Goal: Information Seeking & Learning: Learn about a topic

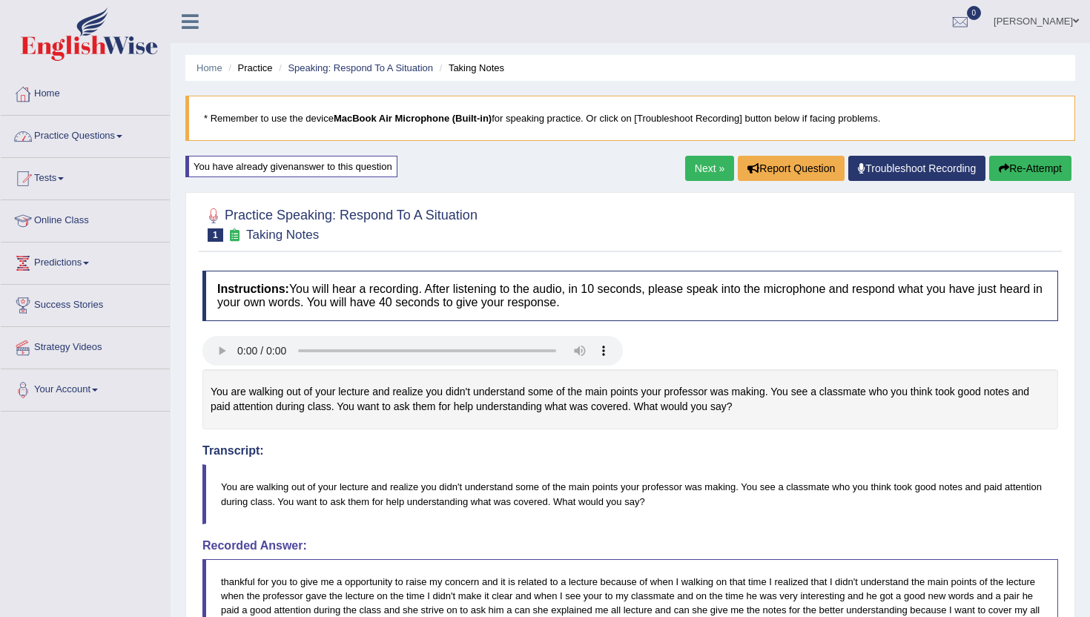
click at [119, 136] on link "Practice Questions" at bounding box center [85, 134] width 169 height 37
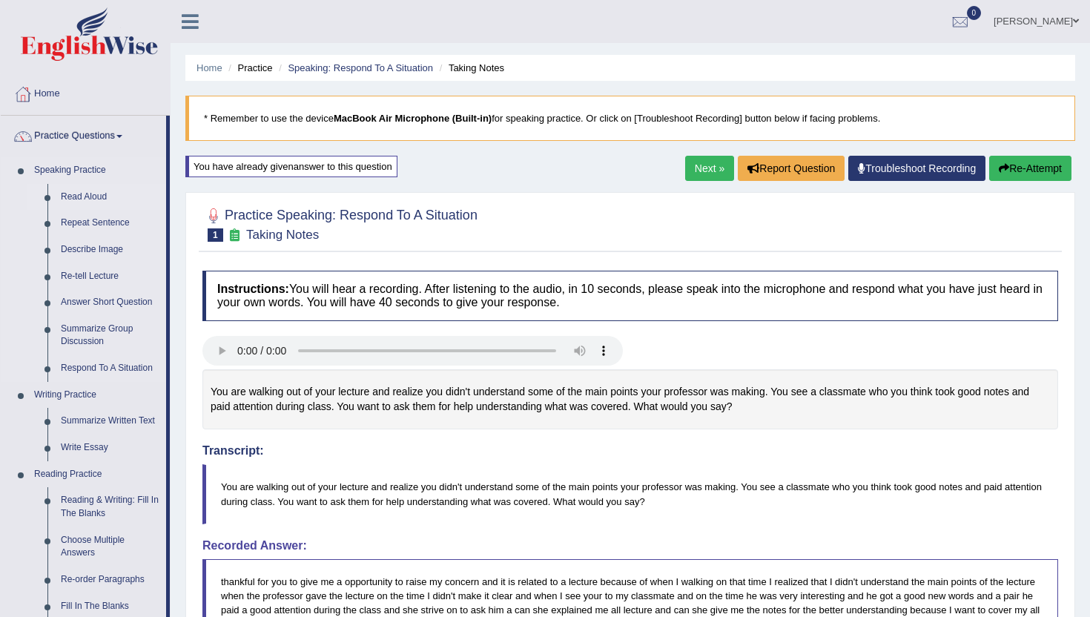
click at [84, 200] on link "Read Aloud" at bounding box center [110, 197] width 112 height 27
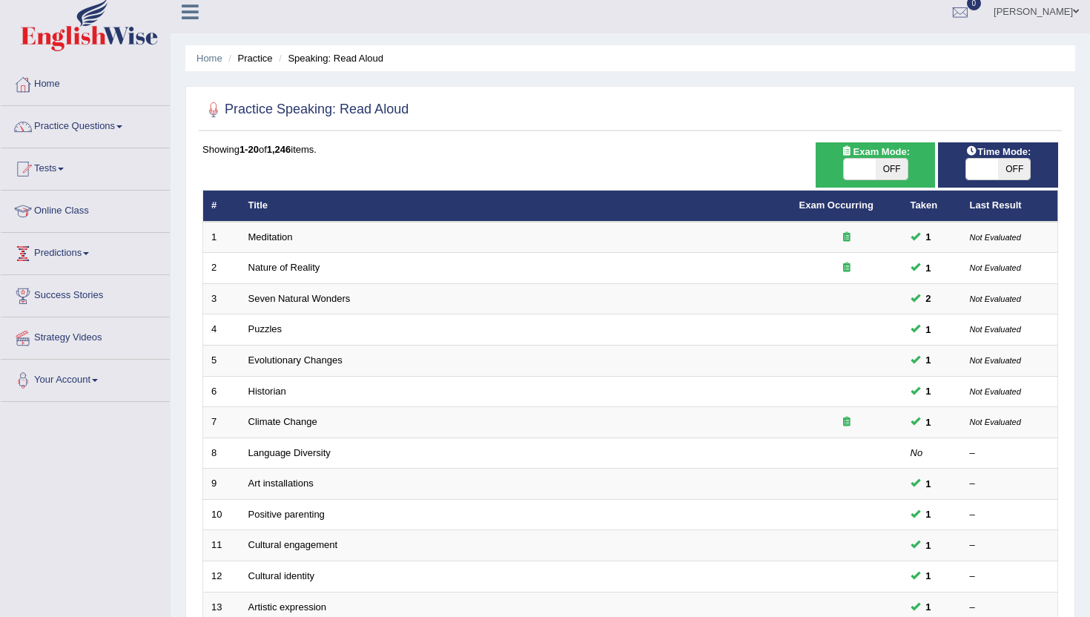
scroll to position [9, 0]
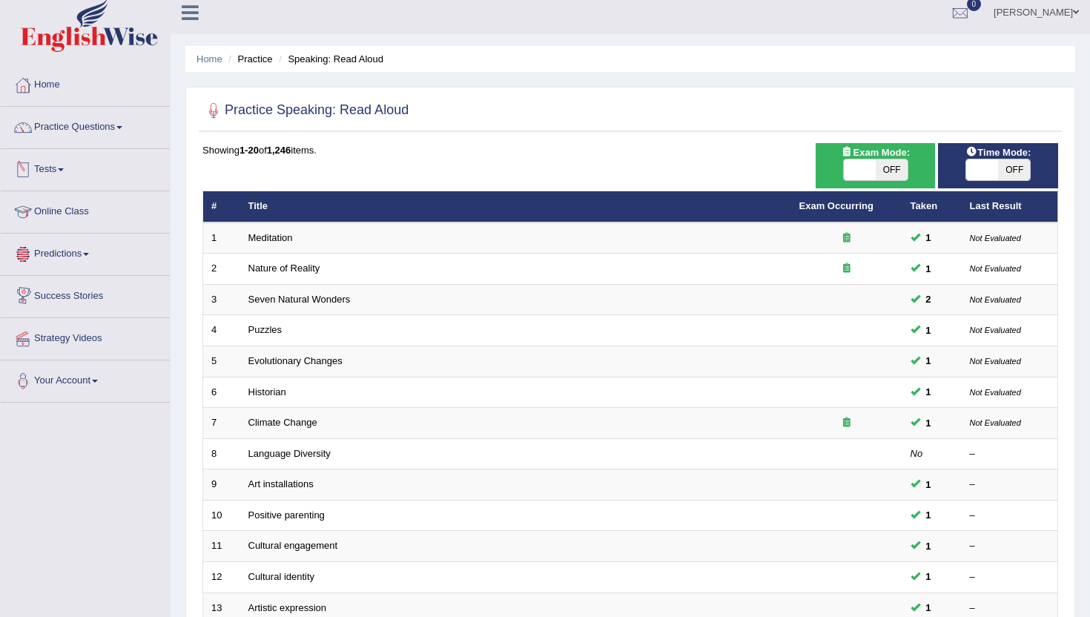
click at [859, 171] on span at bounding box center [860, 169] width 32 height 21
click at [896, 173] on span "OFF" at bounding box center [892, 169] width 32 height 21
checkbox input "true"
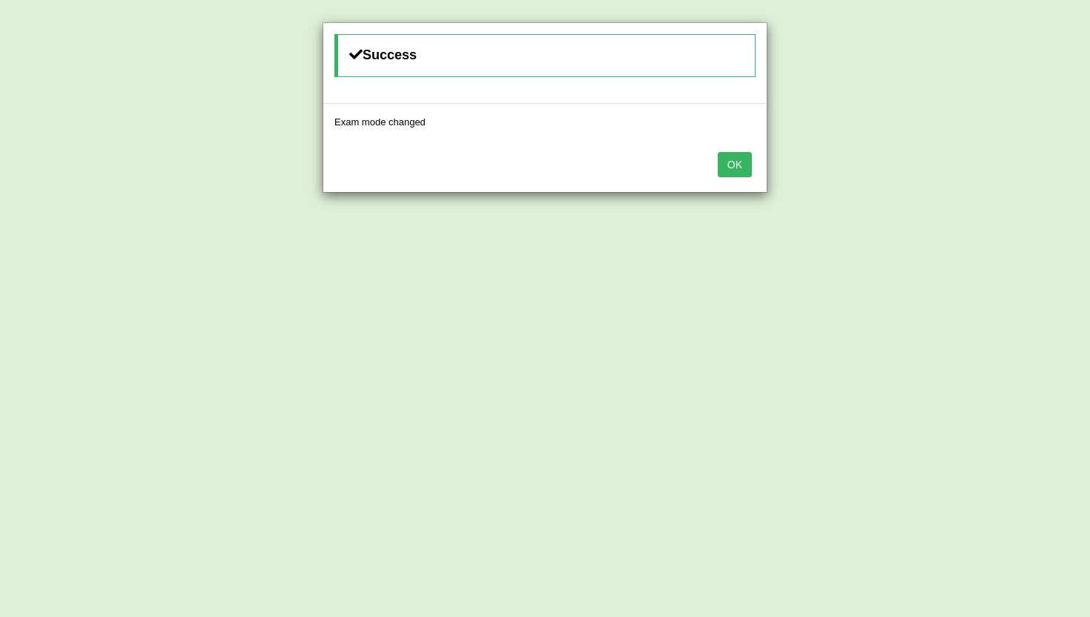
click at [745, 171] on button "OK" at bounding box center [735, 164] width 34 height 25
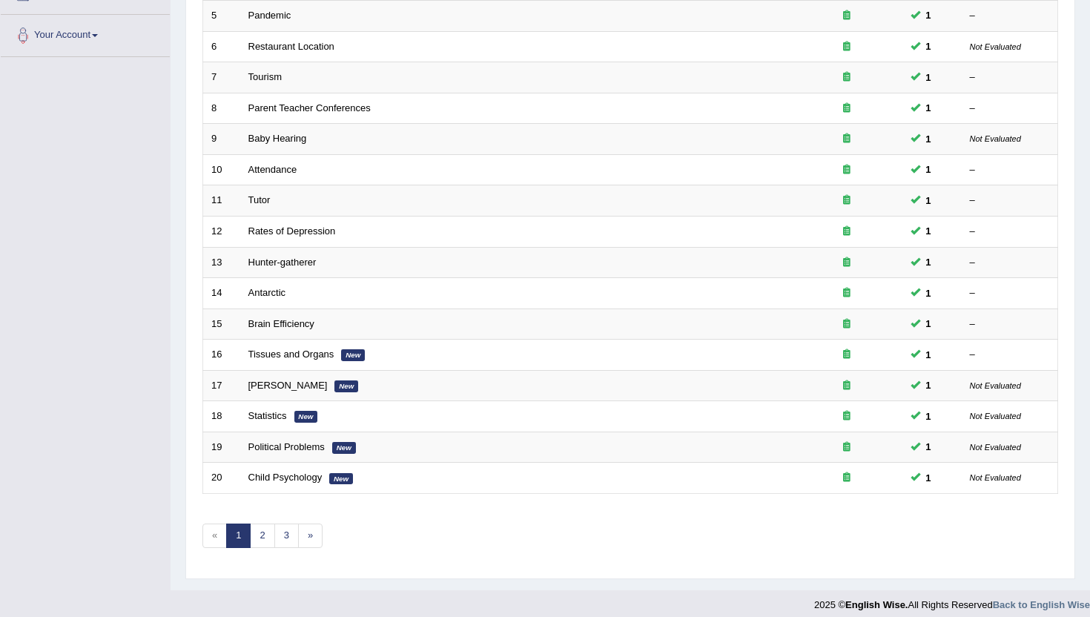
scroll to position [365, 0]
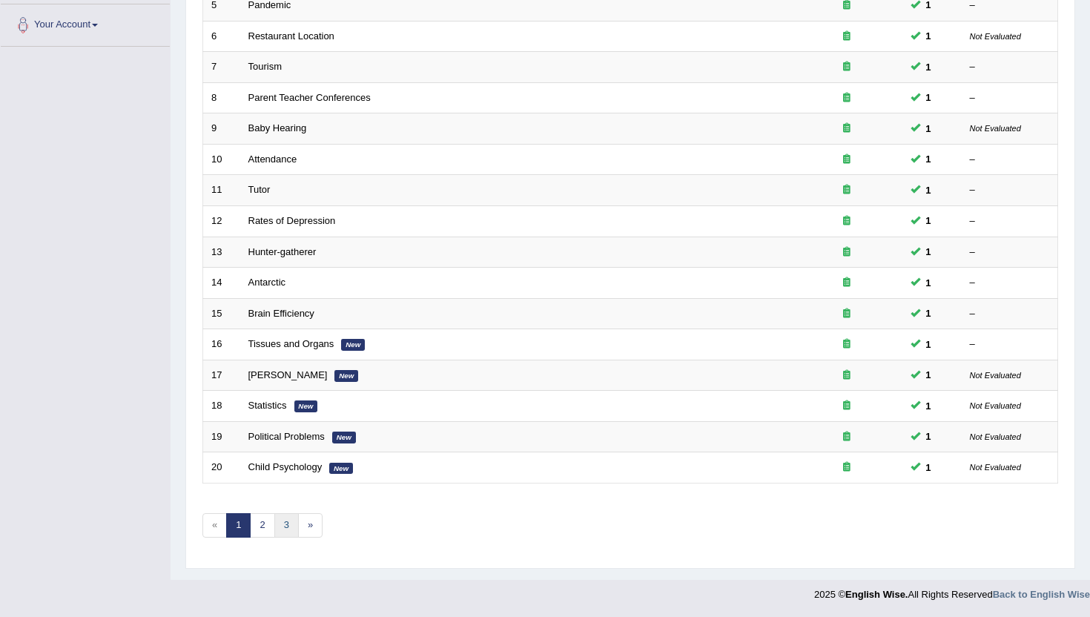
click at [280, 522] on link "3" at bounding box center [286, 525] width 24 height 24
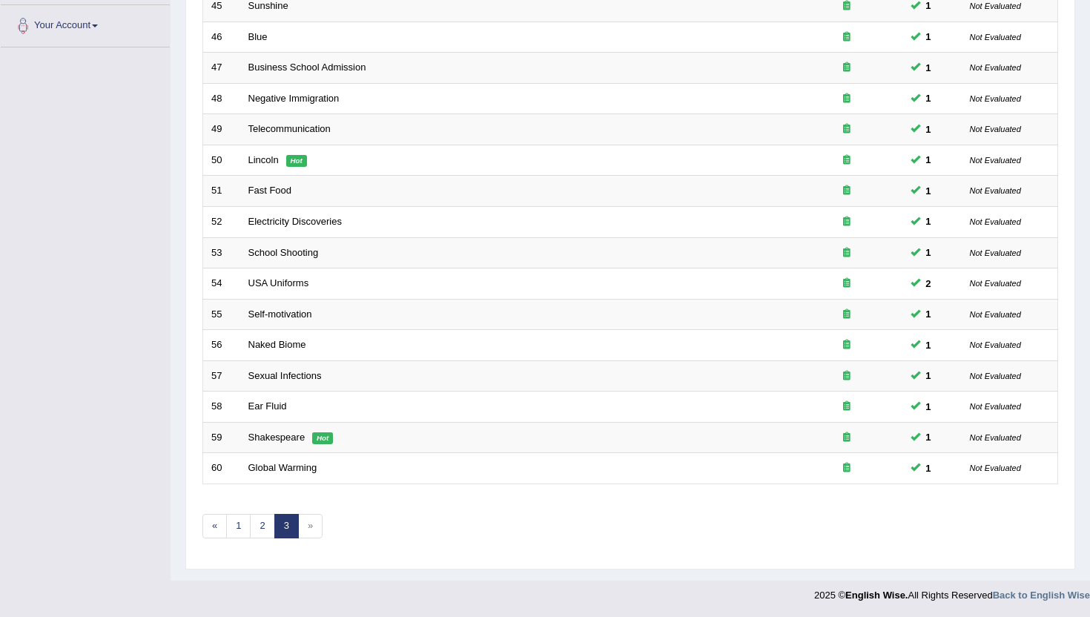
scroll to position [365, 0]
click at [259, 527] on link "2" at bounding box center [262, 525] width 24 height 24
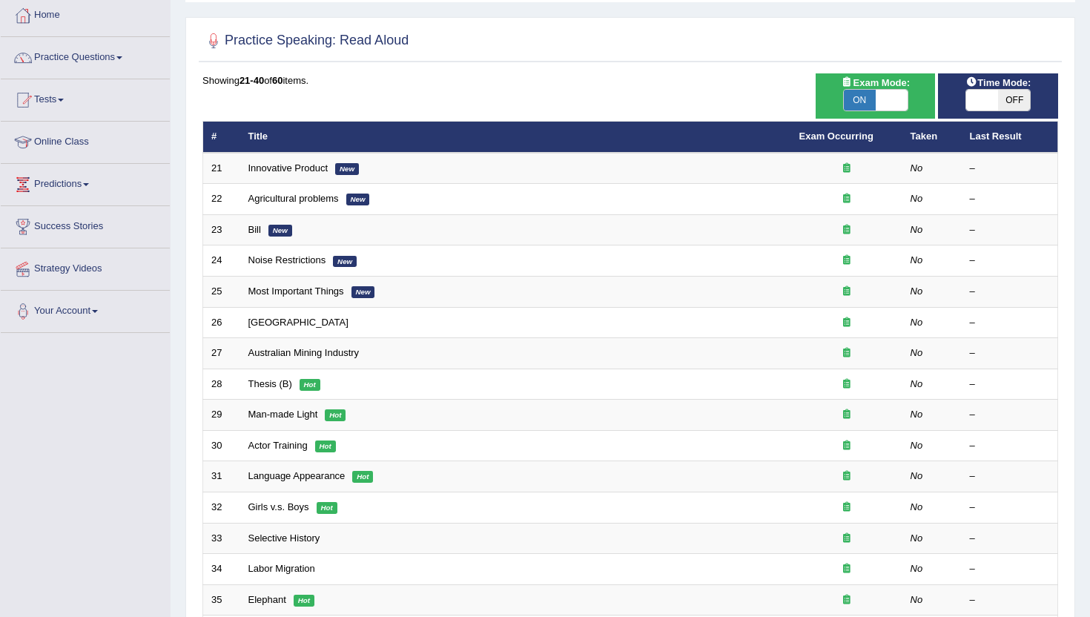
scroll to position [89, 0]
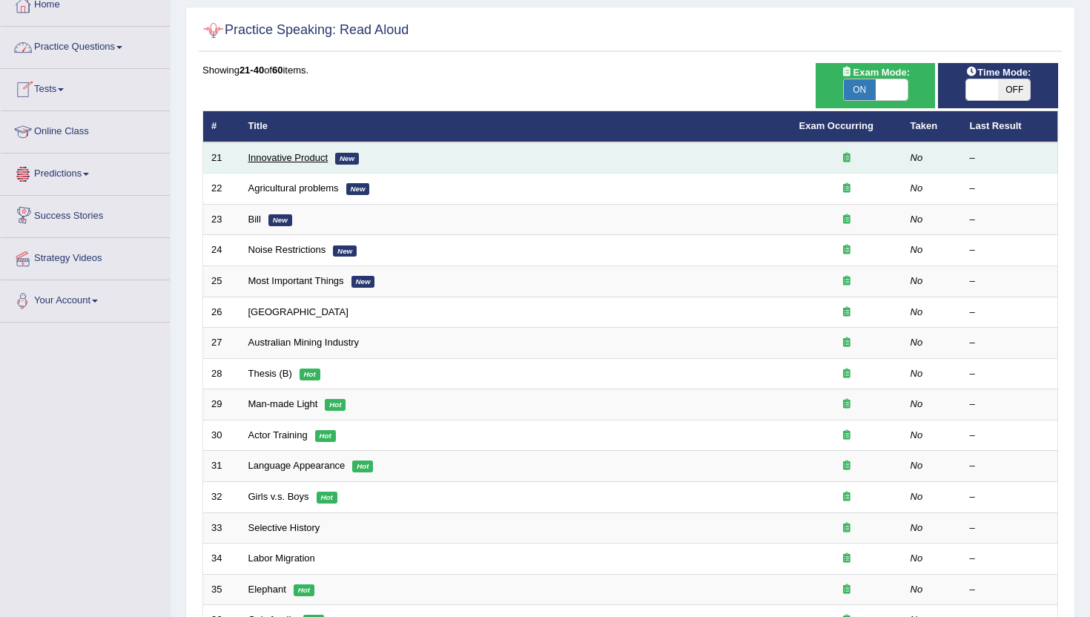
click at [270, 161] on link "Innovative Product" at bounding box center [288, 157] width 80 height 11
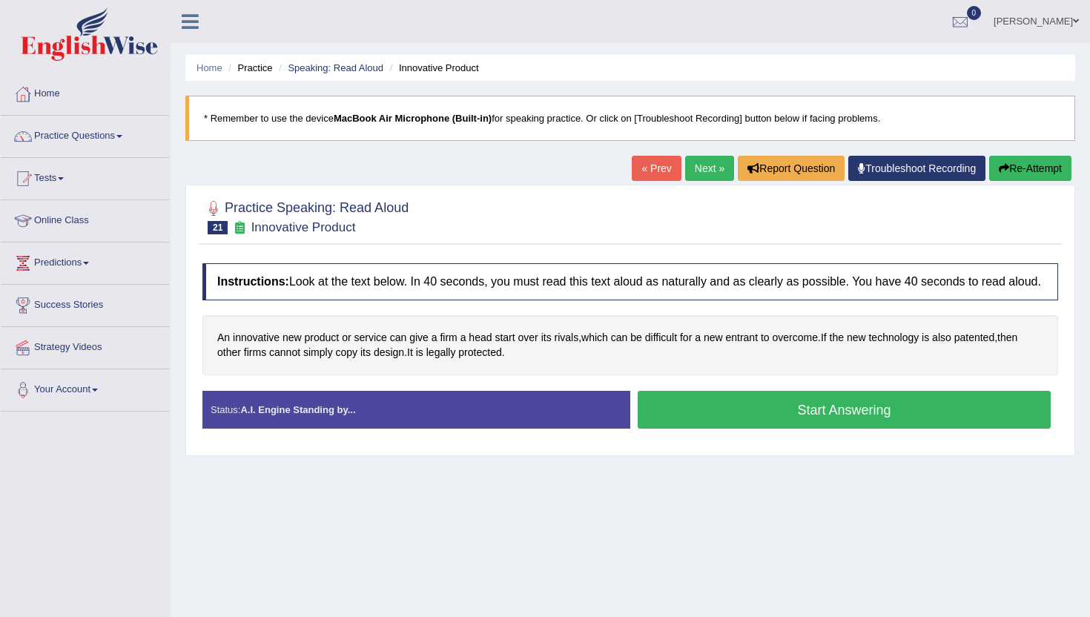
click at [675, 429] on button "Start Answering" at bounding box center [844, 410] width 413 height 38
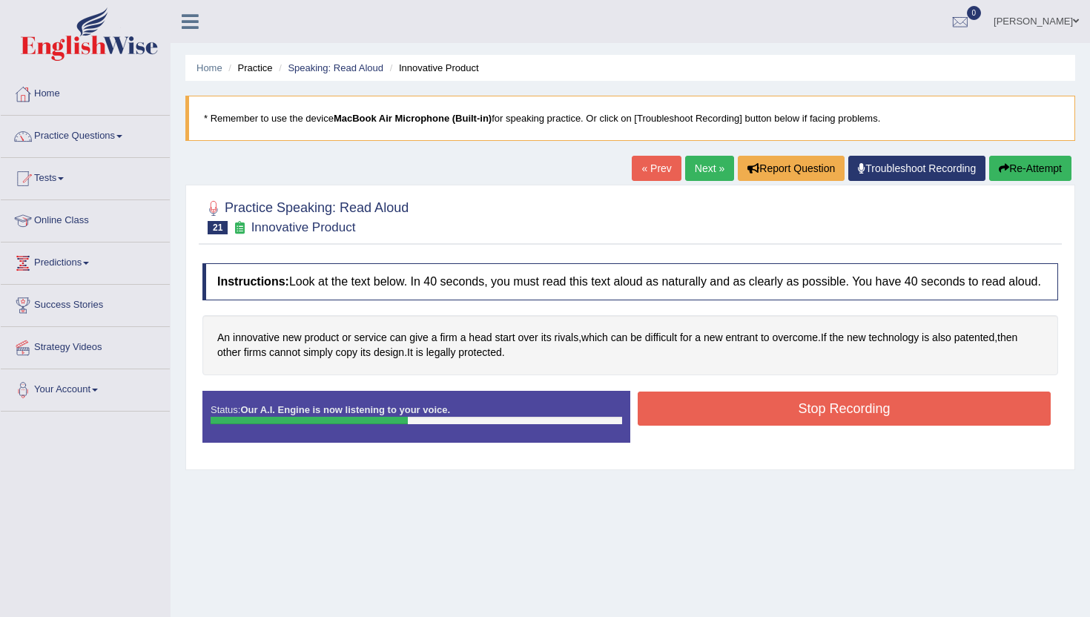
click at [675, 426] on button "Stop Recording" at bounding box center [844, 409] width 413 height 34
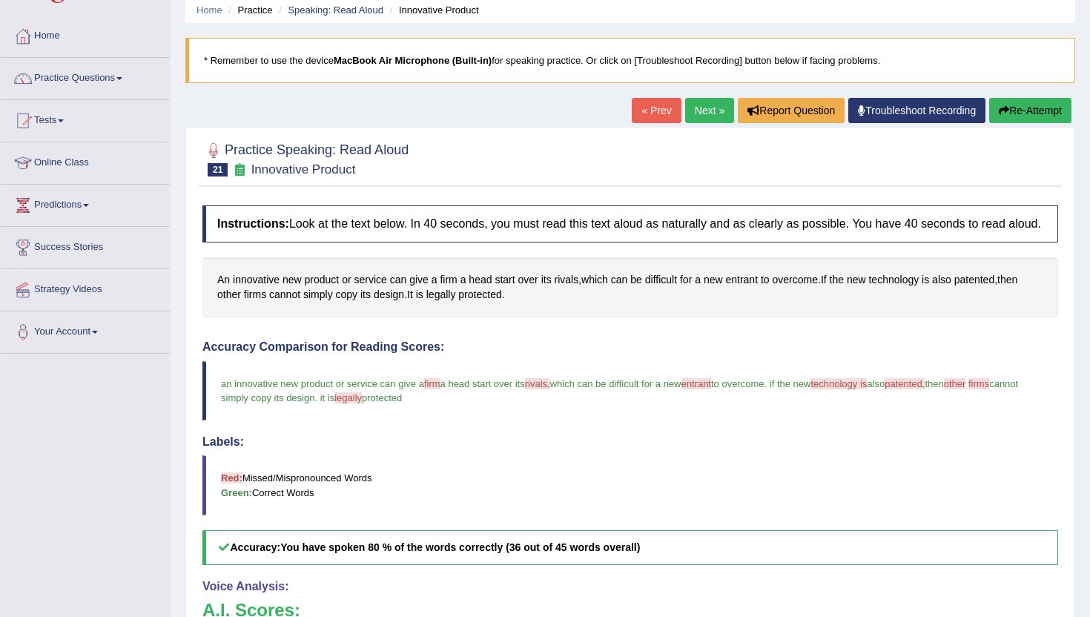
scroll to position [30, 0]
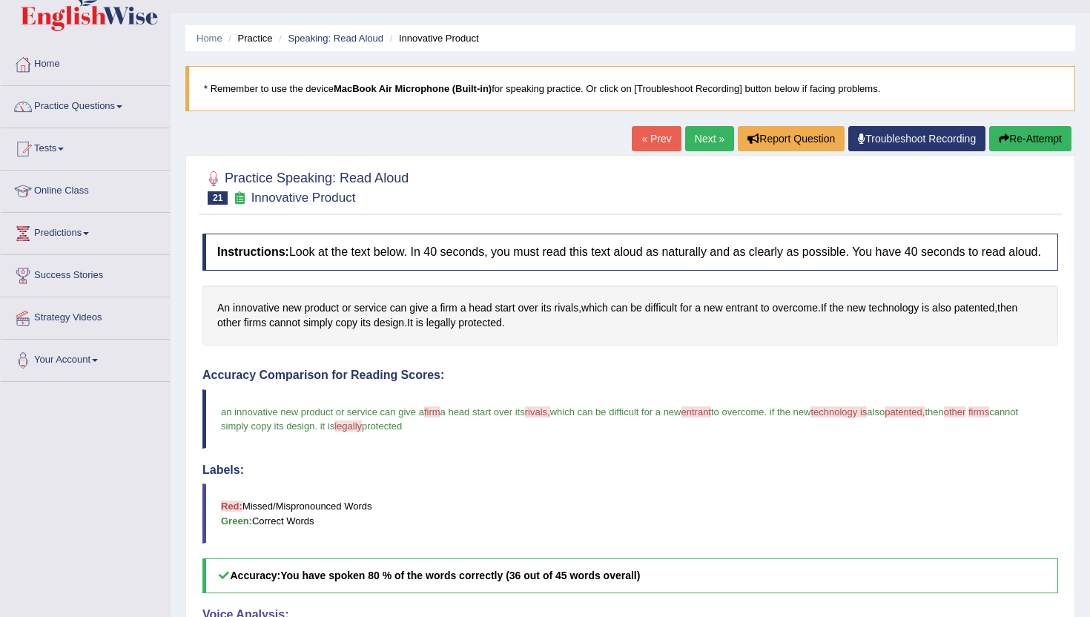
click at [710, 141] on link "Next »" at bounding box center [709, 138] width 49 height 25
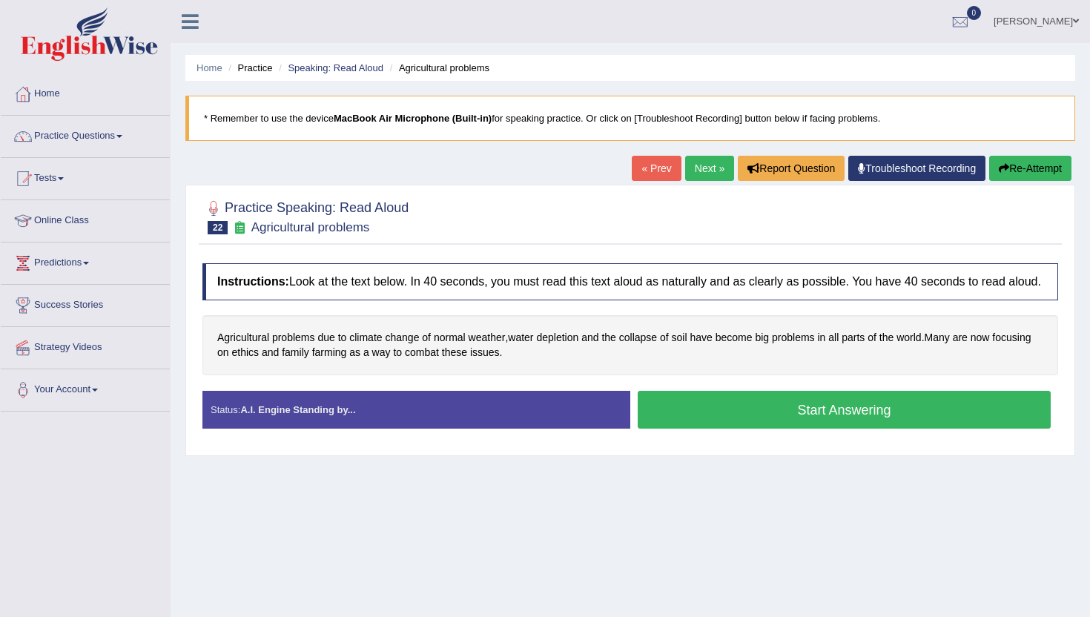
click at [682, 429] on button "Start Answering" at bounding box center [844, 410] width 413 height 38
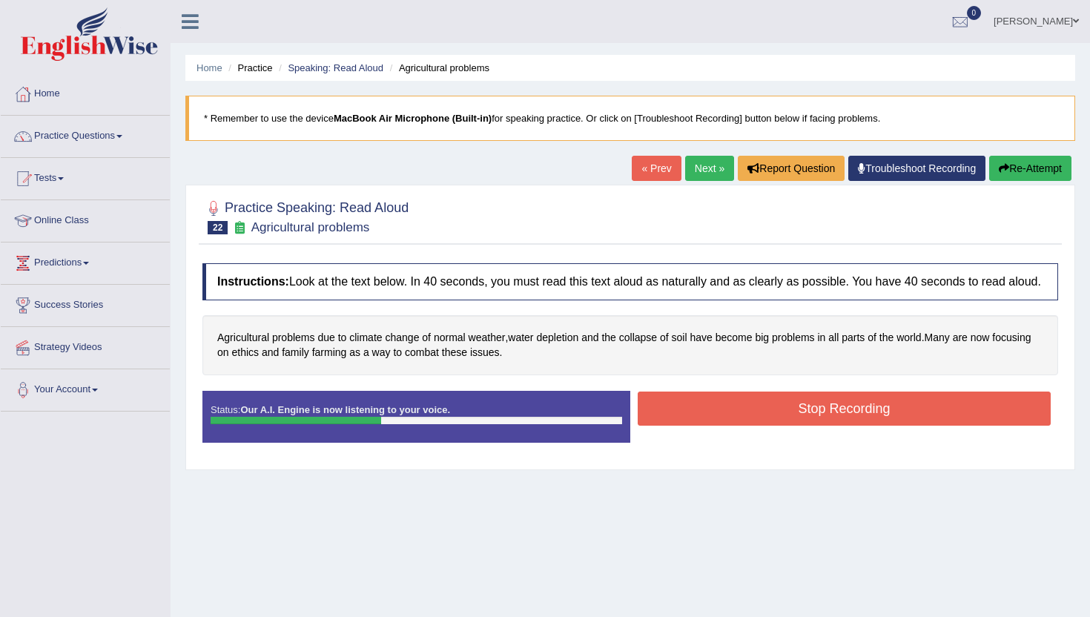
click at [682, 426] on button "Stop Recording" at bounding box center [844, 409] width 413 height 34
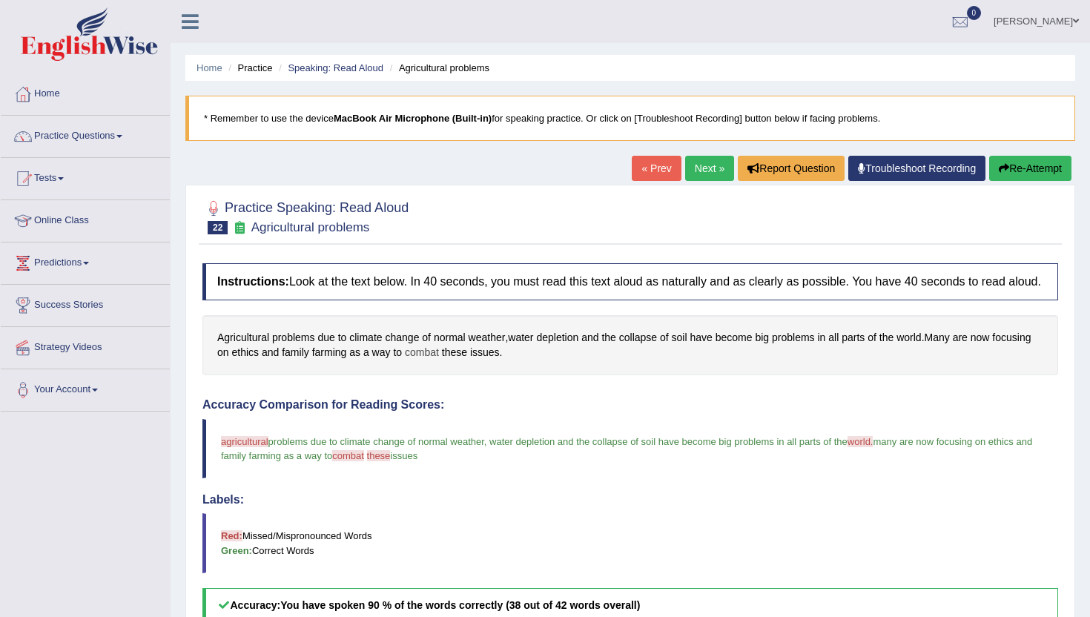
click at [439, 360] on span "combat" at bounding box center [422, 353] width 34 height 16
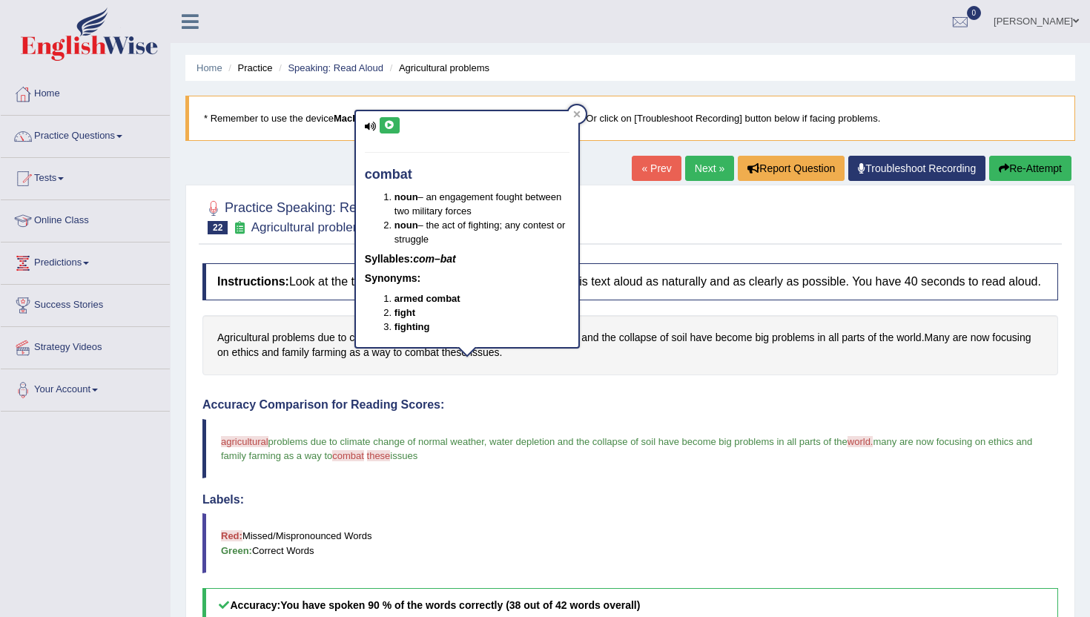
click at [397, 131] on button at bounding box center [390, 125] width 20 height 16
click at [389, 128] on icon at bounding box center [389, 125] width 11 height 9
click at [575, 116] on icon at bounding box center [576, 113] width 7 height 7
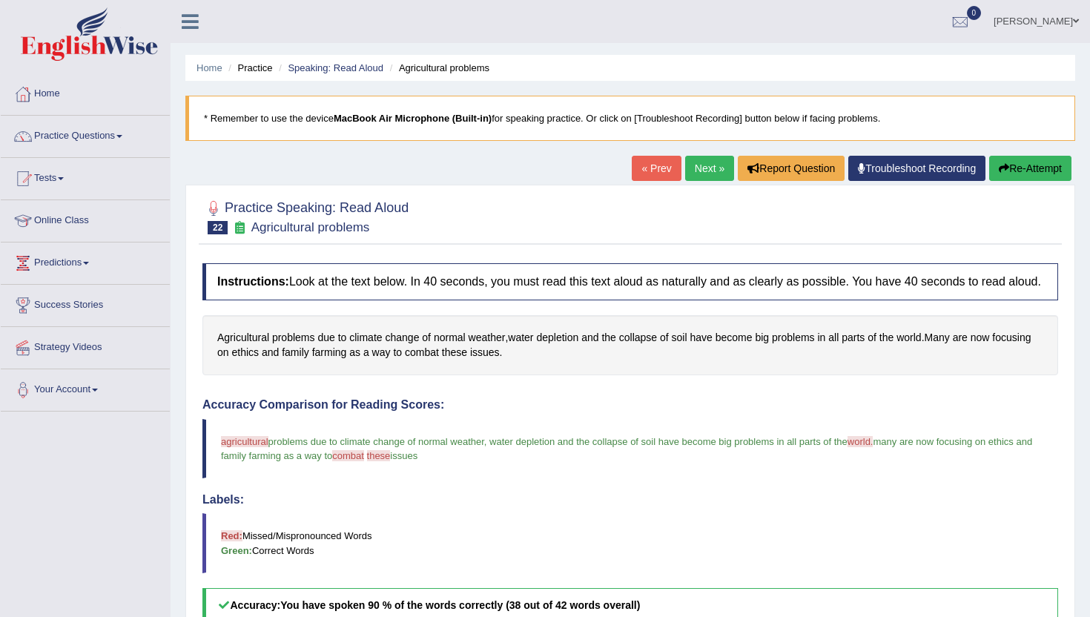
click at [703, 179] on link "Next »" at bounding box center [709, 168] width 49 height 25
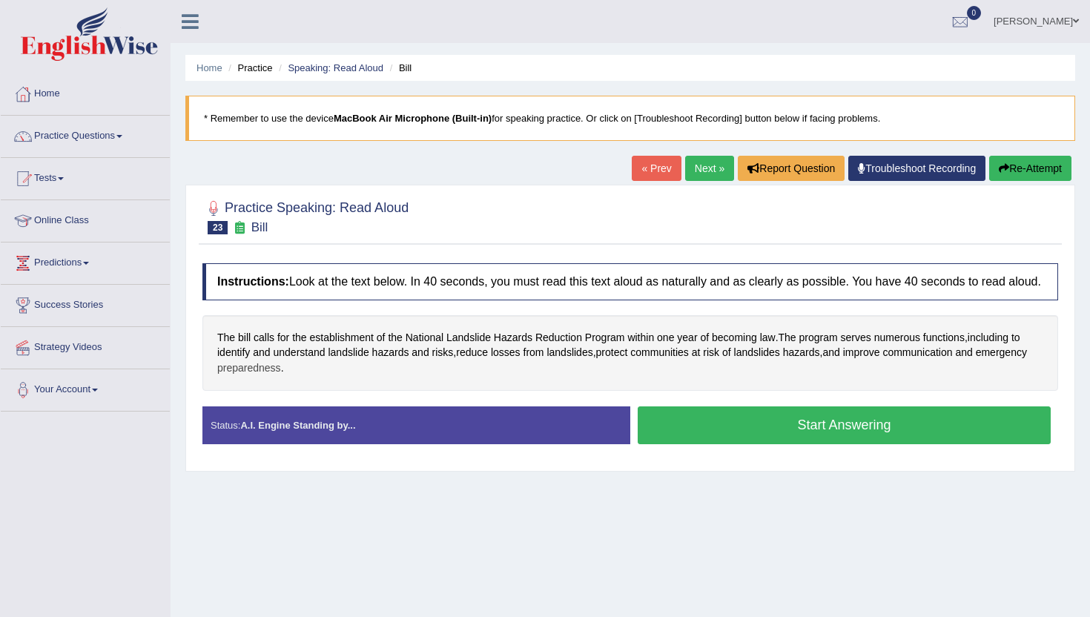
click at [281, 376] on span "preparedness" at bounding box center [249, 368] width 64 height 16
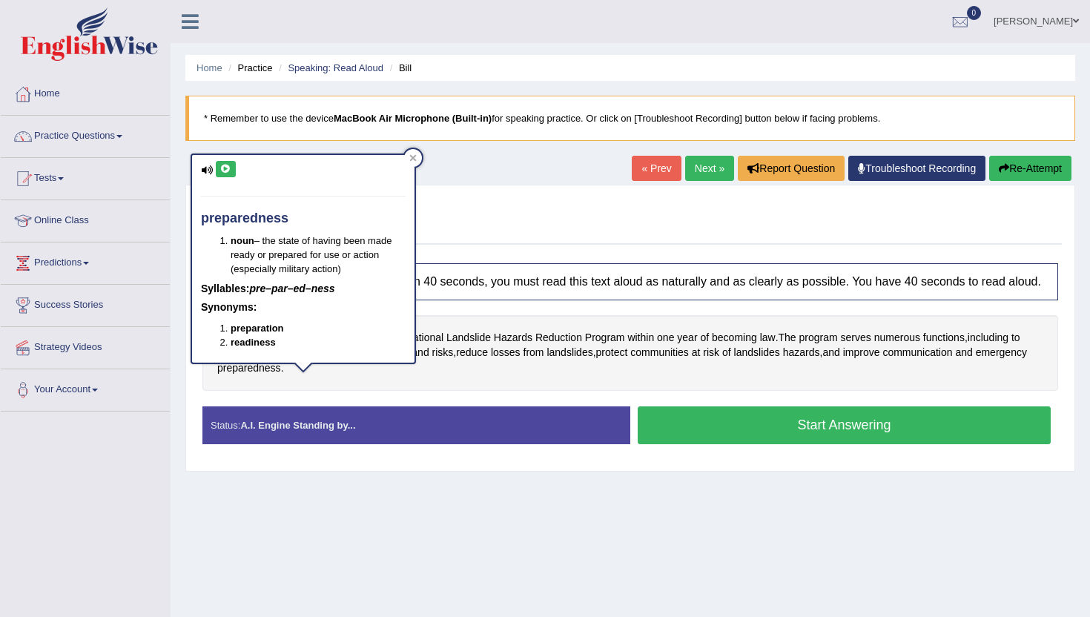
click at [217, 154] on div "preparedness noun – the state of having been made ready or prepared for use or …" at bounding box center [303, 259] width 225 height 211
click at [221, 164] on button at bounding box center [226, 169] width 20 height 16
click at [414, 156] on icon at bounding box center [413, 158] width 7 height 7
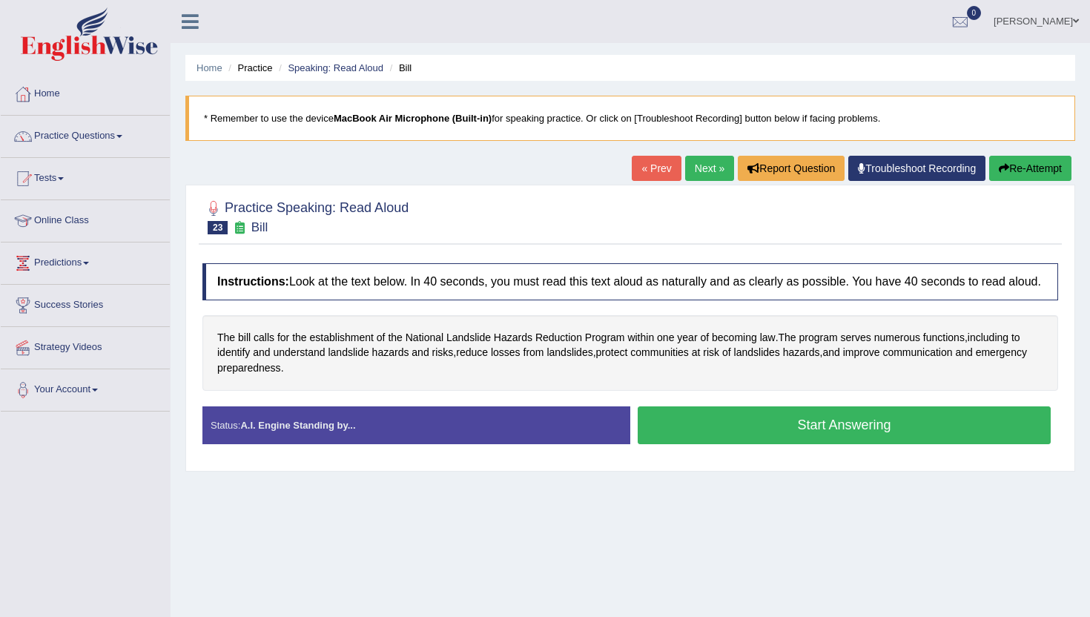
click at [687, 443] on button "Start Answering" at bounding box center [844, 425] width 413 height 38
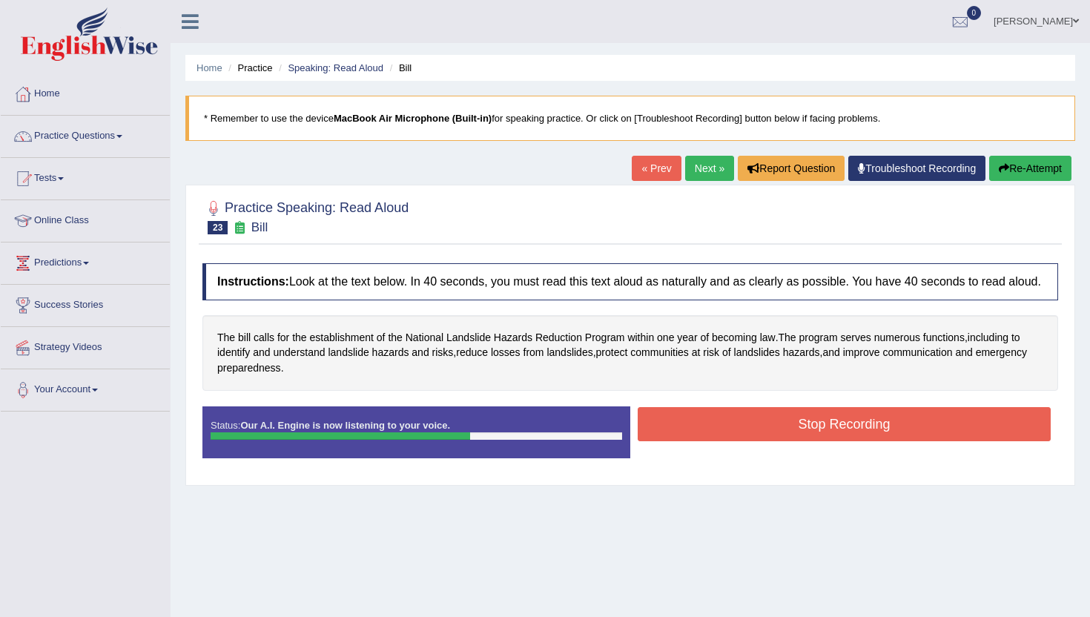
click at [687, 441] on button "Stop Recording" at bounding box center [844, 424] width 413 height 34
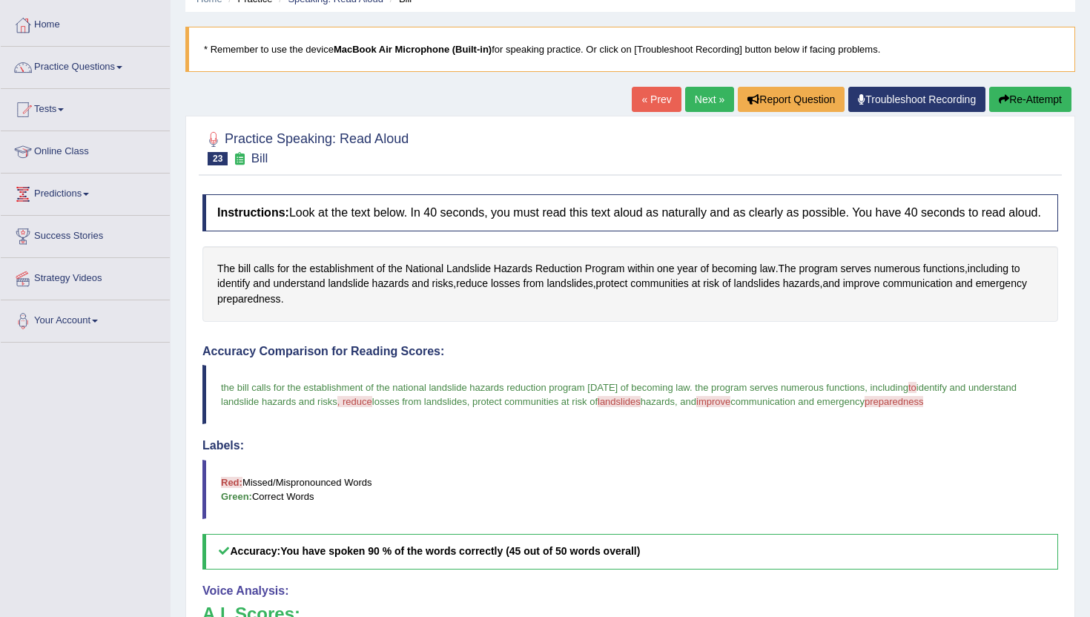
scroll to position [59, 0]
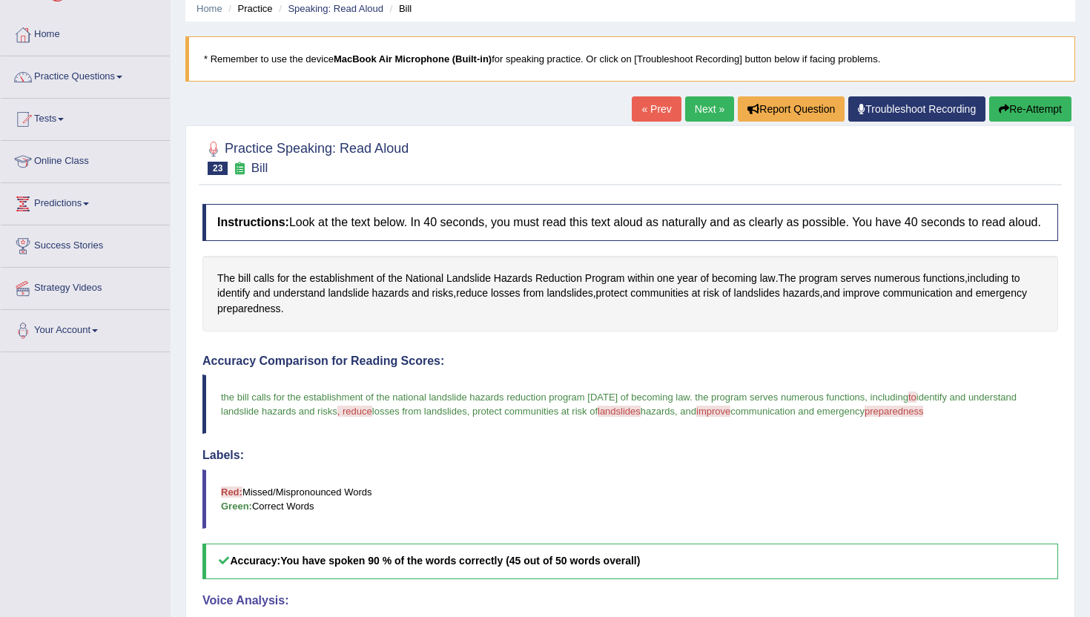
click at [699, 108] on link "Next »" at bounding box center [709, 108] width 49 height 25
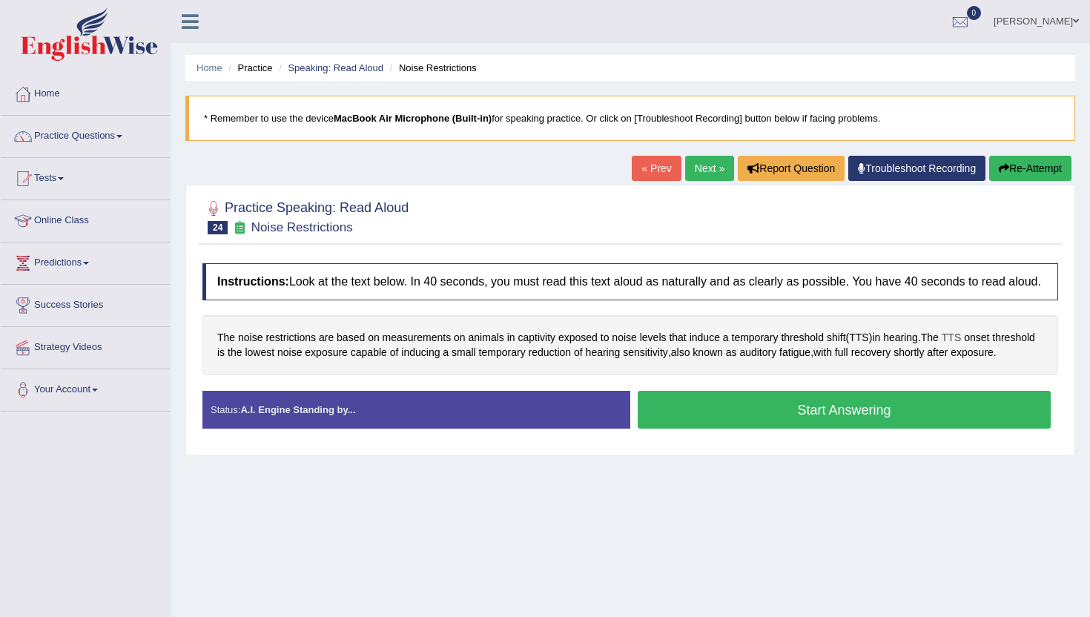
click at [961, 346] on span "TTS" at bounding box center [951, 338] width 19 height 16
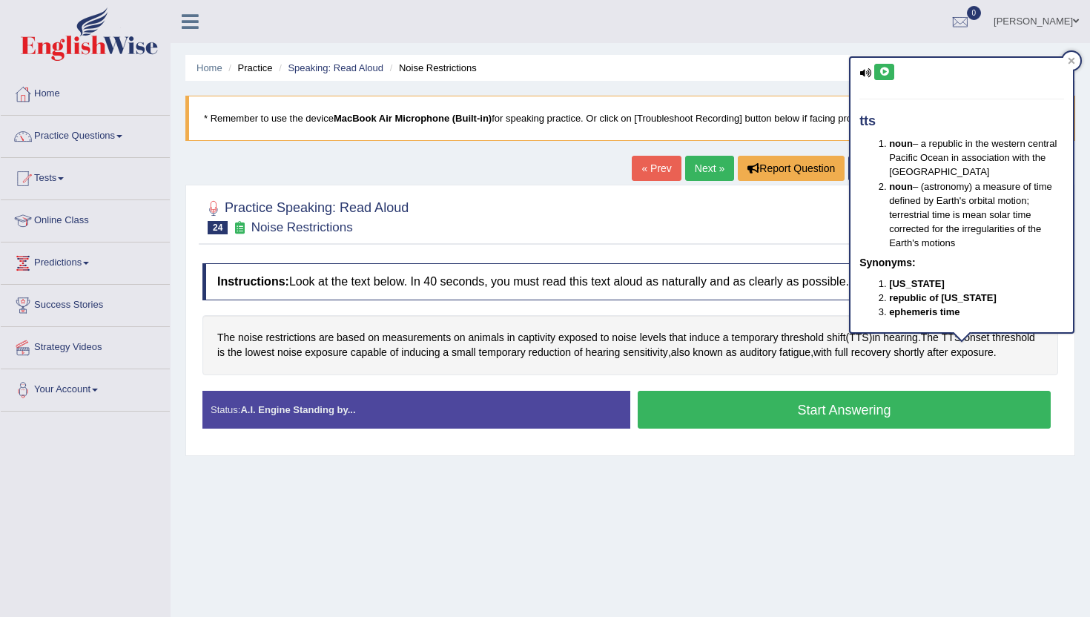
click at [891, 59] on div "tts noun – a republic in the western central Pacific Ocean in association with …" at bounding box center [962, 195] width 222 height 274
click at [891, 68] on button at bounding box center [884, 72] width 20 height 16
click at [1077, 63] on div at bounding box center [1072, 61] width 18 height 18
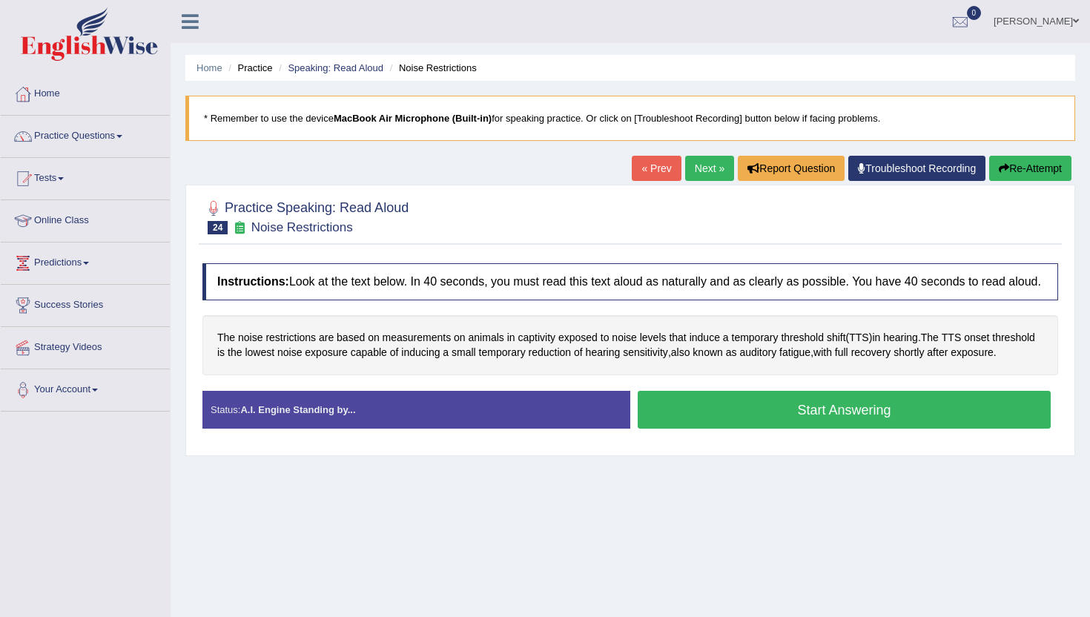
click at [719, 429] on button "Start Answering" at bounding box center [844, 410] width 413 height 38
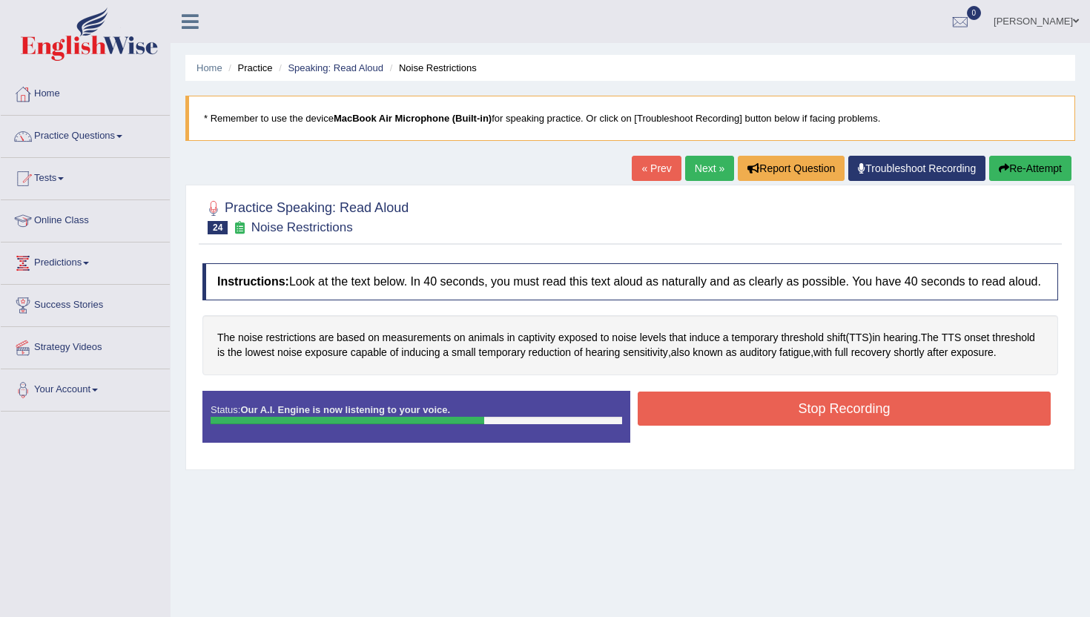
click at [719, 426] on button "Stop Recording" at bounding box center [844, 409] width 413 height 34
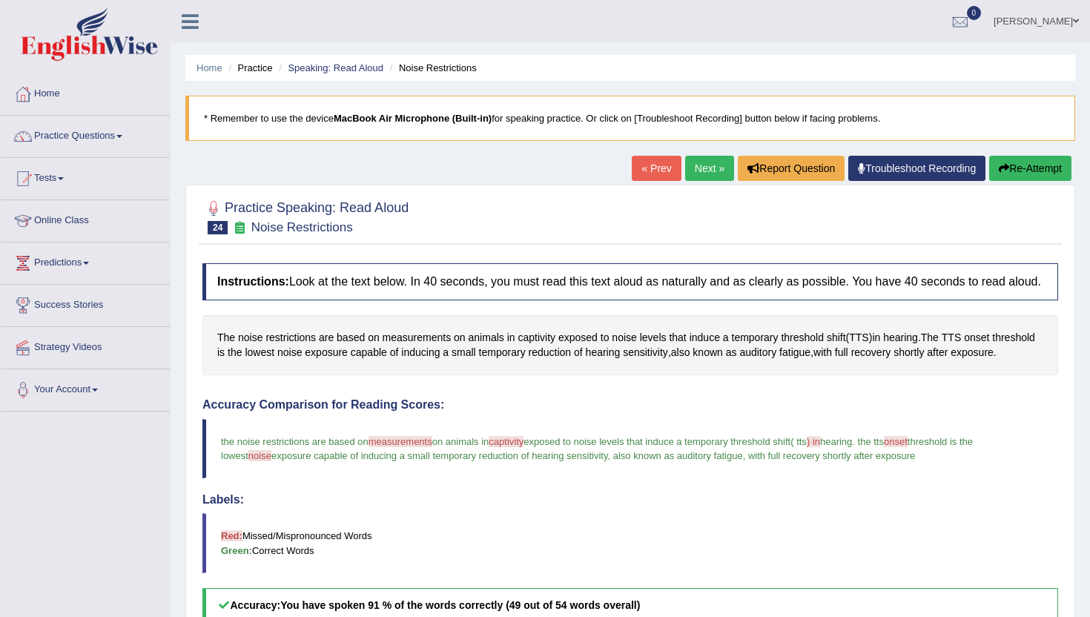
click at [694, 167] on link "Next »" at bounding box center [709, 168] width 49 height 25
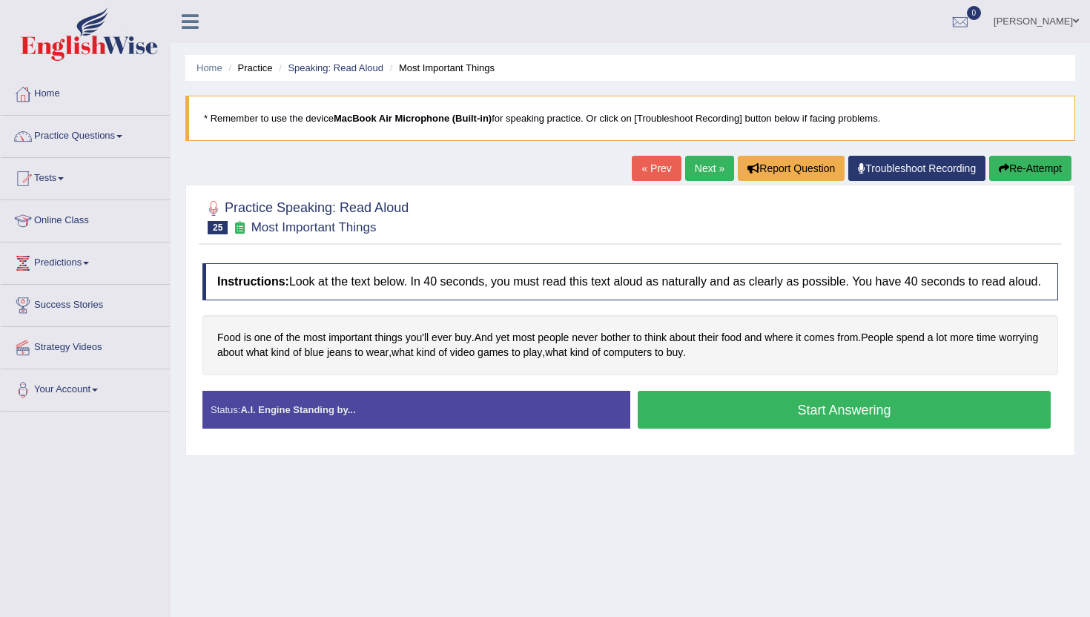
click at [731, 429] on button "Start Answering" at bounding box center [844, 410] width 413 height 38
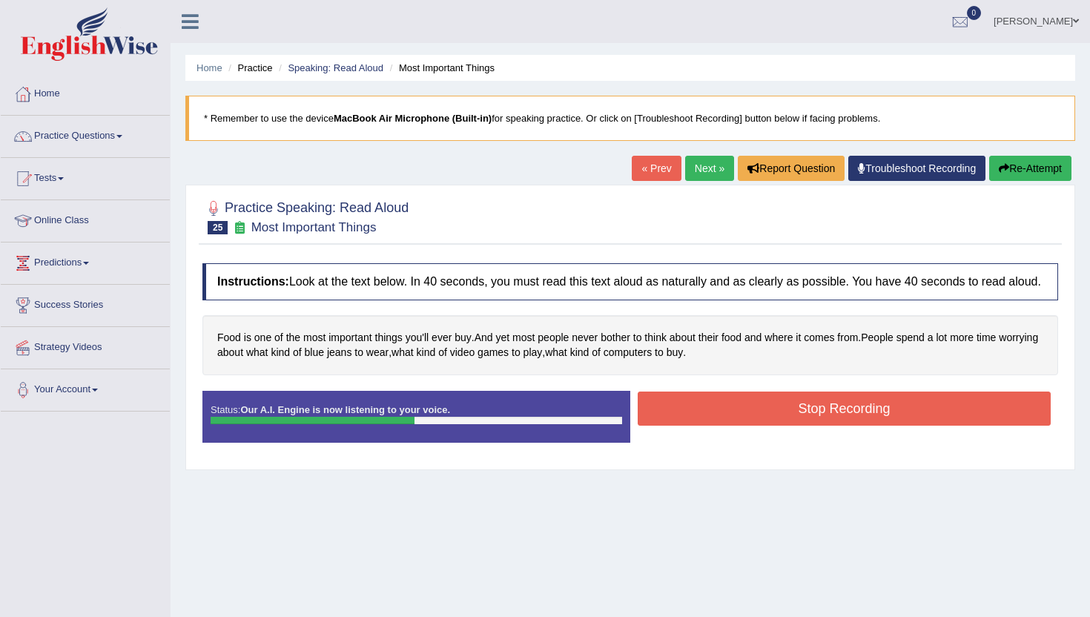
click at [731, 426] on button "Stop Recording" at bounding box center [844, 409] width 413 height 34
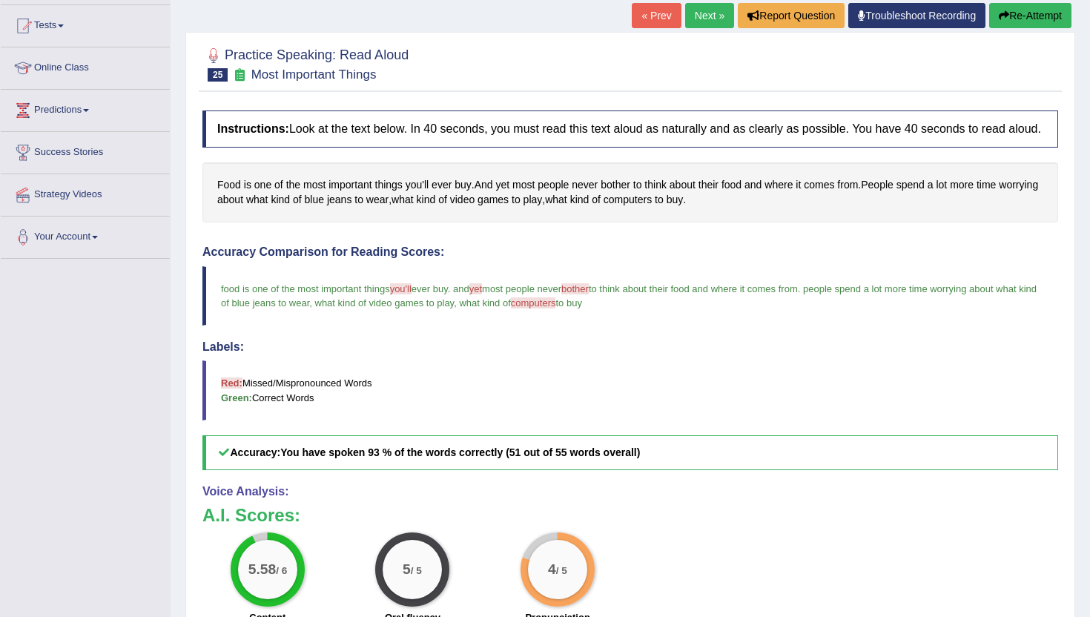
scroll to position [89, 0]
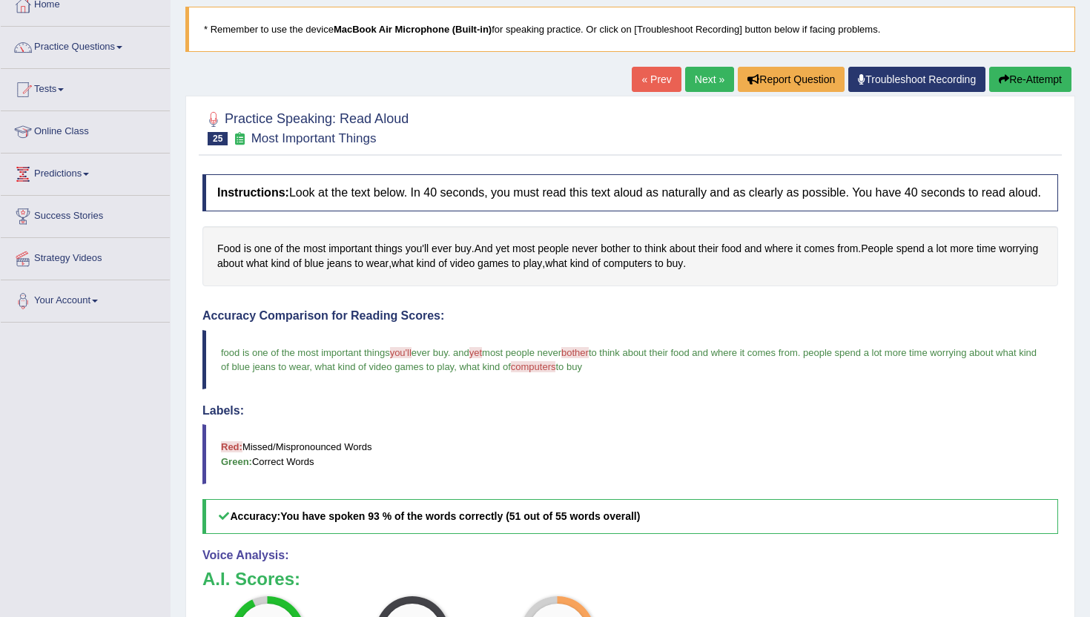
click at [695, 84] on link "Next »" at bounding box center [709, 79] width 49 height 25
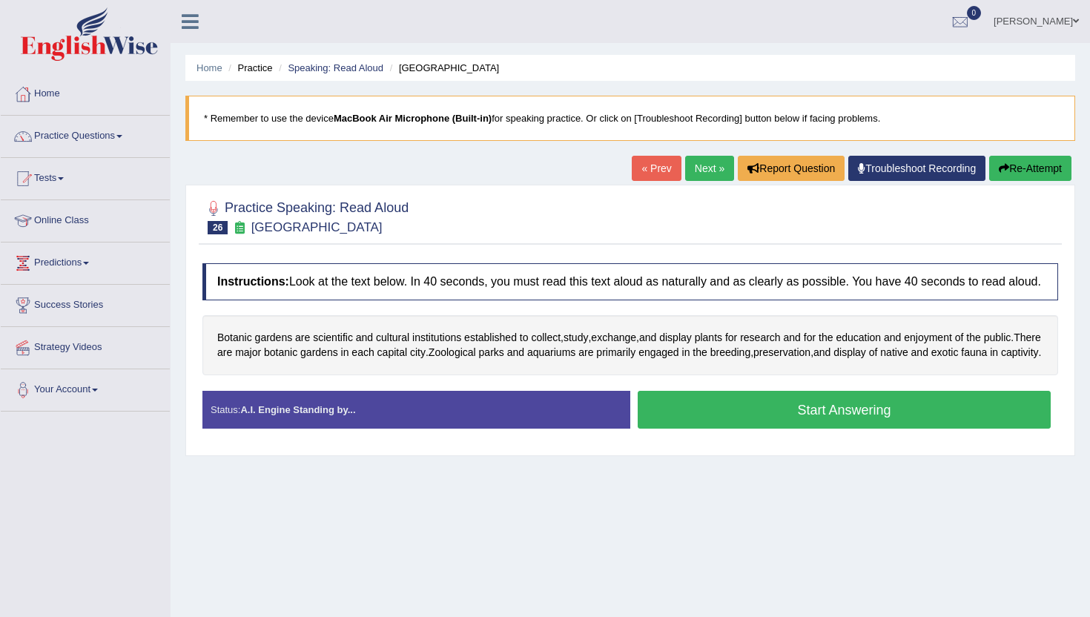
click at [708, 429] on button "Start Answering" at bounding box center [844, 410] width 413 height 38
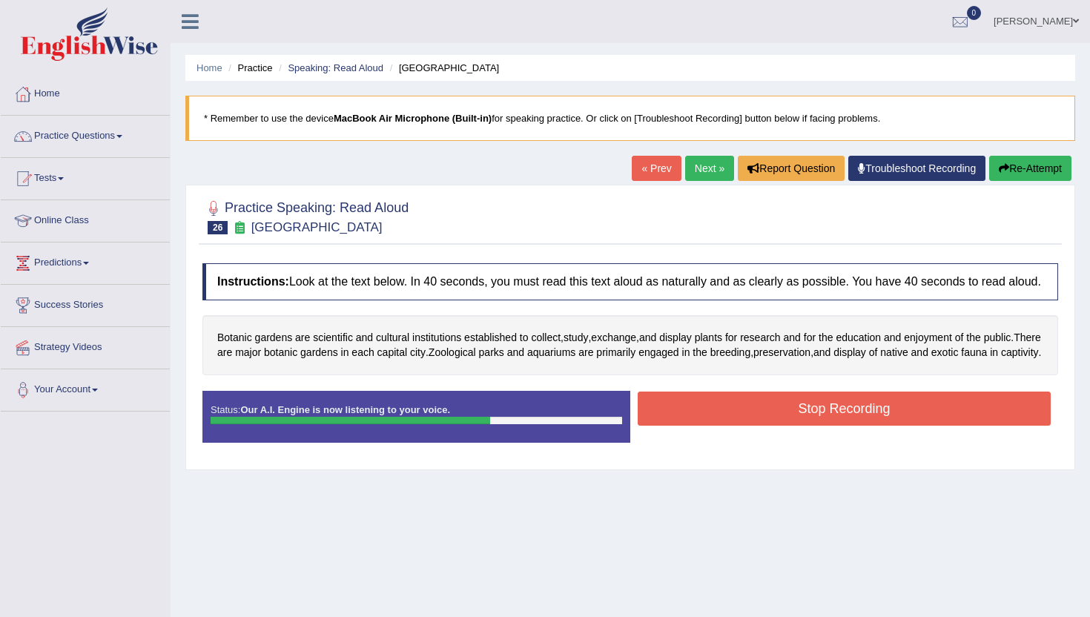
click at [708, 426] on button "Stop Recording" at bounding box center [844, 409] width 413 height 34
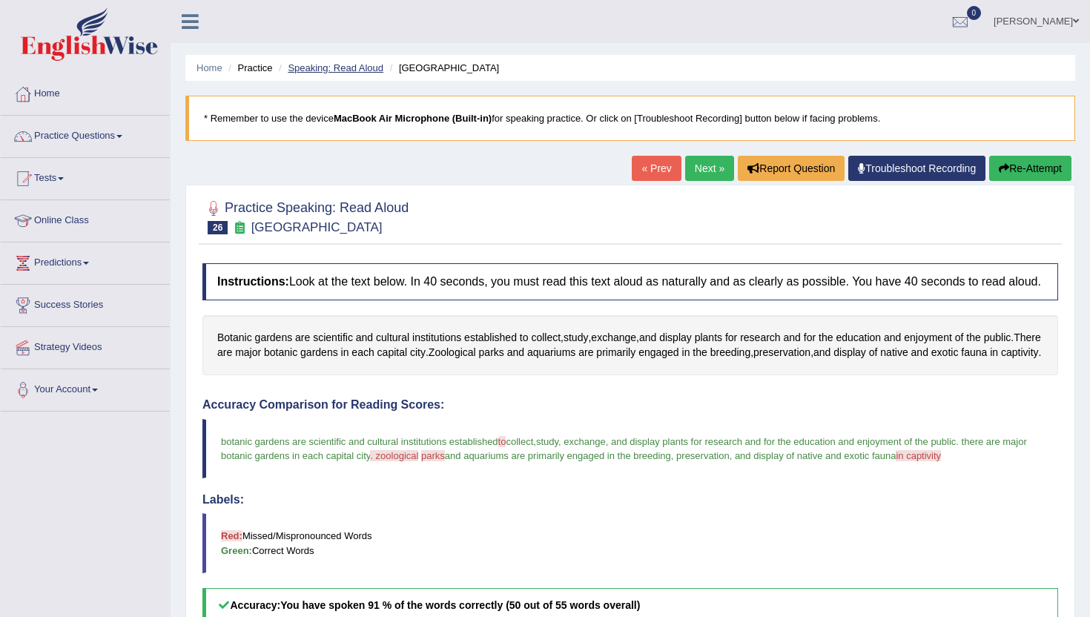
click at [334, 62] on link "Speaking: Read Aloud" at bounding box center [336, 67] width 96 height 11
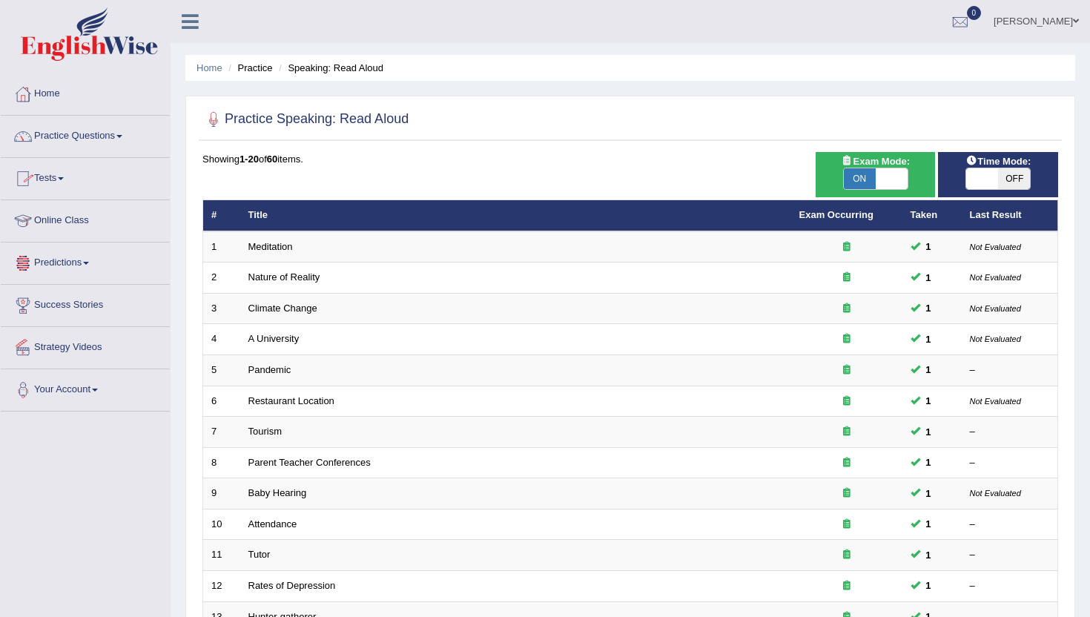
click at [70, 147] on link "Practice Questions" at bounding box center [85, 134] width 169 height 37
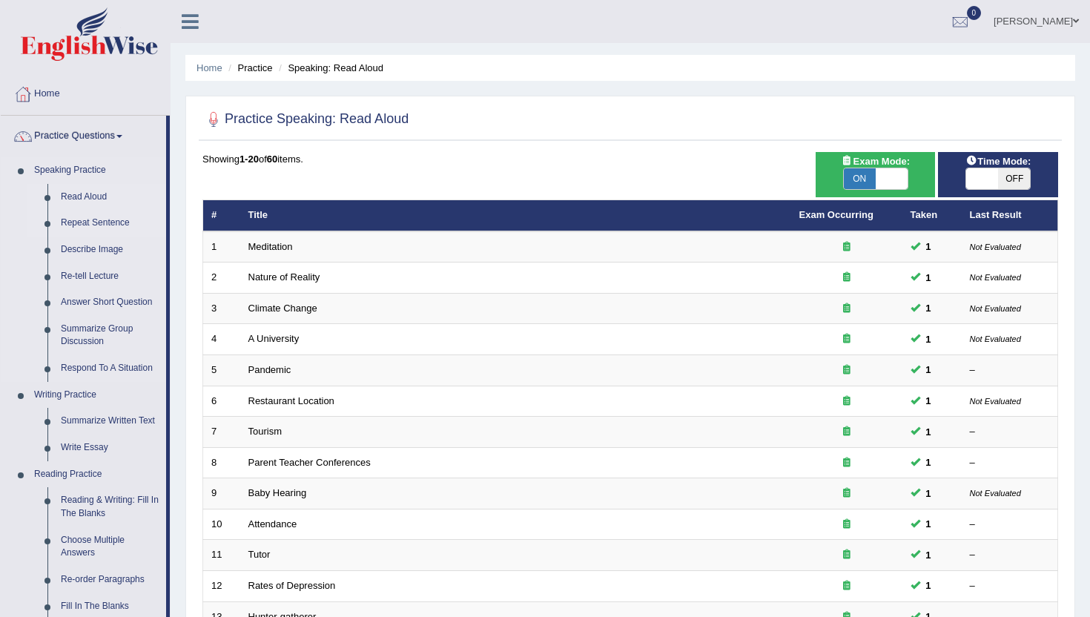
click at [94, 219] on link "Repeat Sentence" at bounding box center [110, 223] width 112 height 27
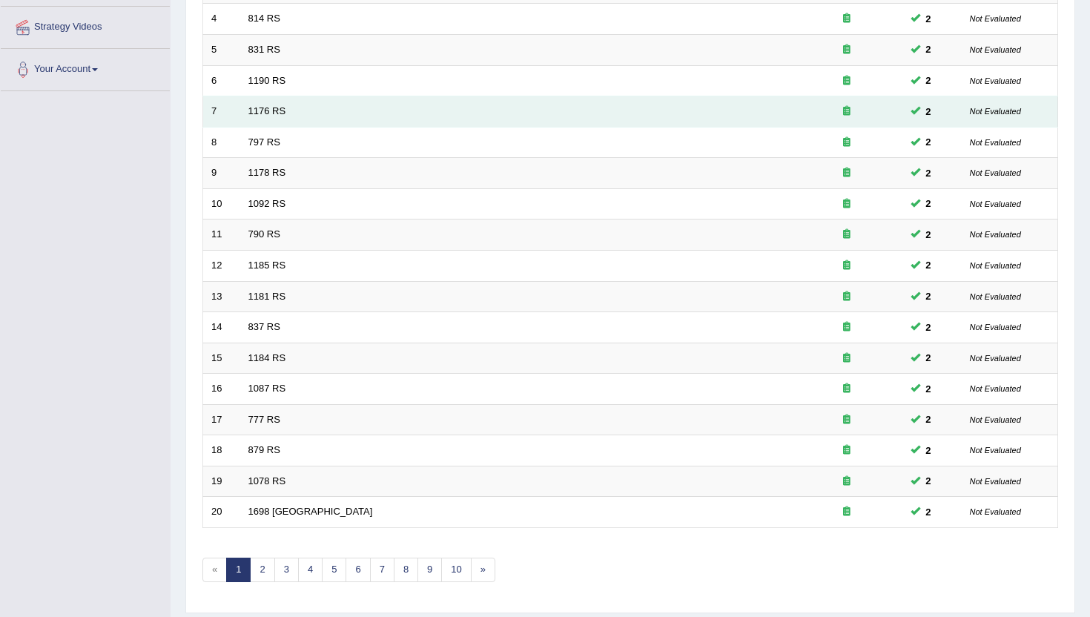
scroll to position [365, 0]
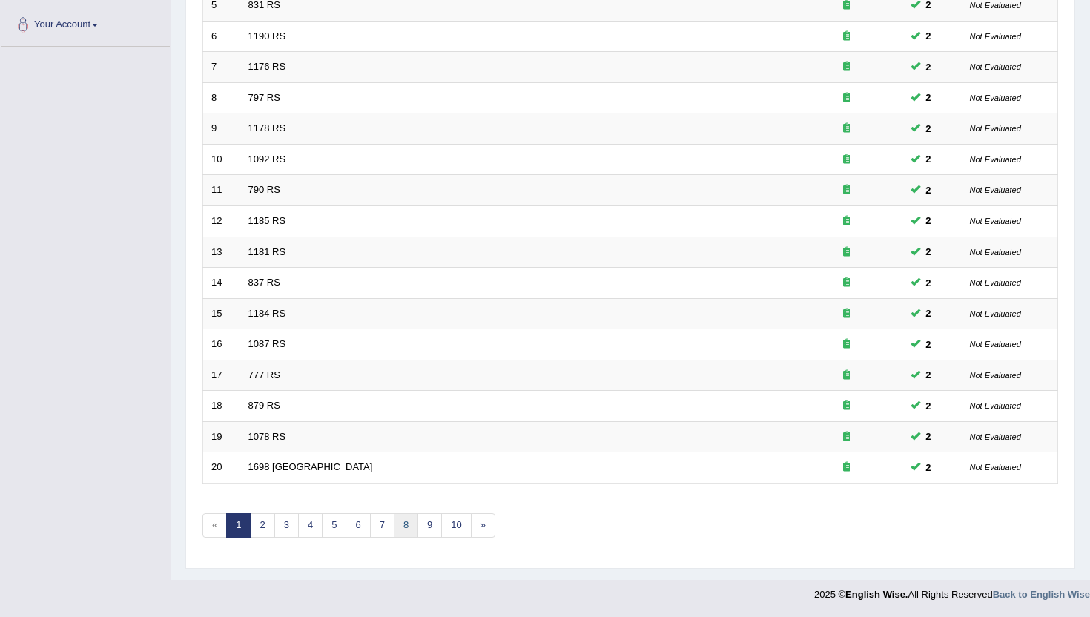
click at [408, 530] on link "8" at bounding box center [406, 525] width 24 height 24
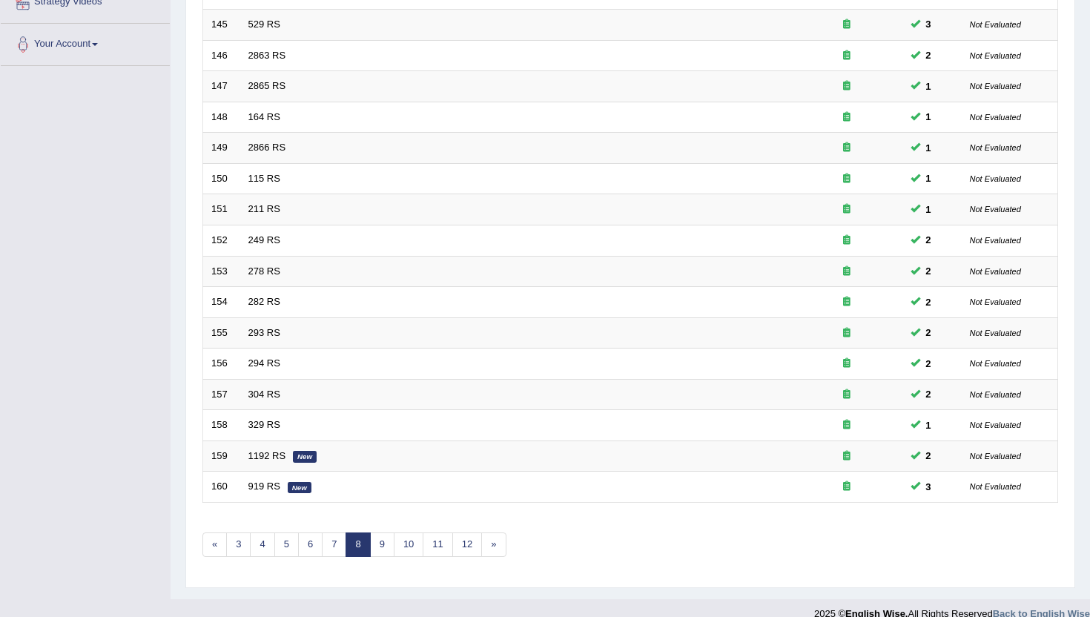
scroll to position [365, 0]
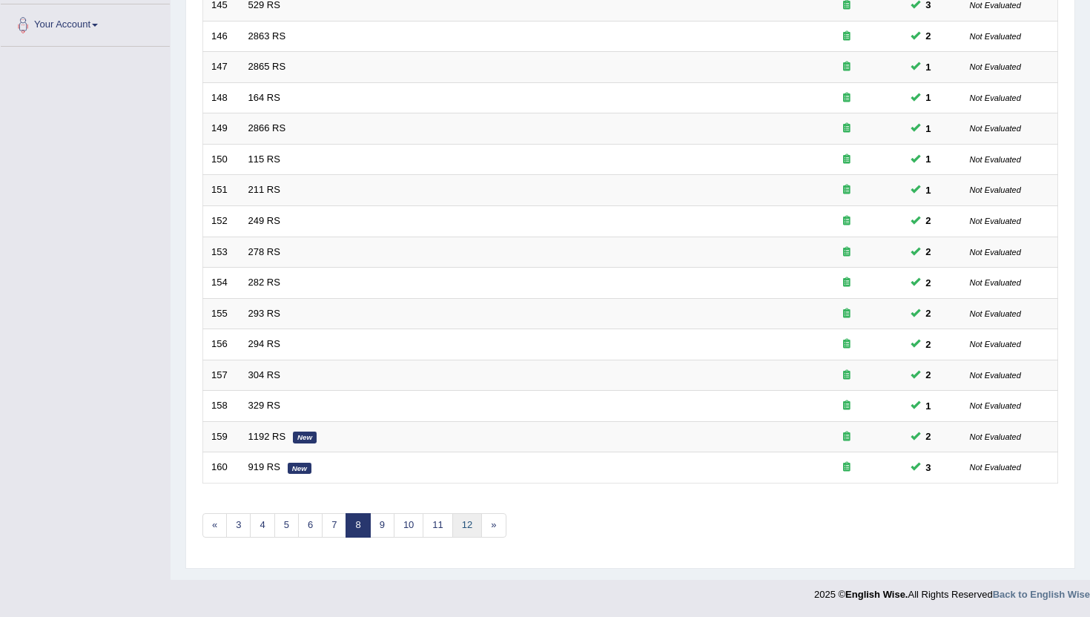
click at [469, 526] on link "12" at bounding box center [467, 525] width 30 height 24
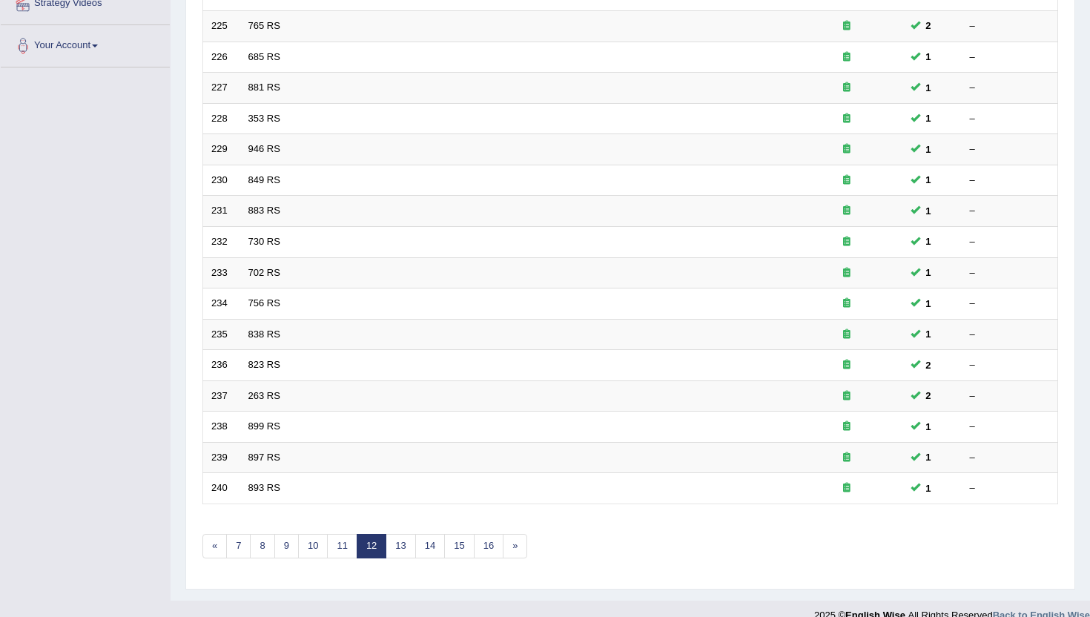
scroll to position [365, 0]
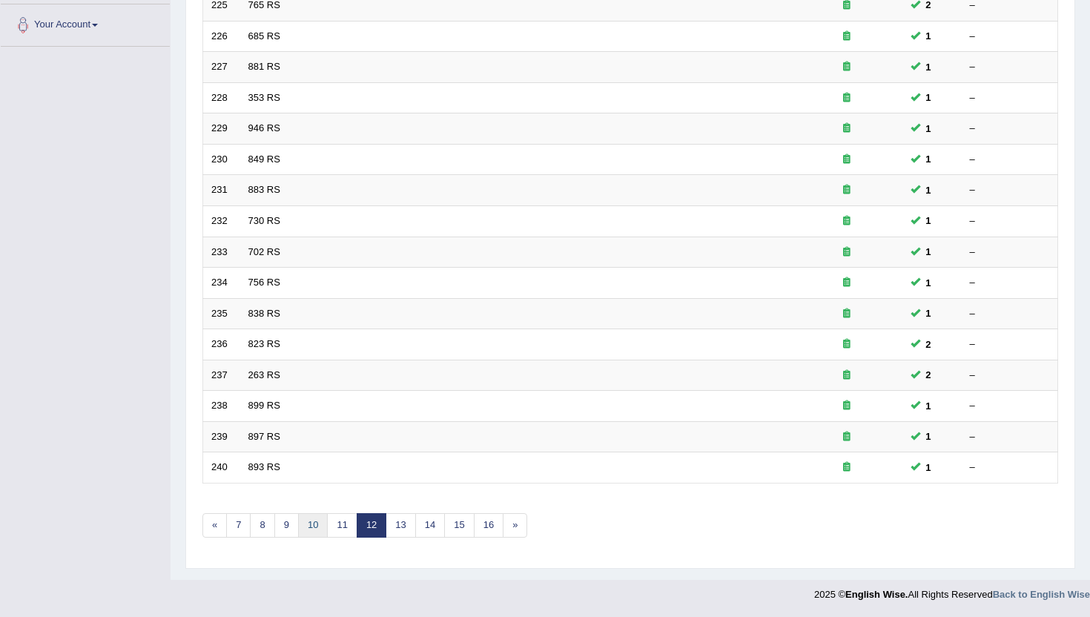
click at [306, 527] on link "10" at bounding box center [313, 525] width 30 height 24
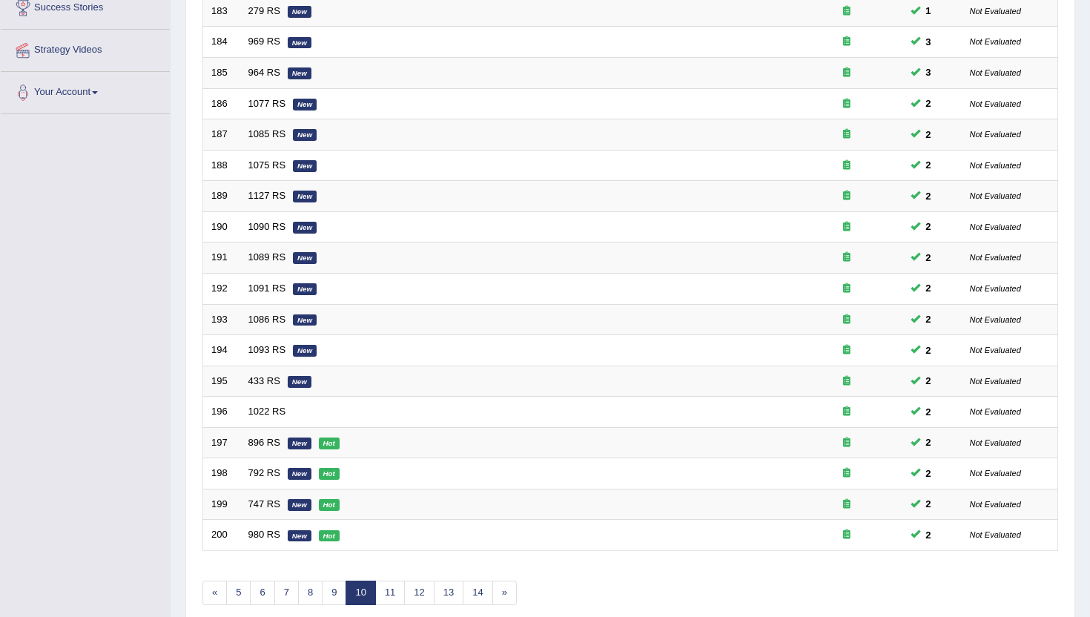
scroll to position [326, 0]
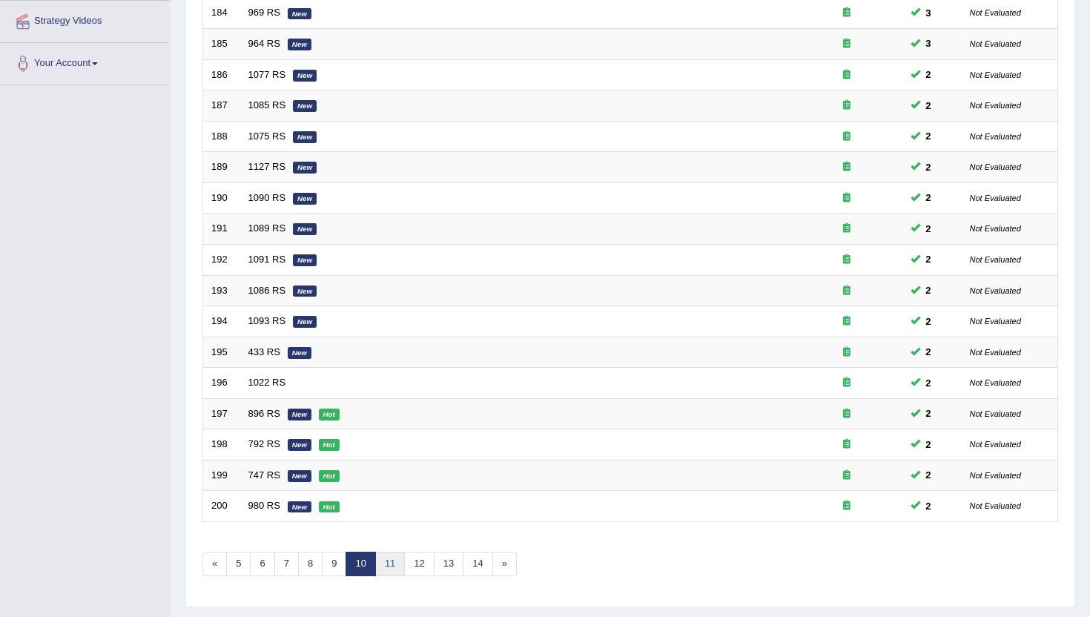
click at [392, 564] on link "11" at bounding box center [390, 564] width 30 height 24
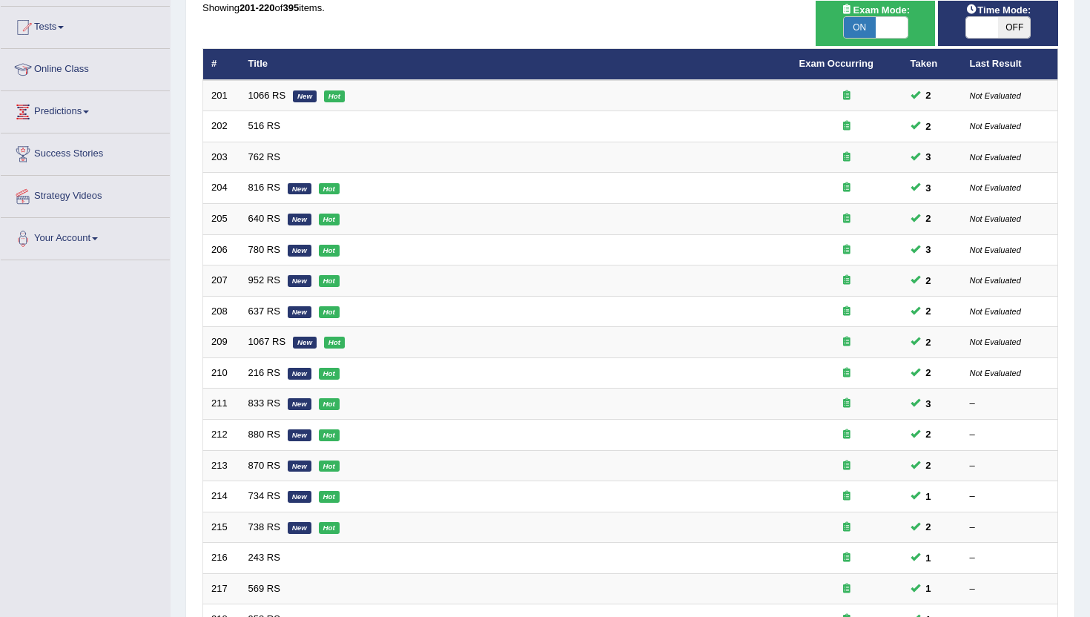
scroll to position [148, 0]
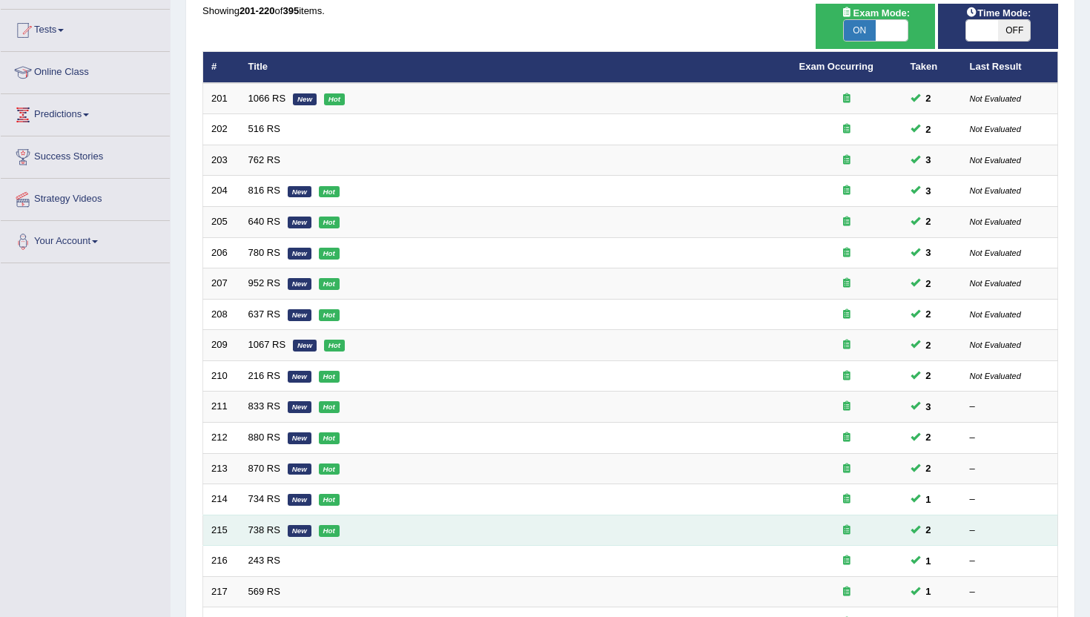
click at [282, 527] on td "738 RS New Hot" at bounding box center [515, 530] width 551 height 31
click at [339, 543] on td "738 RS New Hot" at bounding box center [515, 530] width 551 height 31
click at [257, 529] on link "738 RS" at bounding box center [264, 529] width 32 height 11
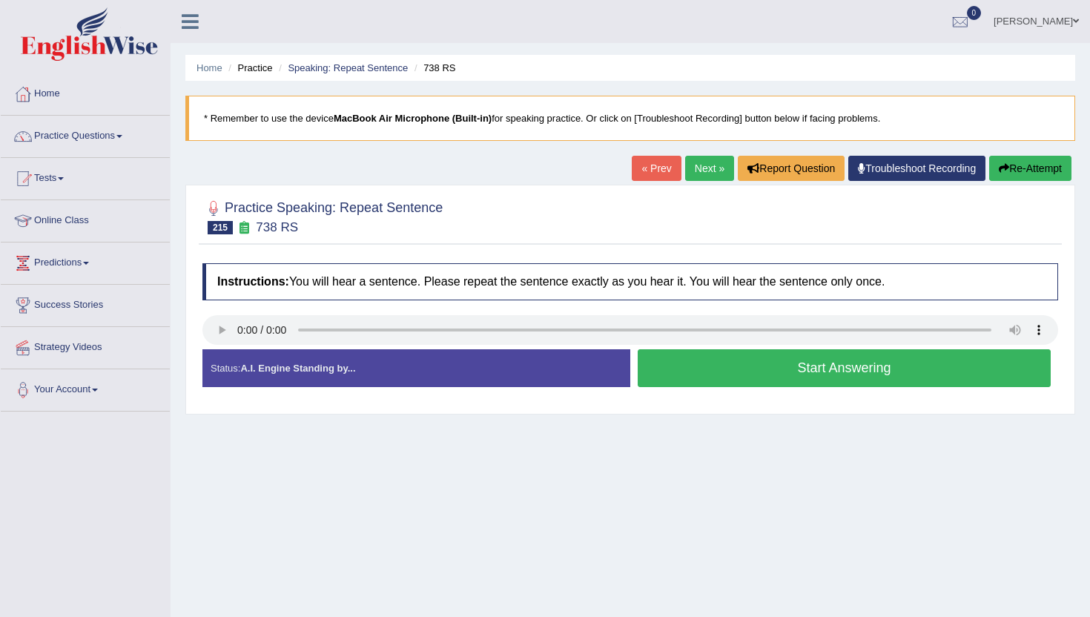
click at [670, 374] on button "Start Answering" at bounding box center [844, 368] width 413 height 38
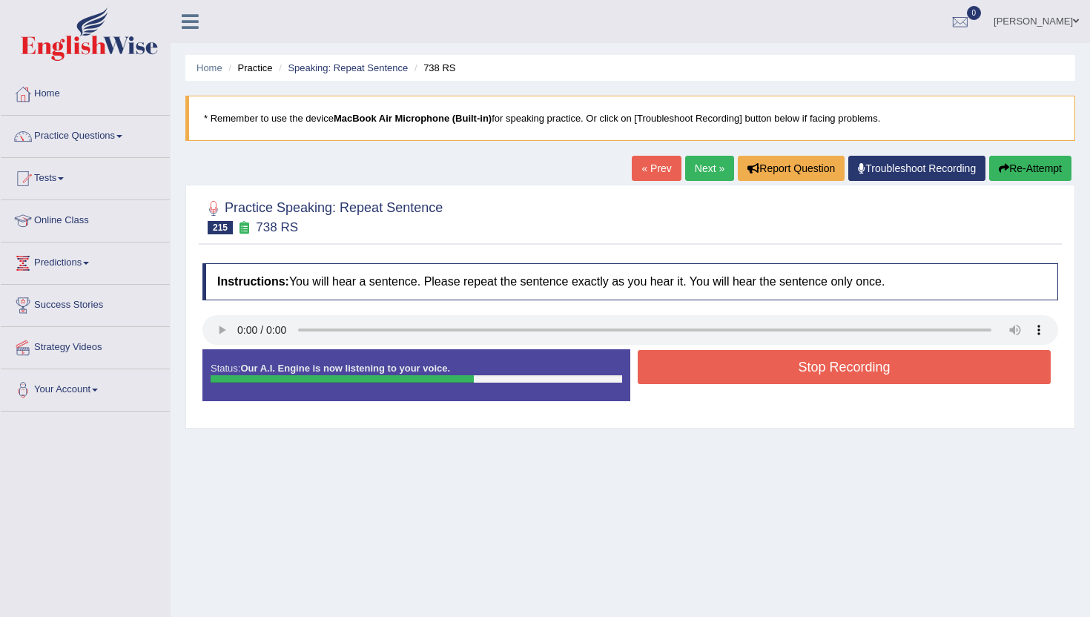
click at [670, 374] on button "Stop Recording" at bounding box center [844, 367] width 413 height 34
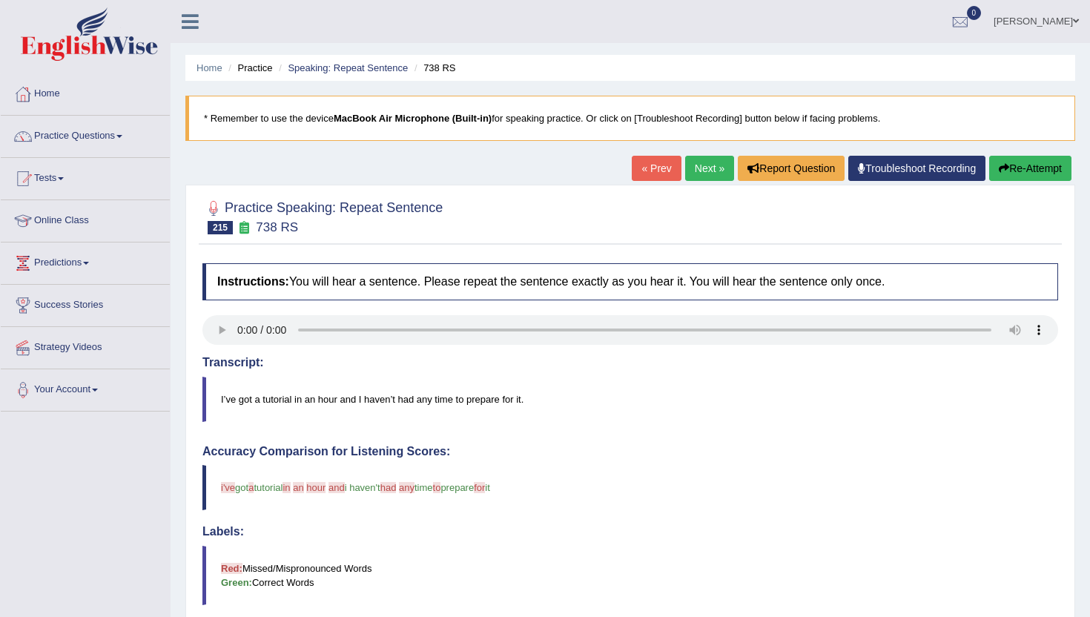
click at [695, 165] on link "Next »" at bounding box center [709, 168] width 49 height 25
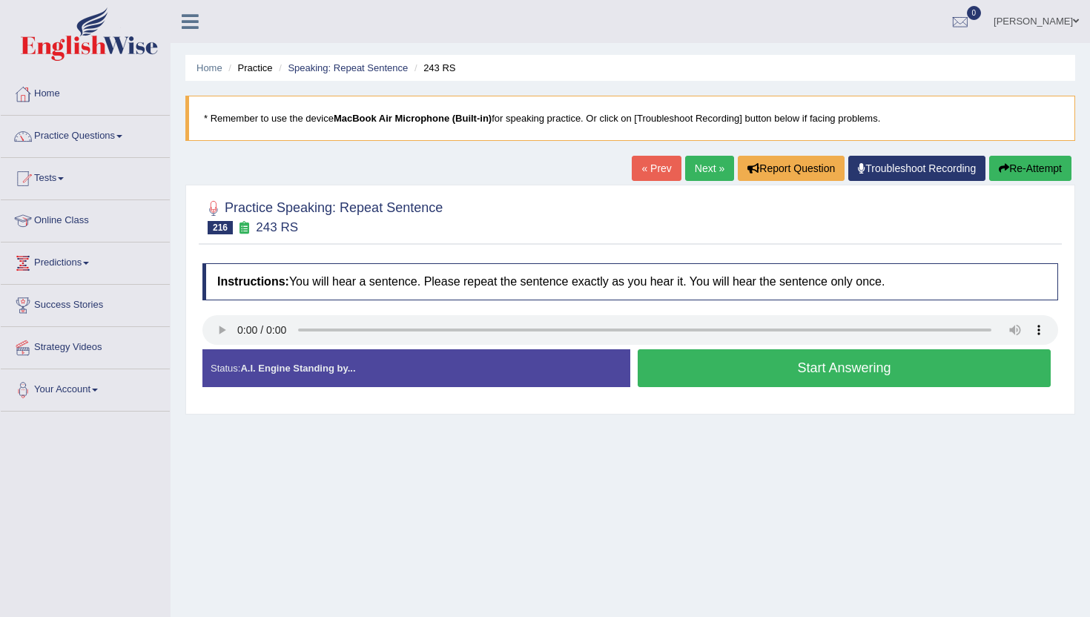
click at [729, 374] on button "Start Answering" at bounding box center [844, 368] width 413 height 38
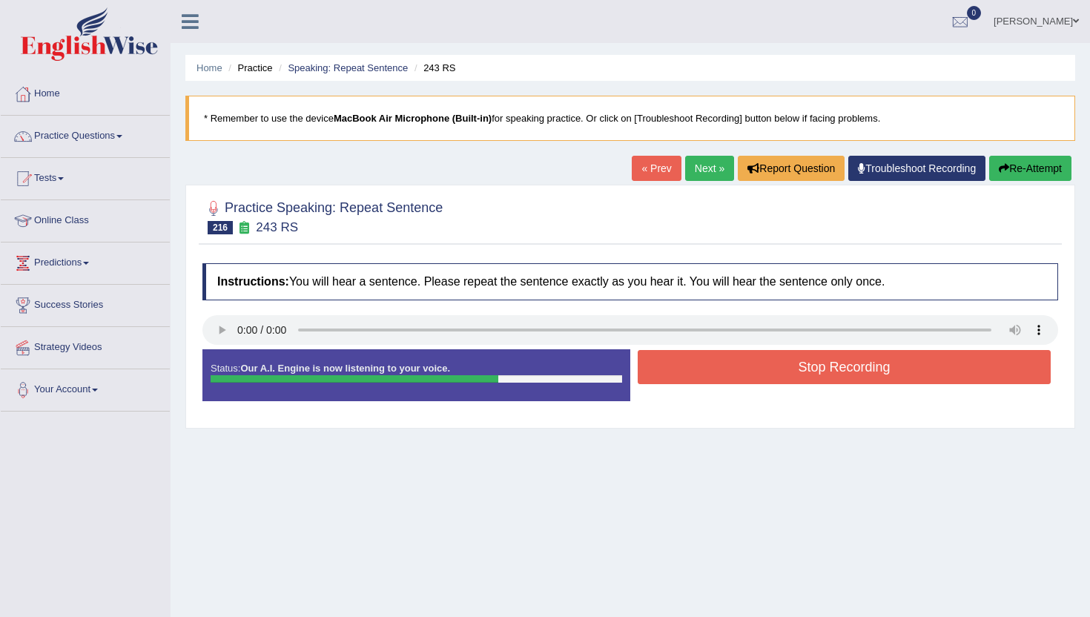
click at [729, 374] on button "Stop Recording" at bounding box center [844, 367] width 413 height 34
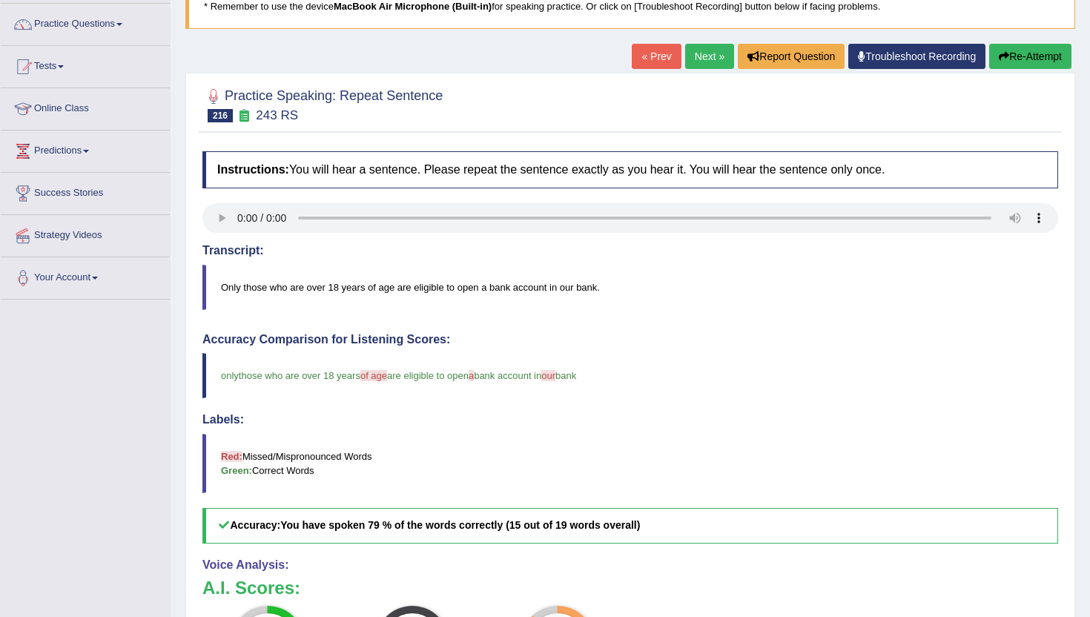
scroll to position [59, 0]
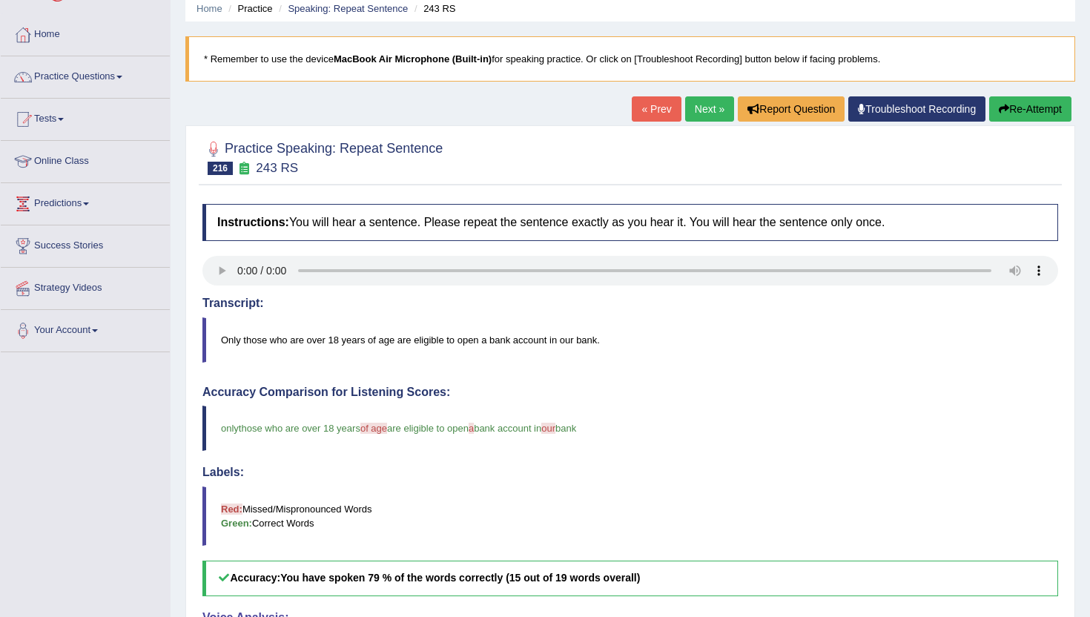
click at [694, 110] on link "Next »" at bounding box center [709, 108] width 49 height 25
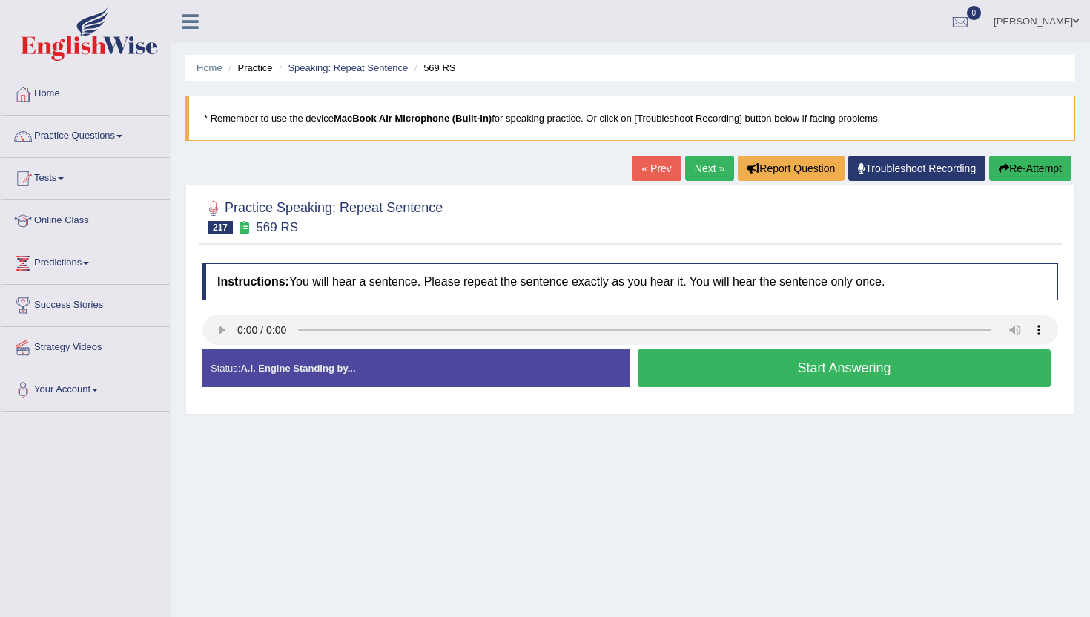
click at [687, 370] on button "Start Answering" at bounding box center [844, 368] width 413 height 38
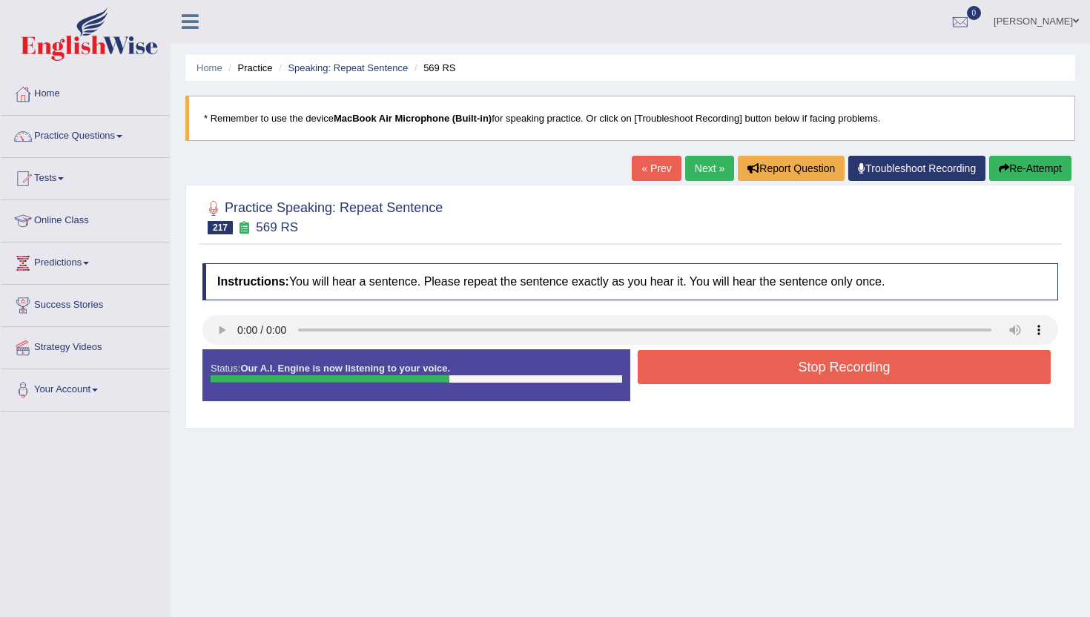
click at [687, 376] on button "Stop Recording" at bounding box center [844, 367] width 413 height 34
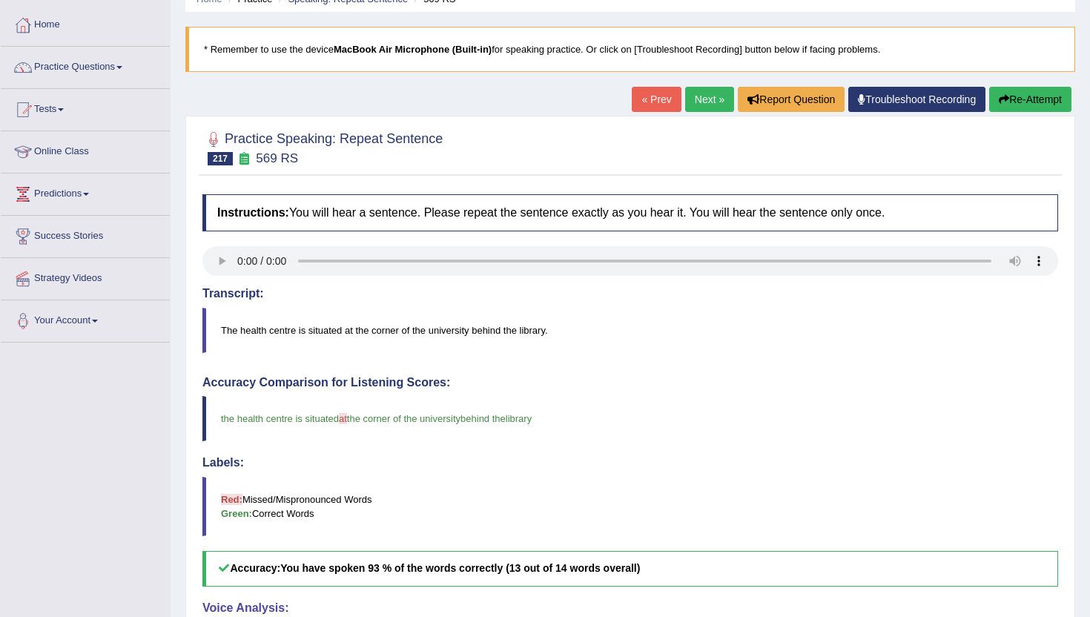
scroll to position [59, 0]
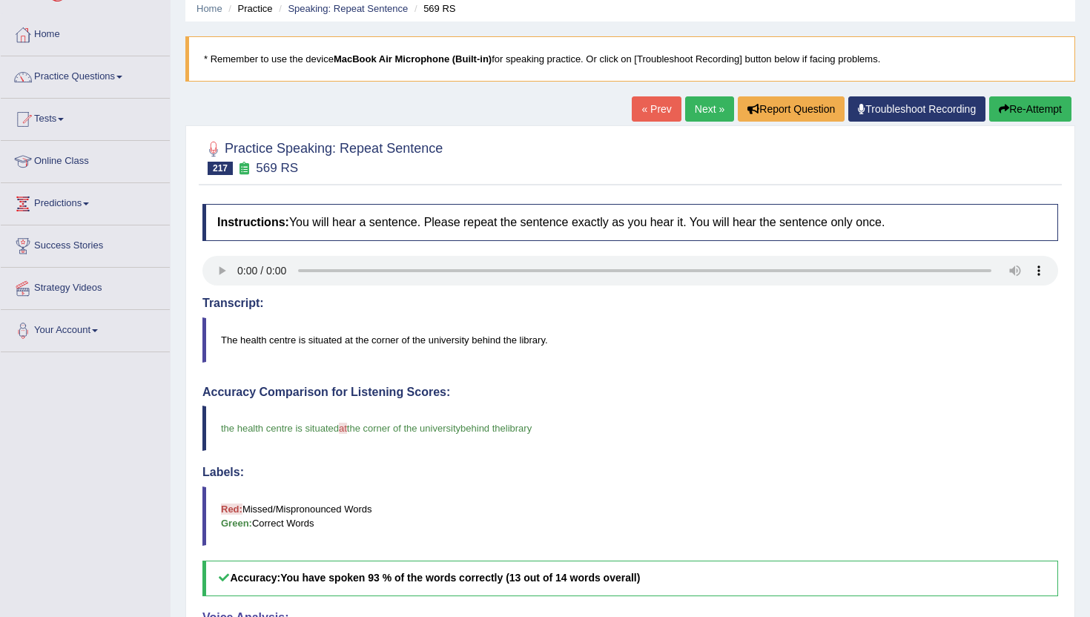
click at [693, 116] on link "Next »" at bounding box center [709, 108] width 49 height 25
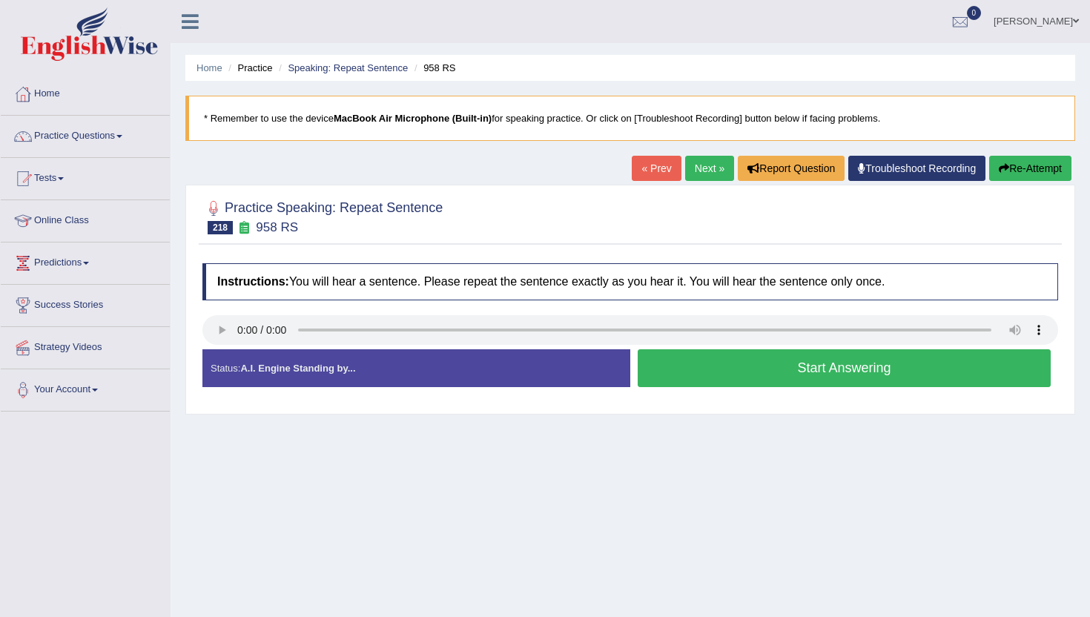
click at [707, 366] on button "Start Answering" at bounding box center [844, 368] width 413 height 38
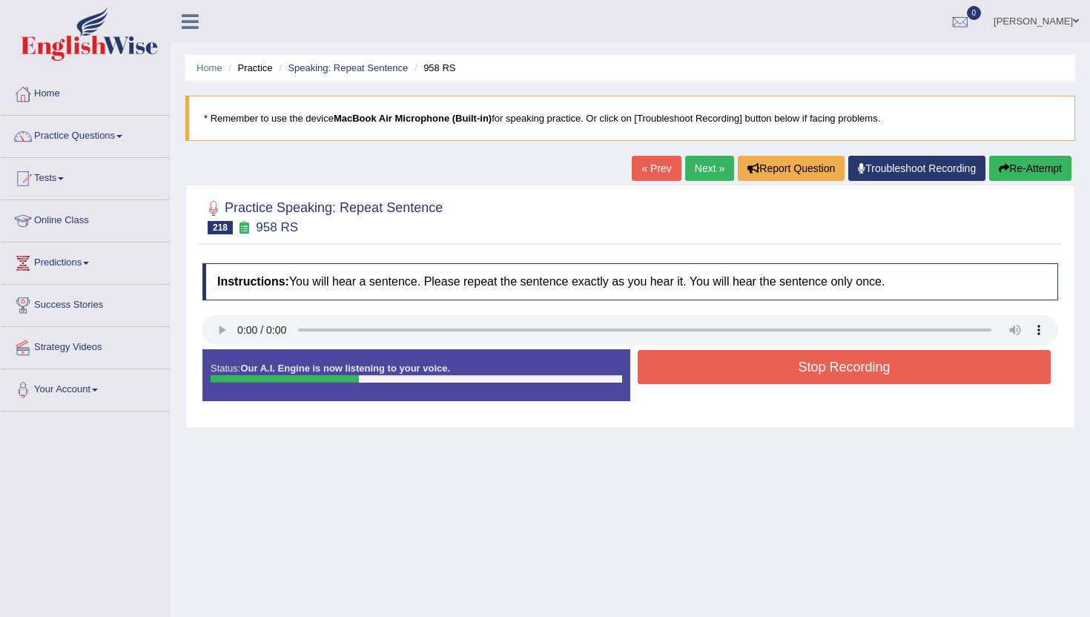
click at [707, 366] on button "Stop Recording" at bounding box center [844, 367] width 413 height 34
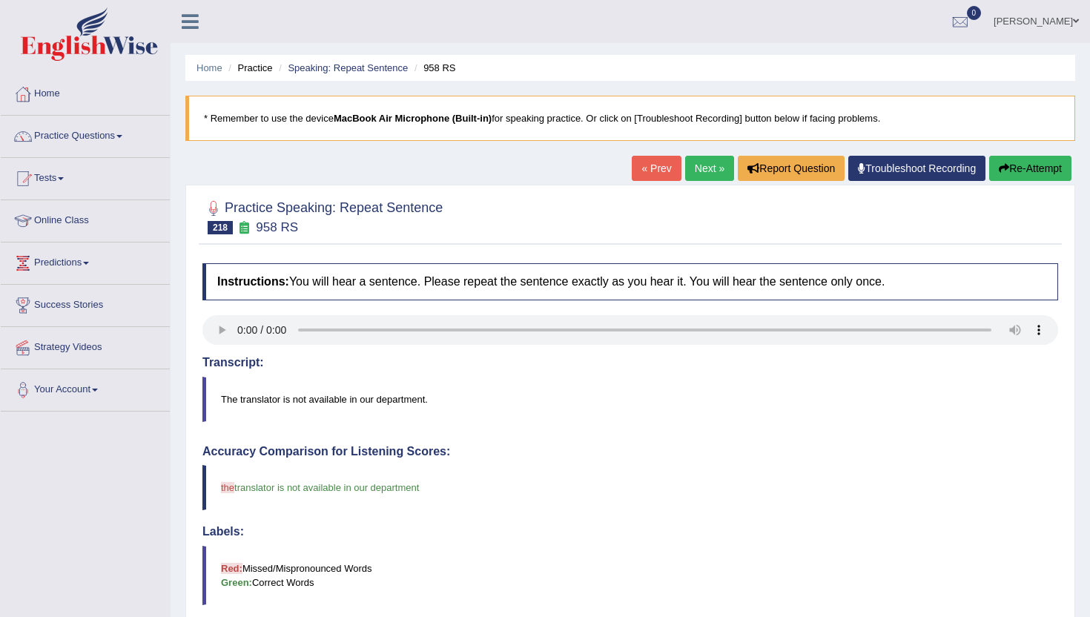
click at [698, 159] on link "Next »" at bounding box center [709, 168] width 49 height 25
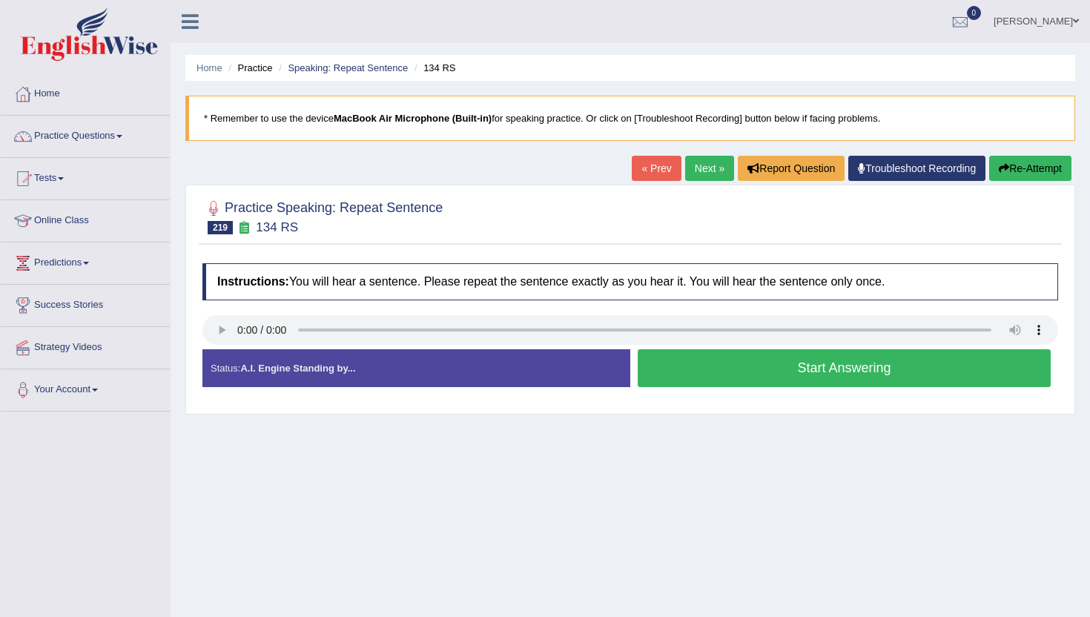
click at [667, 370] on button "Start Answering" at bounding box center [844, 368] width 413 height 38
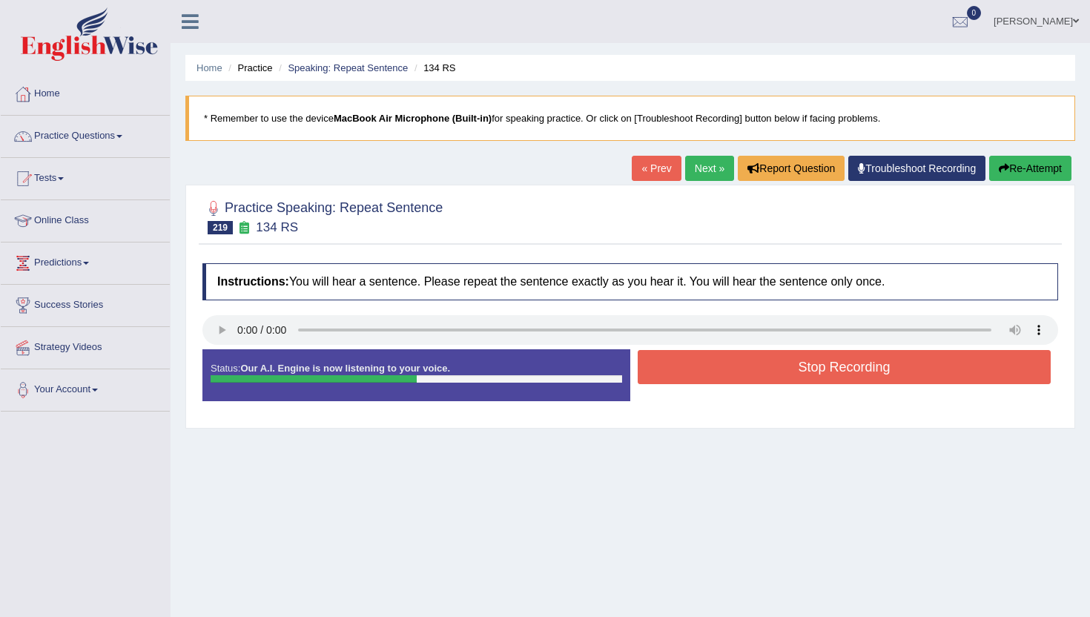
click at [667, 370] on button "Stop Recording" at bounding box center [844, 367] width 413 height 34
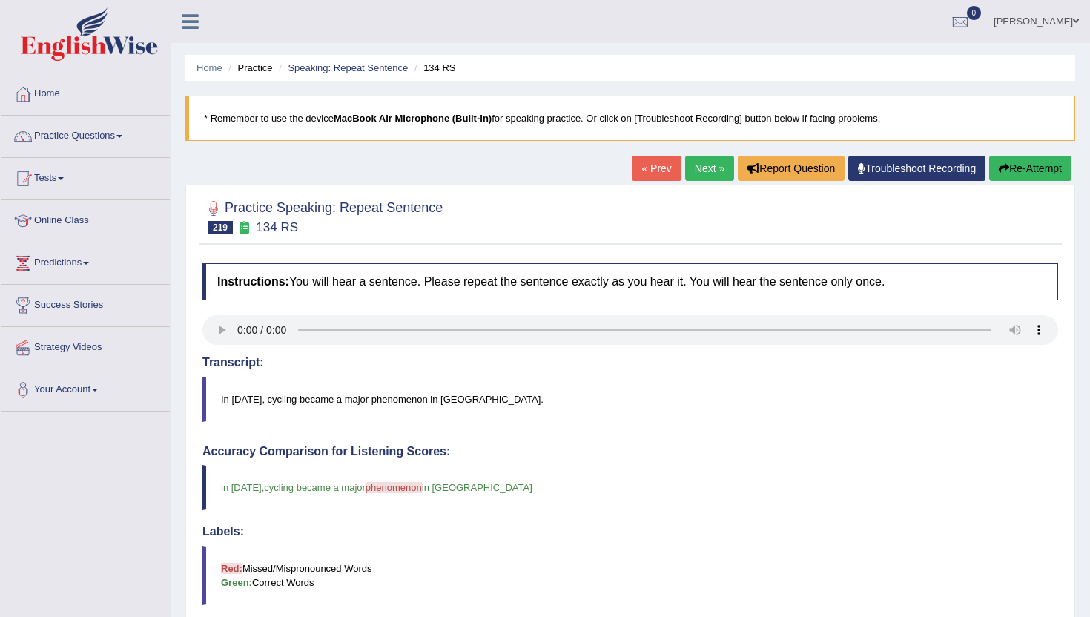
click at [707, 165] on link "Next »" at bounding box center [709, 168] width 49 height 25
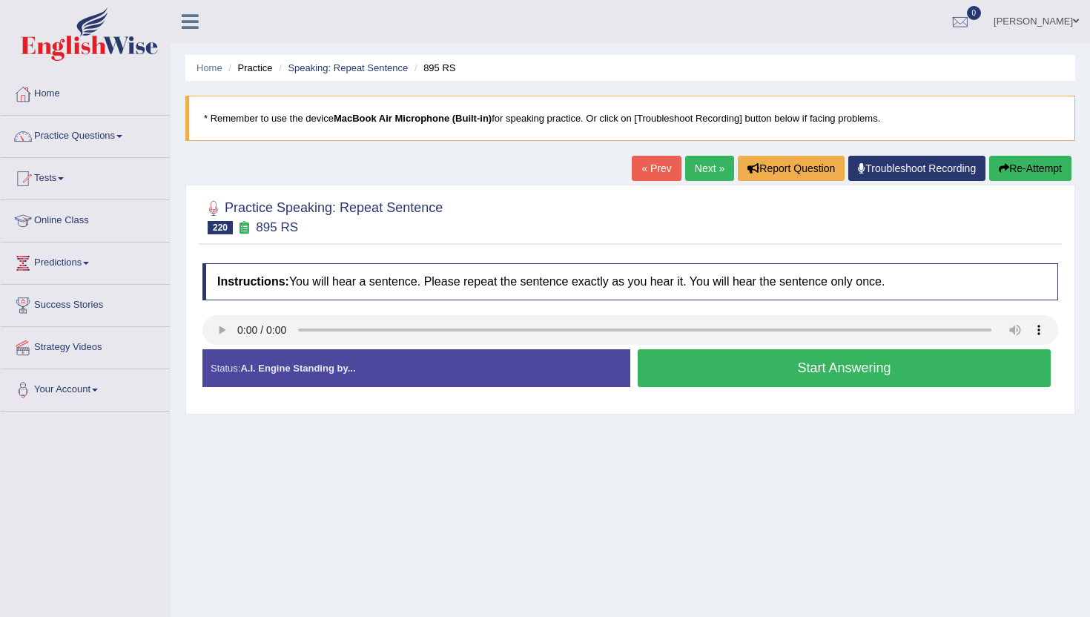
click at [703, 381] on button "Start Answering" at bounding box center [844, 368] width 413 height 38
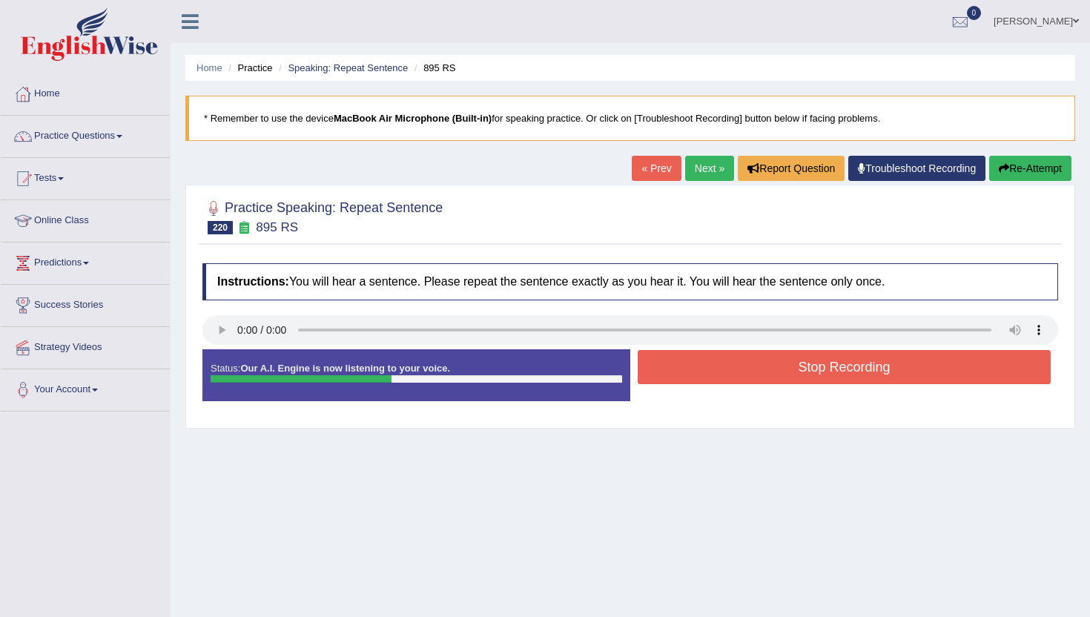
click at [703, 381] on button "Stop Recording" at bounding box center [844, 367] width 413 height 34
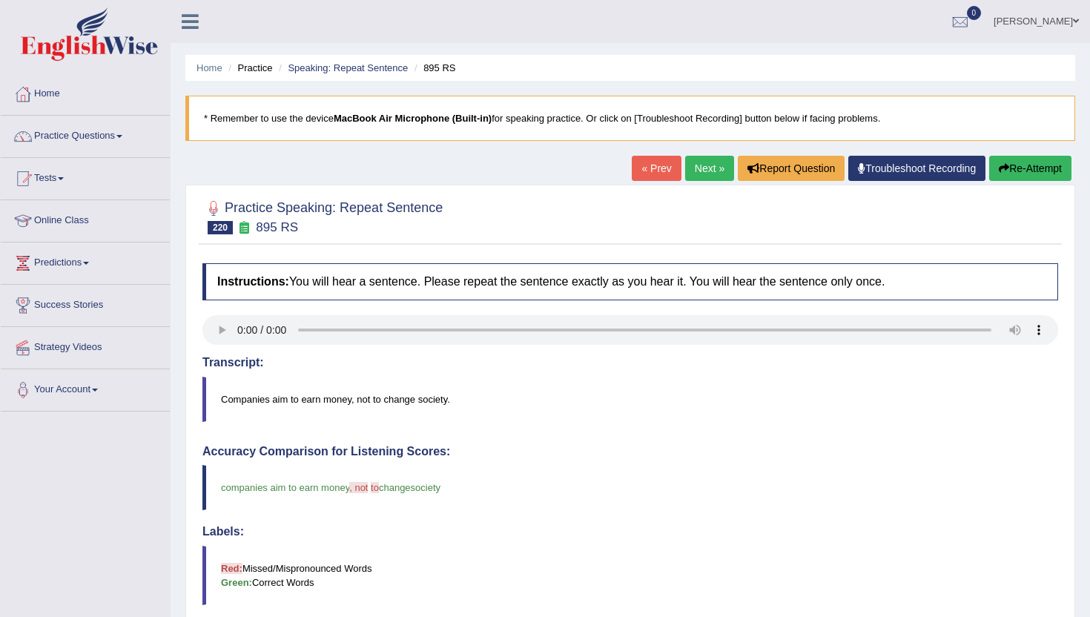
click at [709, 168] on link "Next »" at bounding box center [709, 168] width 49 height 25
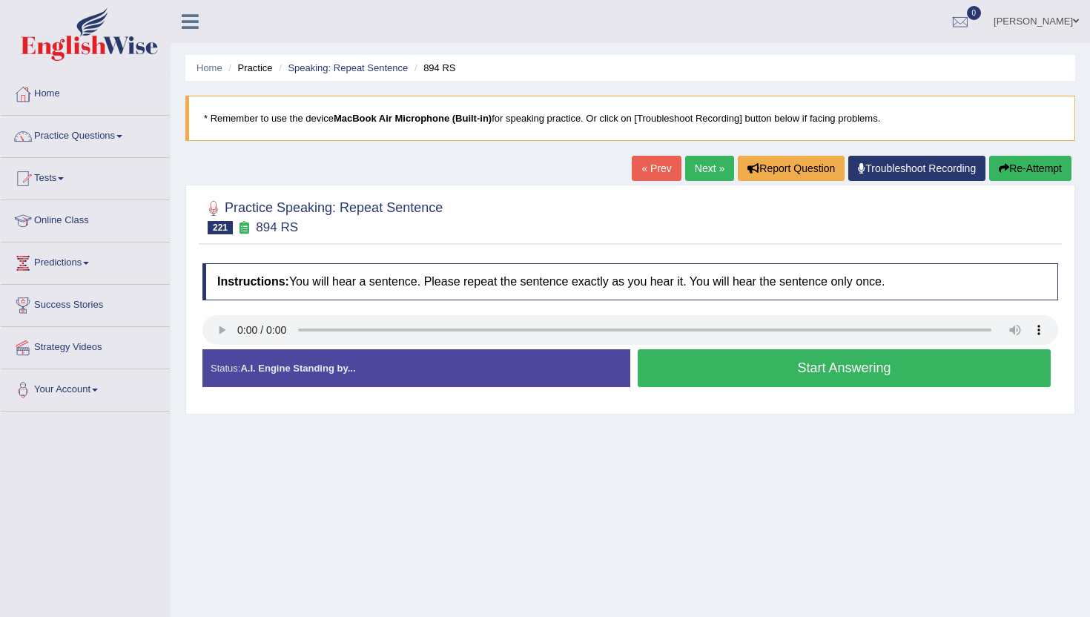
click at [771, 378] on button "Start Answering" at bounding box center [844, 368] width 413 height 38
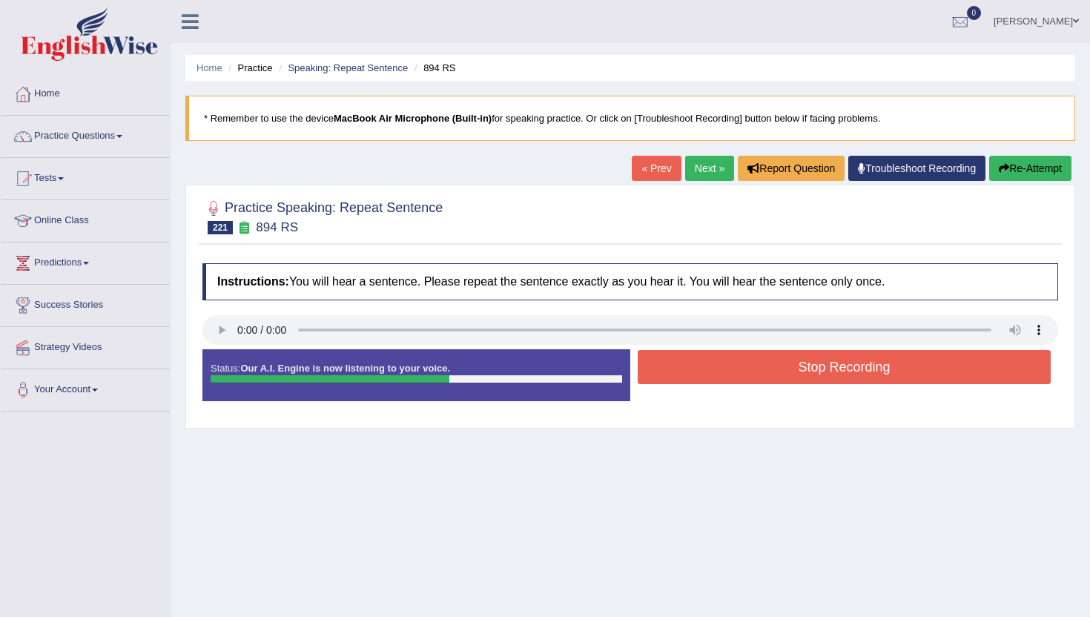
click at [771, 377] on button "Stop Recording" at bounding box center [844, 367] width 413 height 34
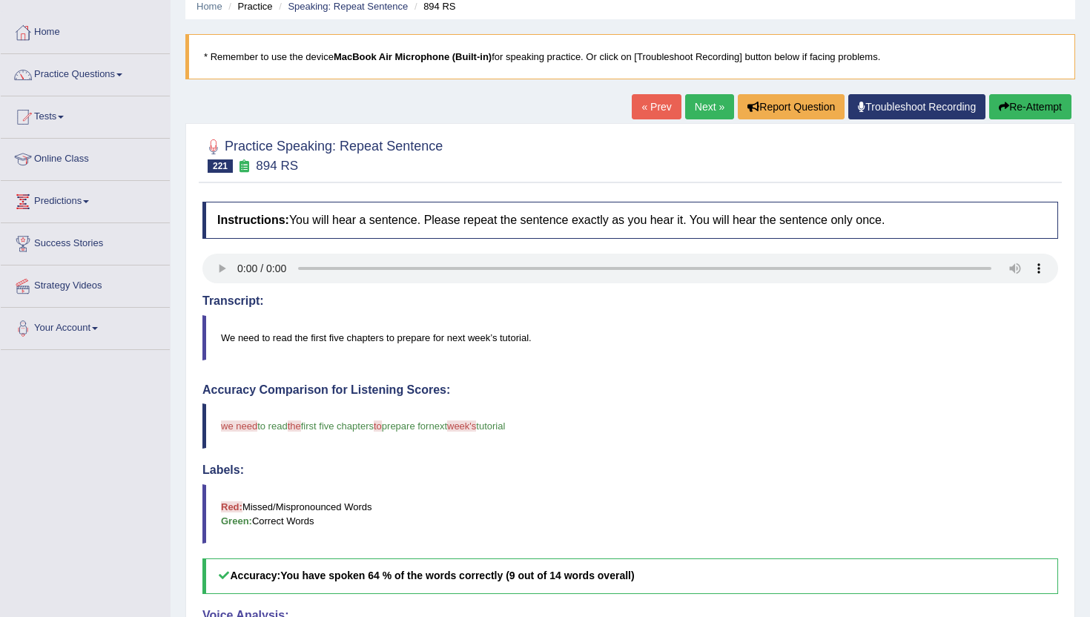
scroll to position [59, 0]
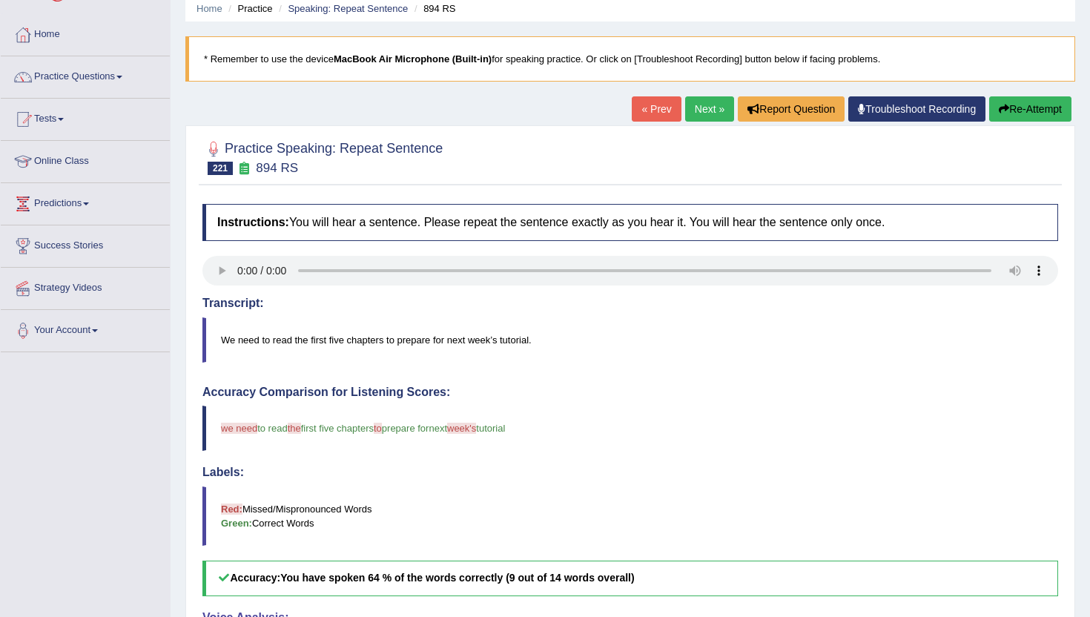
click at [702, 111] on link "Next »" at bounding box center [709, 108] width 49 height 25
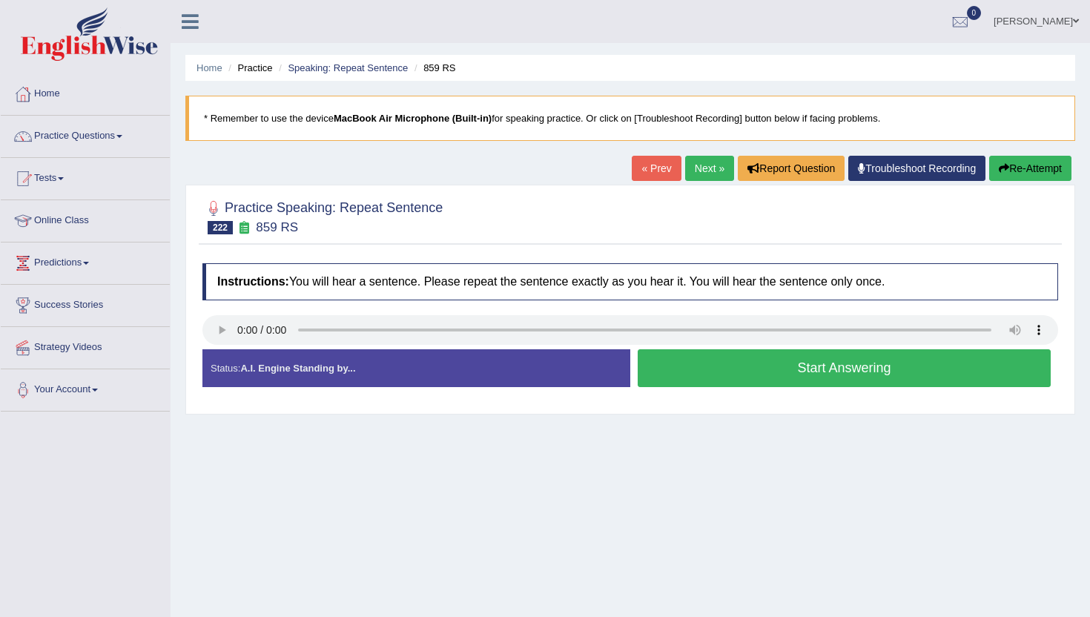
click at [735, 356] on button "Start Answering" at bounding box center [844, 368] width 413 height 38
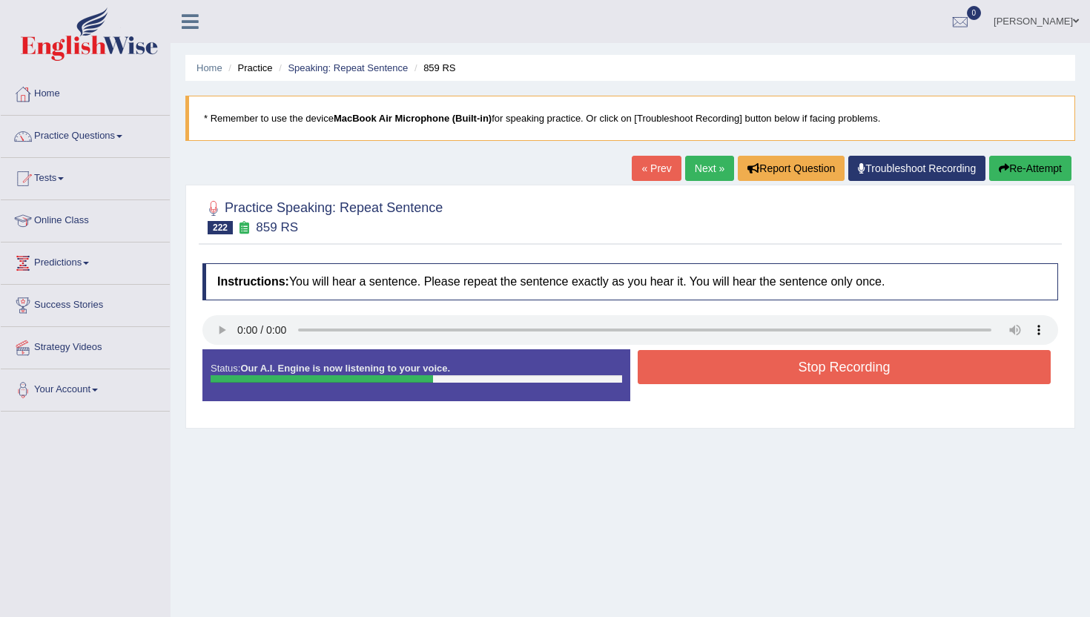
click at [735, 356] on button "Stop Recording" at bounding box center [844, 367] width 413 height 34
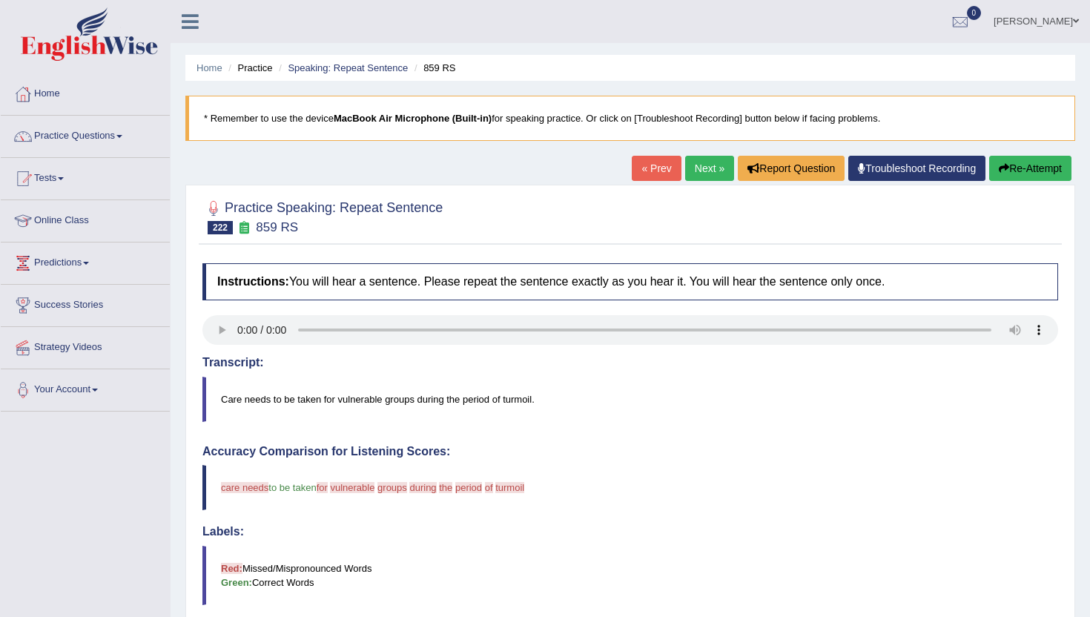
click at [1040, 174] on button "Re-Attempt" at bounding box center [1030, 168] width 82 height 25
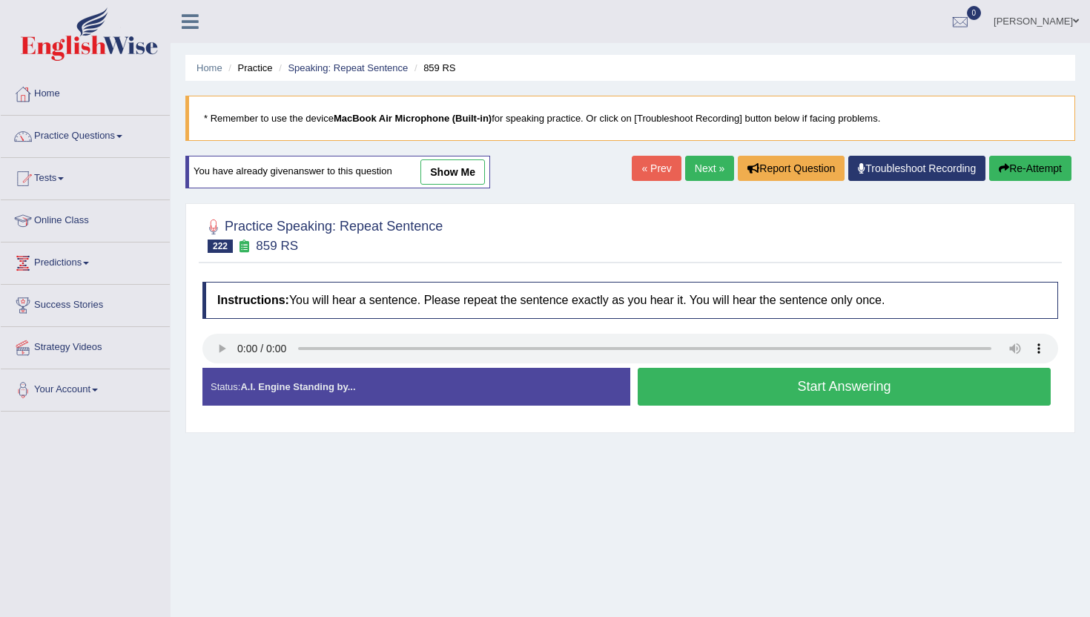
click at [1026, 171] on button "Re-Attempt" at bounding box center [1030, 168] width 82 height 25
click at [842, 395] on button "Start Answering" at bounding box center [844, 387] width 413 height 38
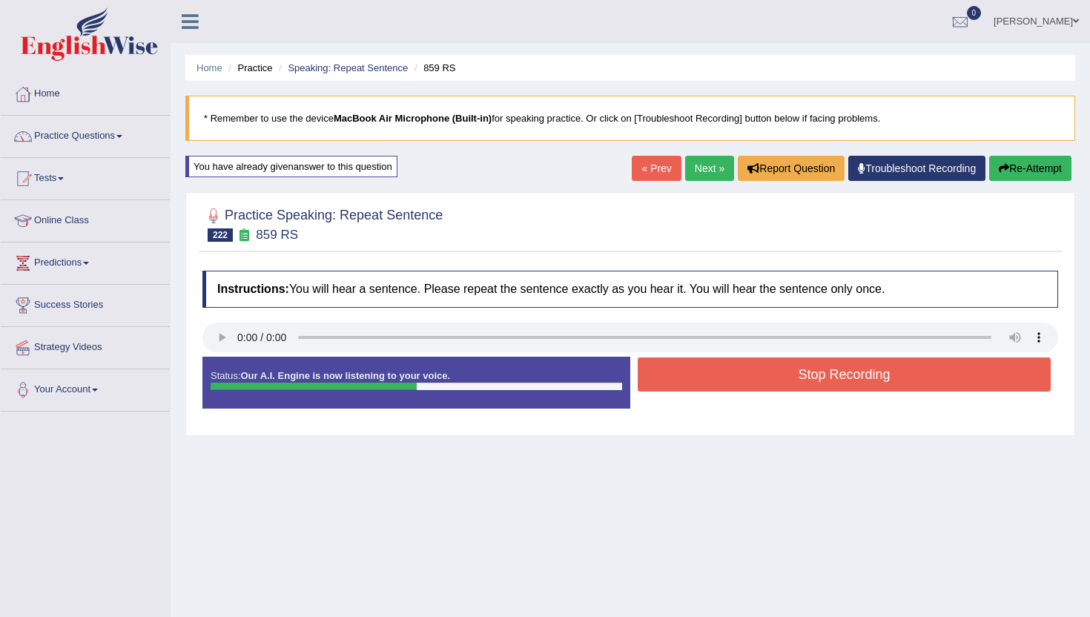
click at [845, 382] on button "Stop Recording" at bounding box center [844, 374] width 413 height 34
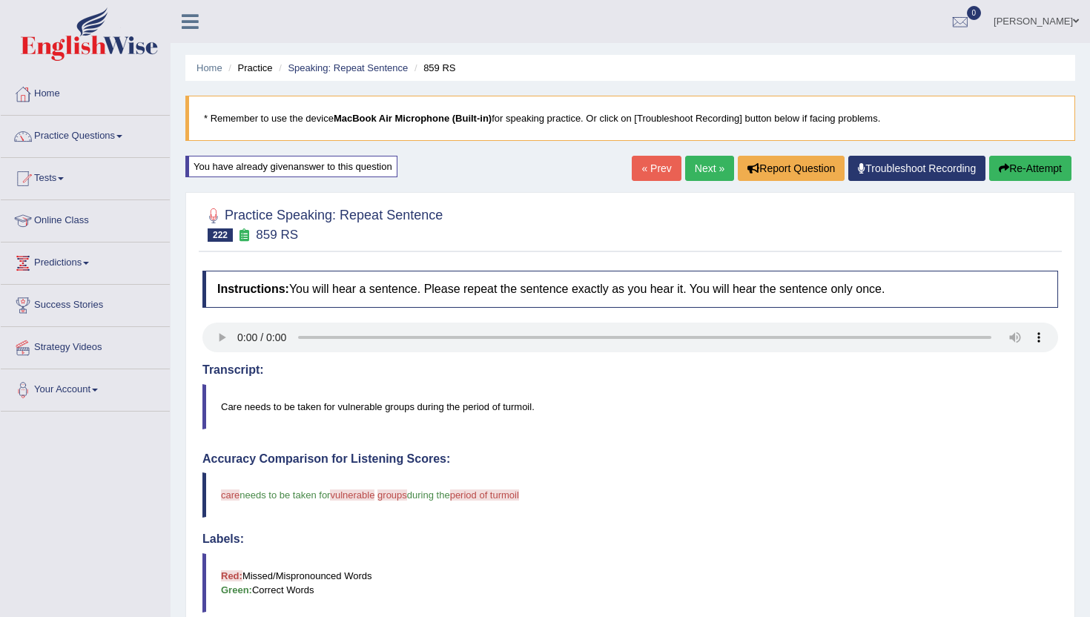
click at [702, 174] on link "Next »" at bounding box center [709, 168] width 49 height 25
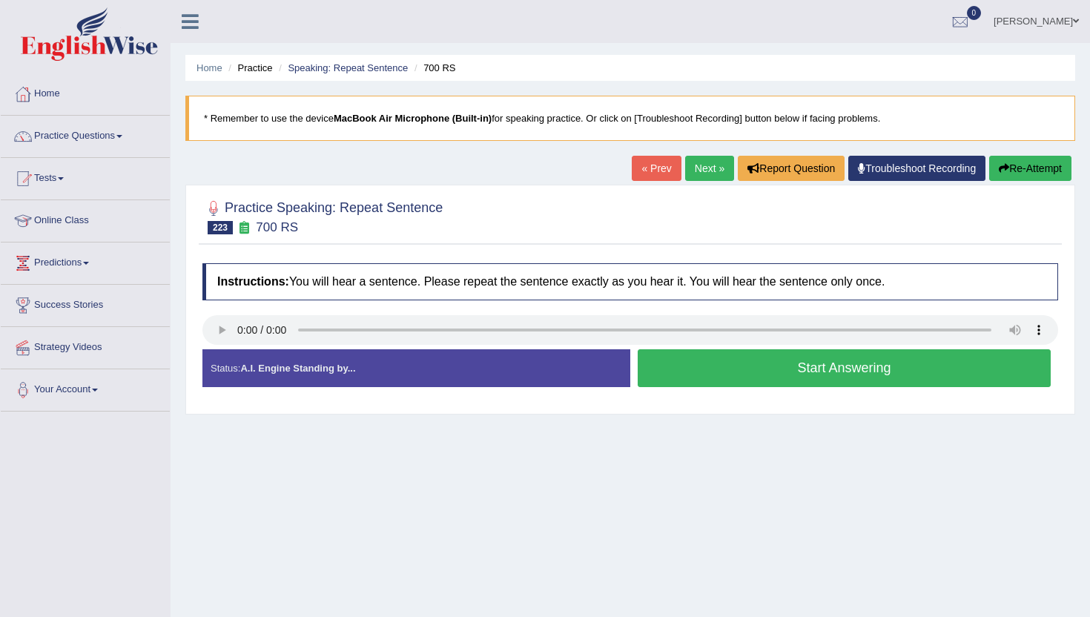
click at [701, 387] on div "Start Answering" at bounding box center [844, 370] width 428 height 42
click at [700, 374] on button "Start Answering" at bounding box center [844, 368] width 413 height 38
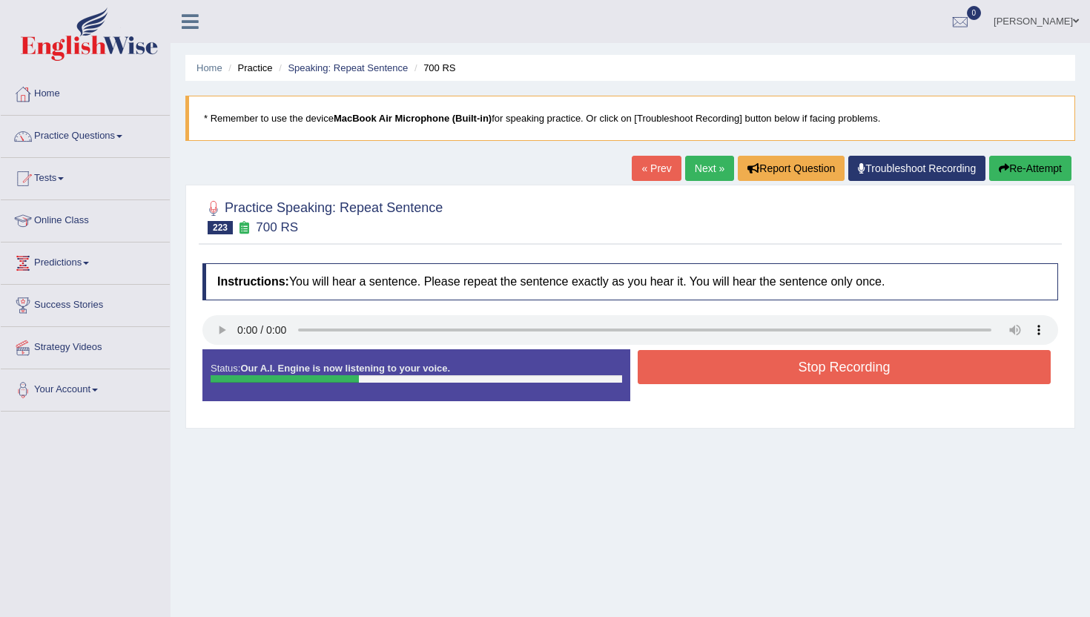
click at [700, 374] on button "Stop Recording" at bounding box center [844, 367] width 413 height 34
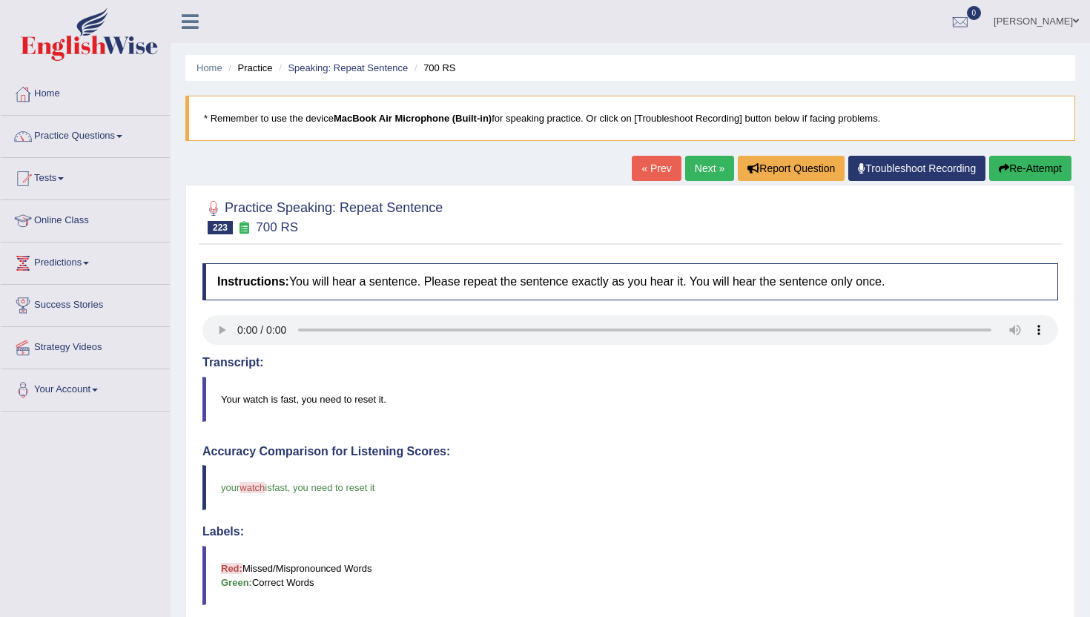
click at [687, 171] on link "Next »" at bounding box center [709, 168] width 49 height 25
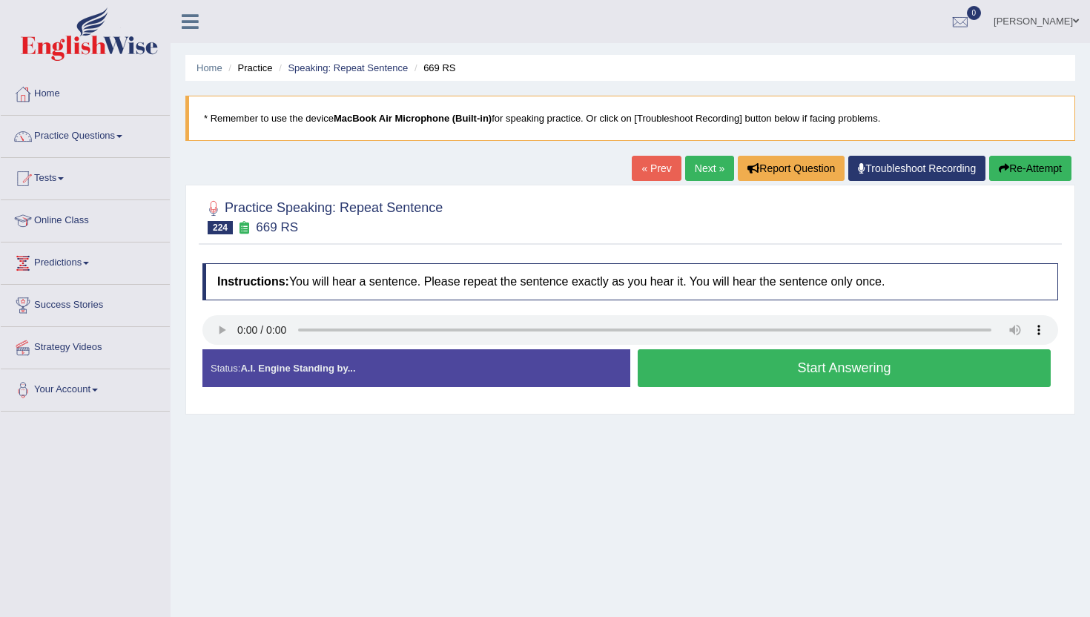
click at [719, 364] on button "Start Answering" at bounding box center [844, 368] width 413 height 38
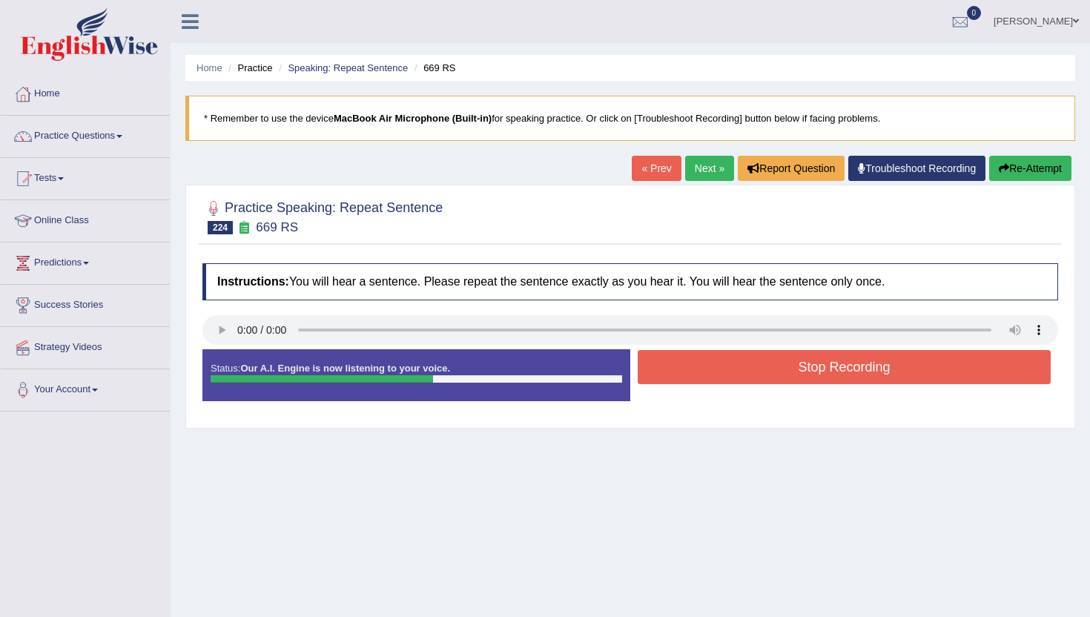
click at [719, 365] on button "Stop Recording" at bounding box center [844, 367] width 413 height 34
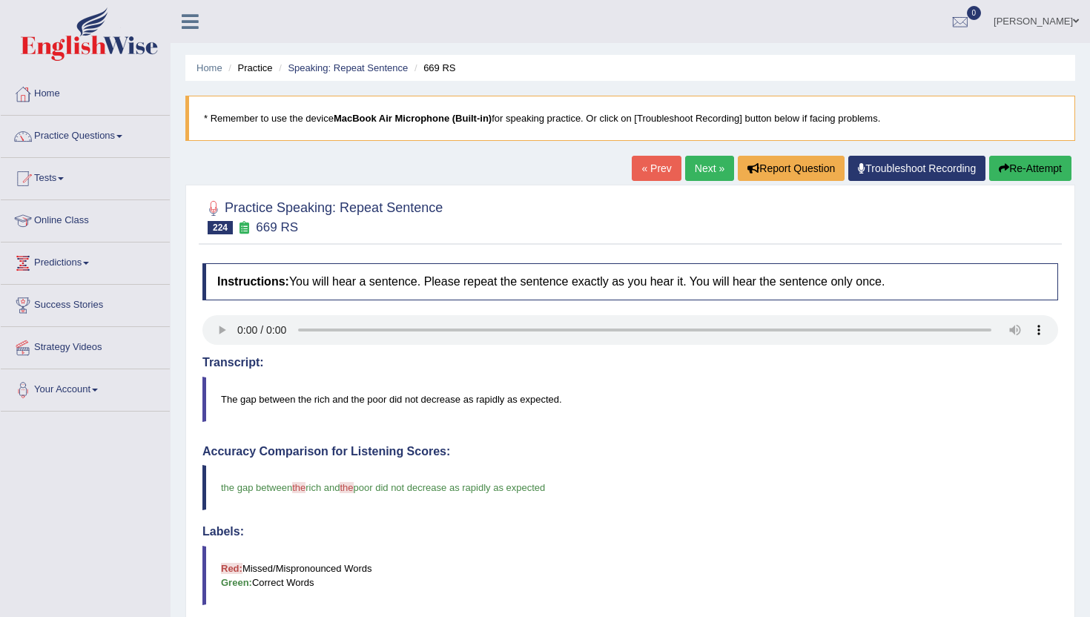
click at [698, 160] on link "Next »" at bounding box center [709, 168] width 49 height 25
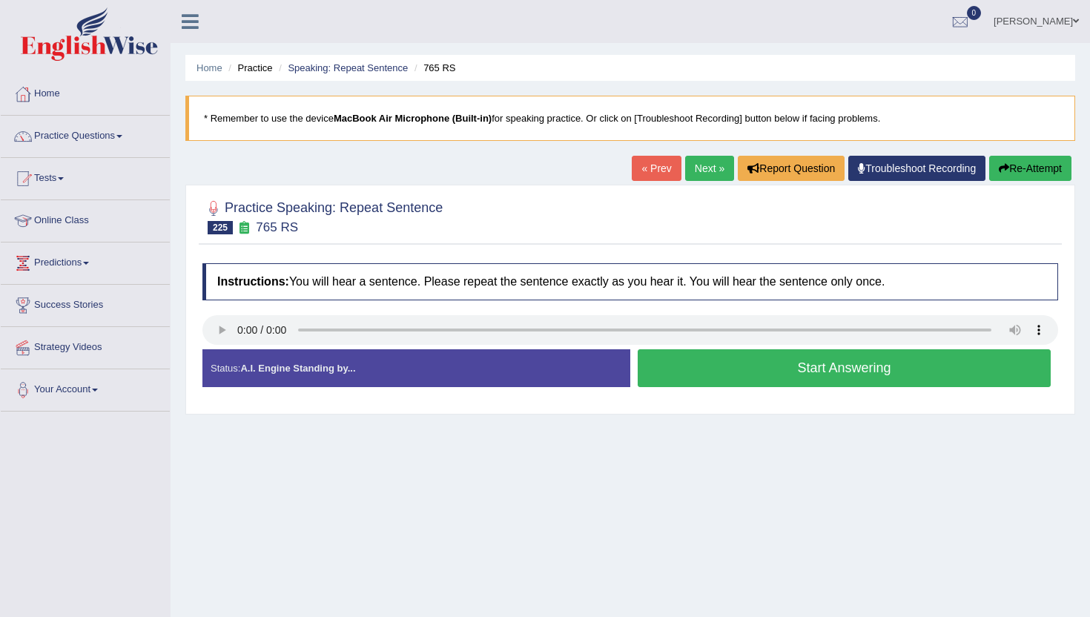
click at [699, 362] on button "Start Answering" at bounding box center [844, 368] width 413 height 38
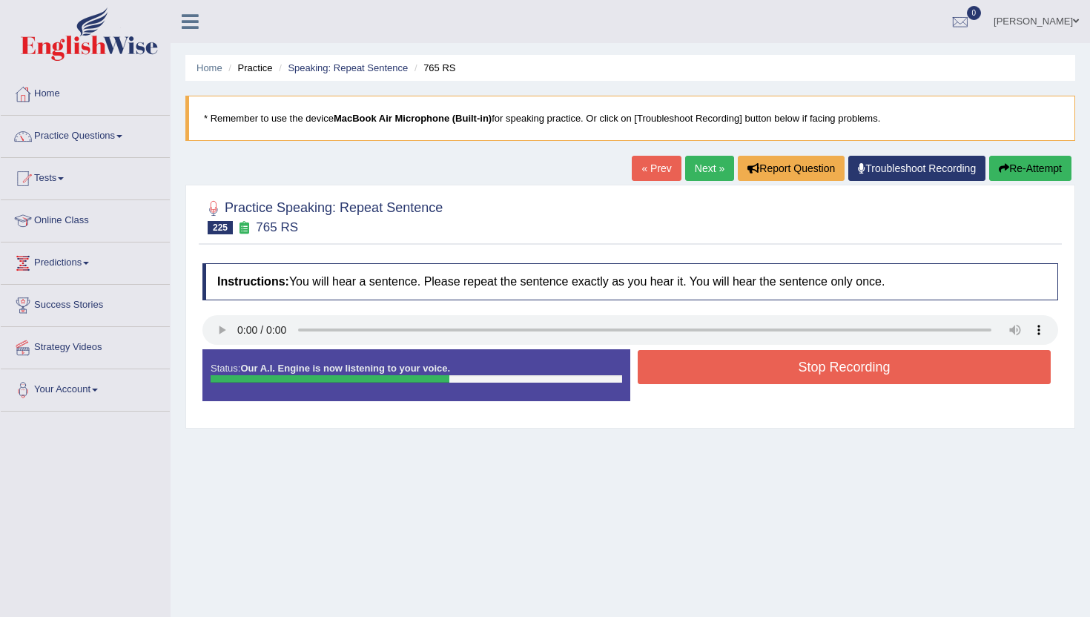
click at [699, 362] on button "Stop Recording" at bounding box center [844, 367] width 413 height 34
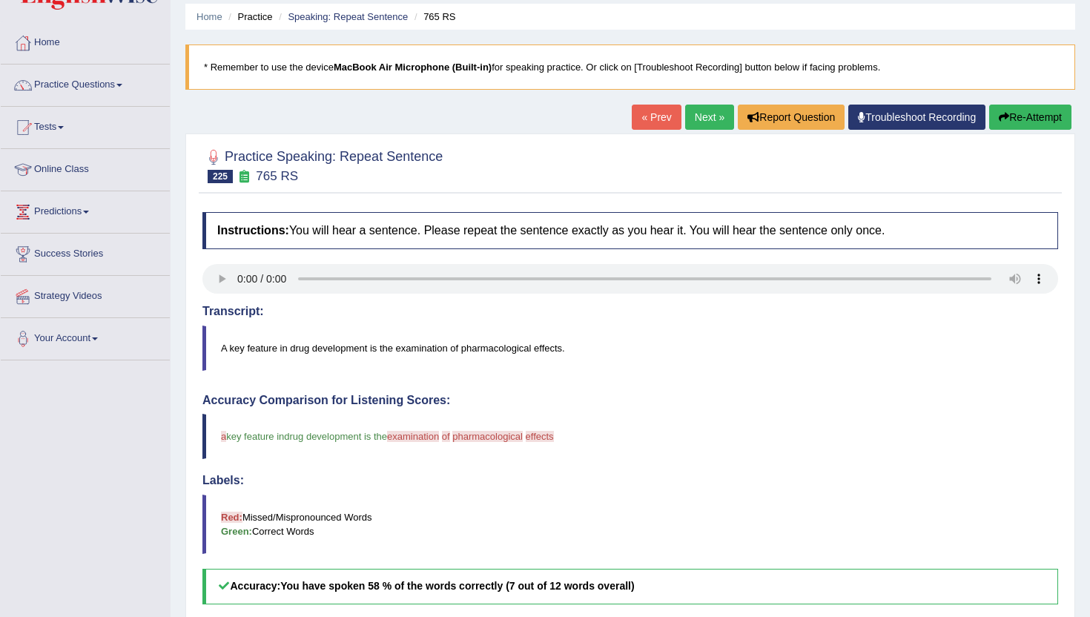
scroll to position [30, 0]
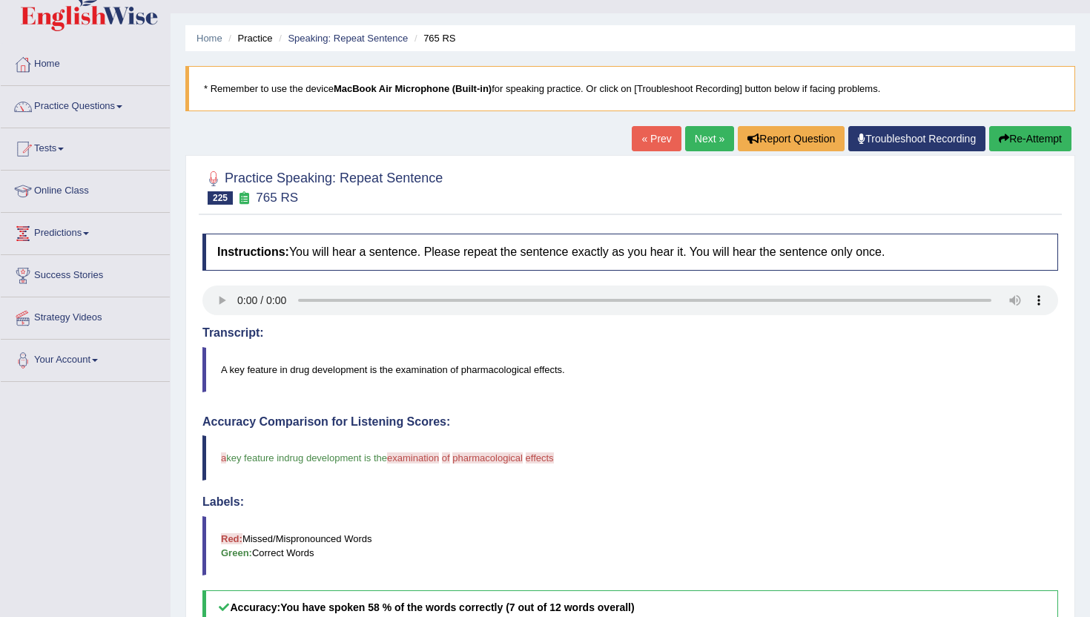
click at [695, 137] on link "Next »" at bounding box center [709, 138] width 49 height 25
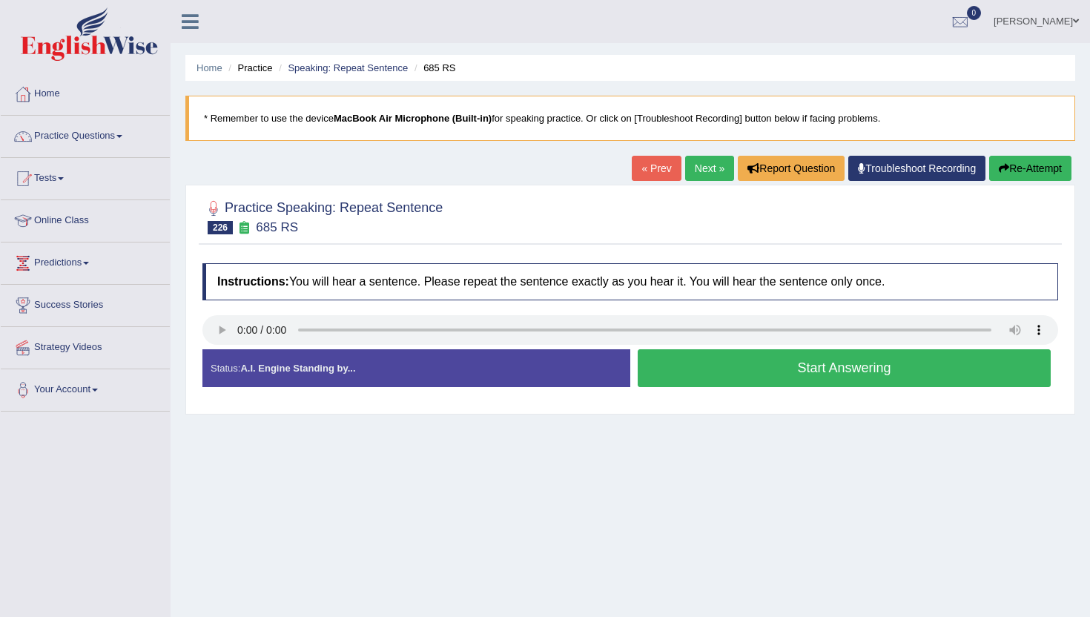
click at [707, 359] on button "Start Answering" at bounding box center [844, 368] width 413 height 38
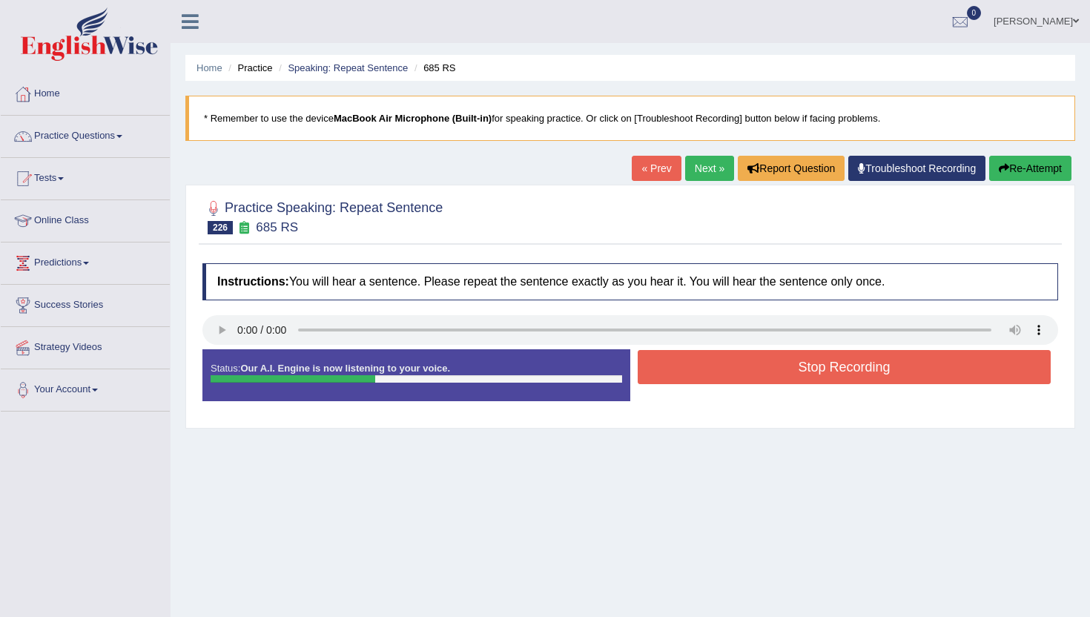
click at [707, 359] on button "Stop Recording" at bounding box center [844, 367] width 413 height 34
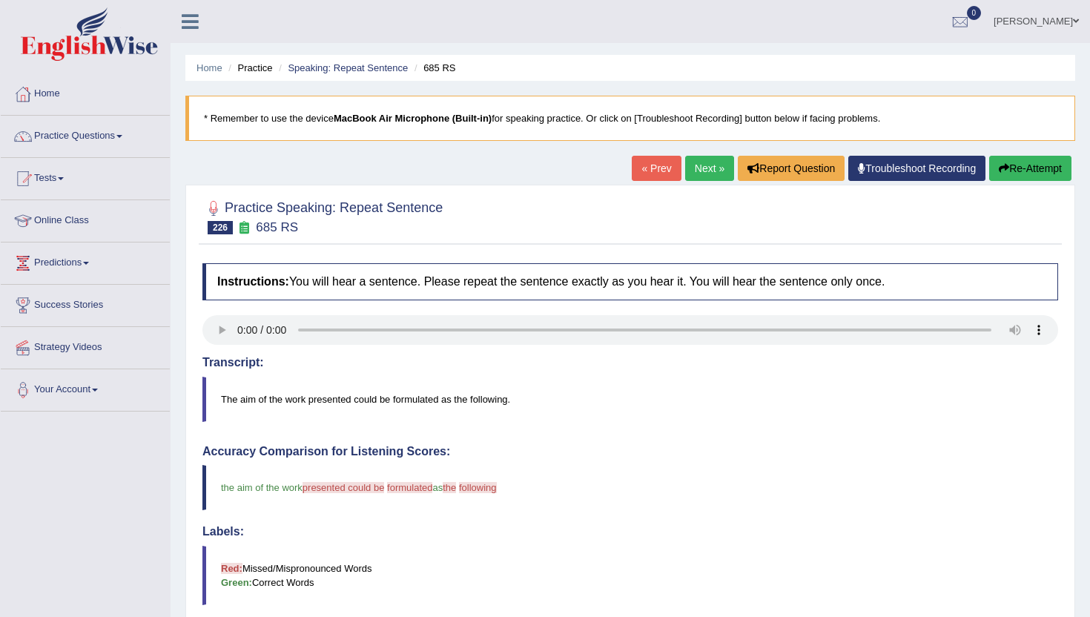
click at [703, 174] on link "Next »" at bounding box center [709, 168] width 49 height 25
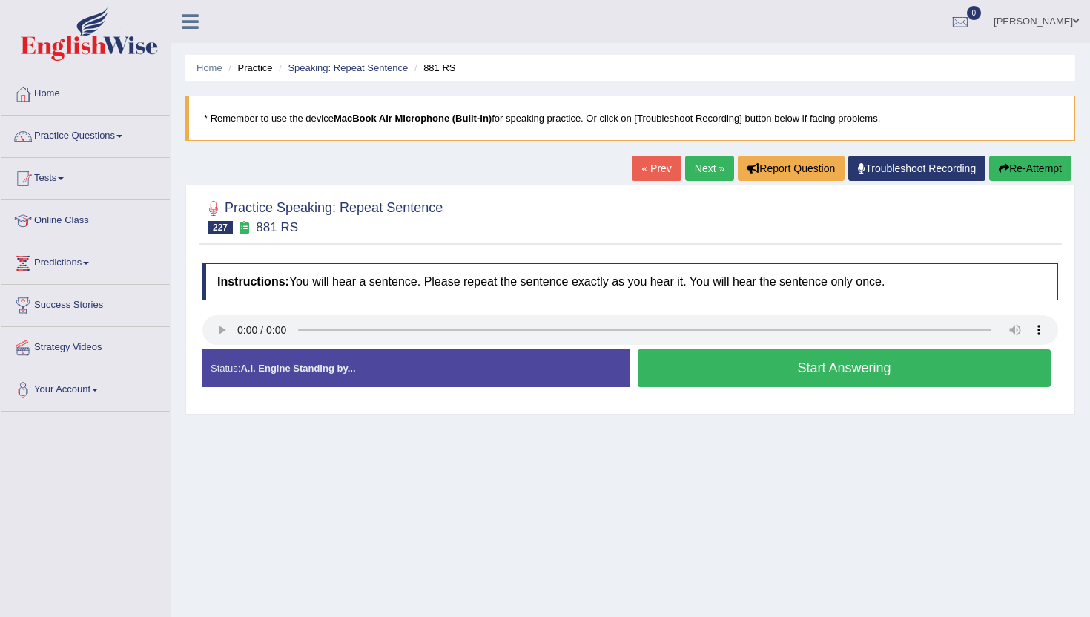
click at [646, 376] on button "Start Answering" at bounding box center [844, 368] width 413 height 38
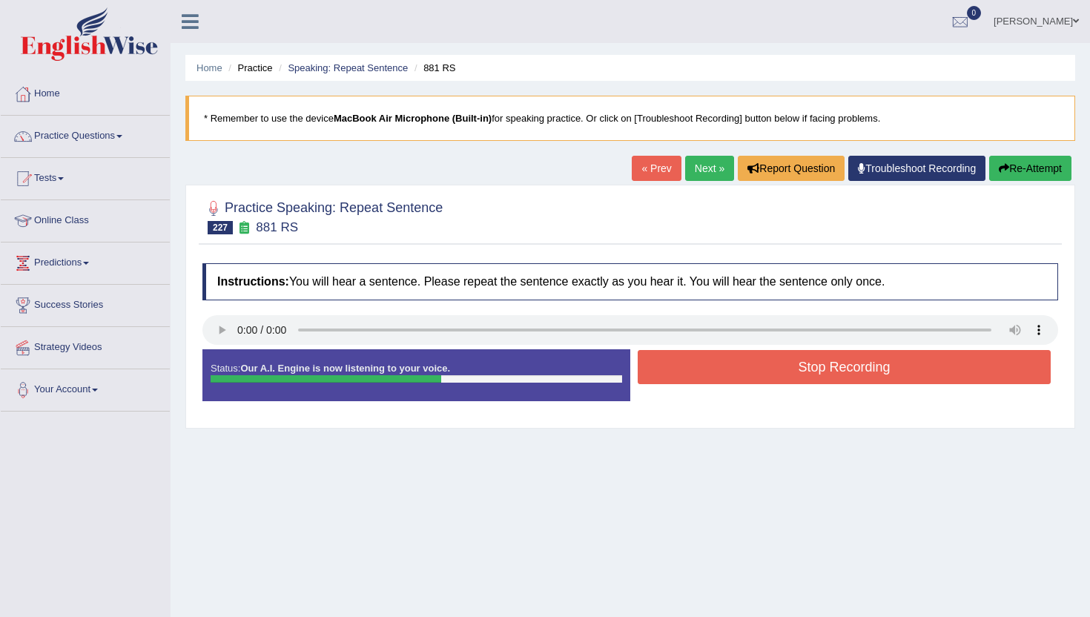
click at [646, 376] on button "Stop Recording" at bounding box center [844, 367] width 413 height 34
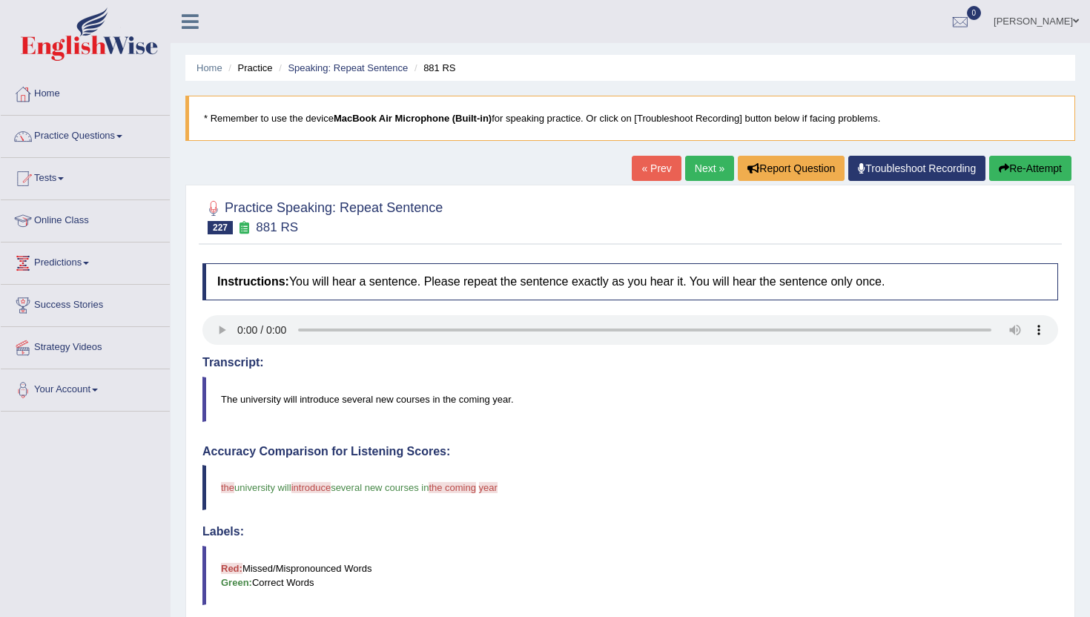
click at [693, 170] on link "Next »" at bounding box center [709, 168] width 49 height 25
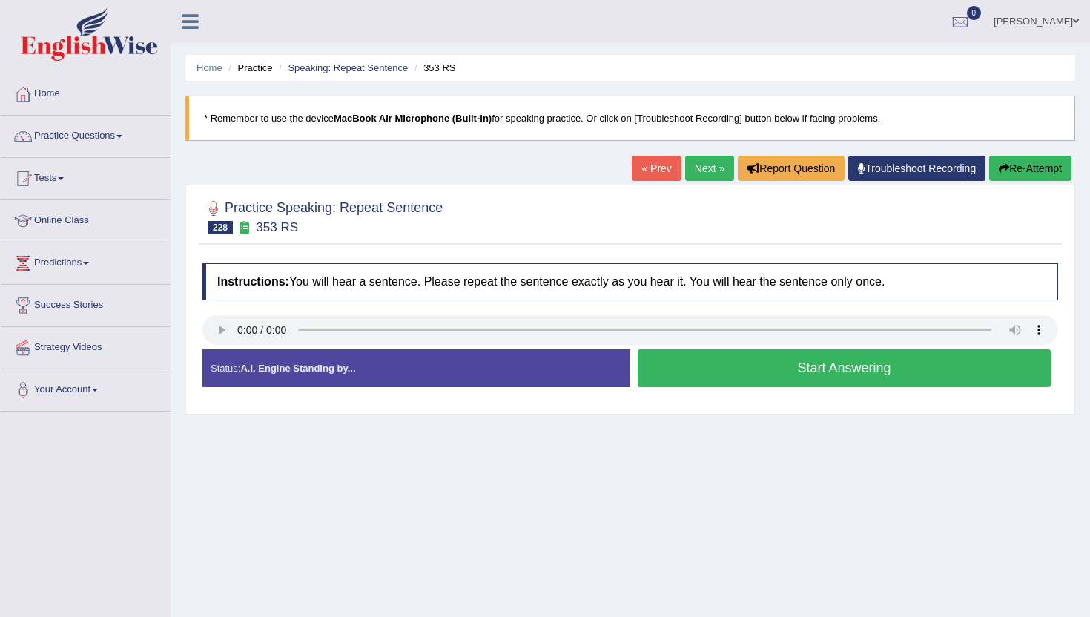
click at [707, 371] on button "Start Answering" at bounding box center [844, 368] width 413 height 38
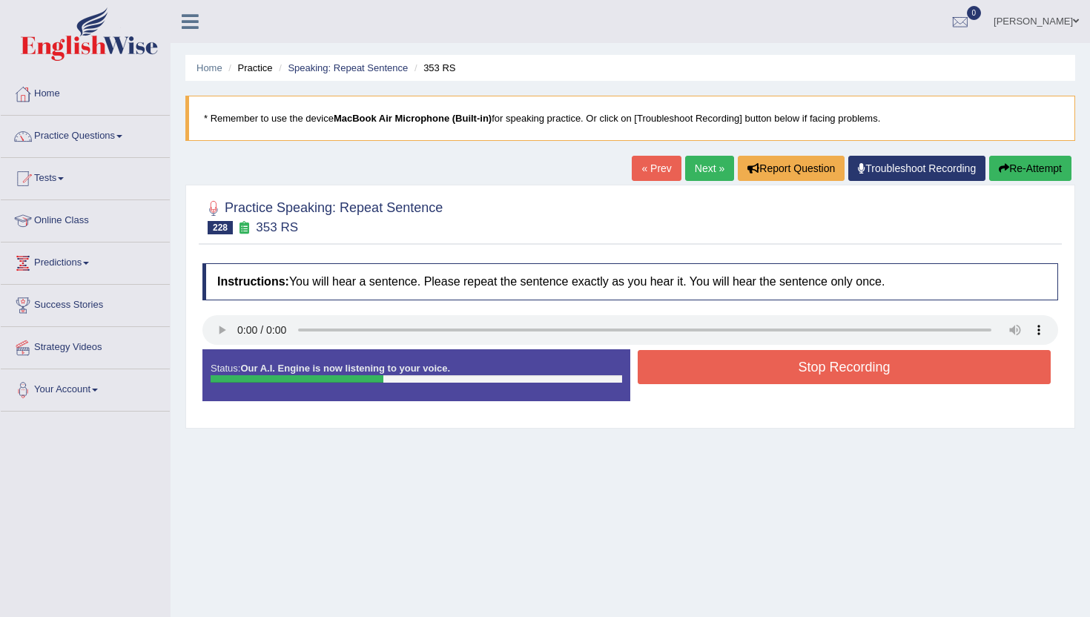
click at [707, 371] on button "Stop Recording" at bounding box center [844, 367] width 413 height 34
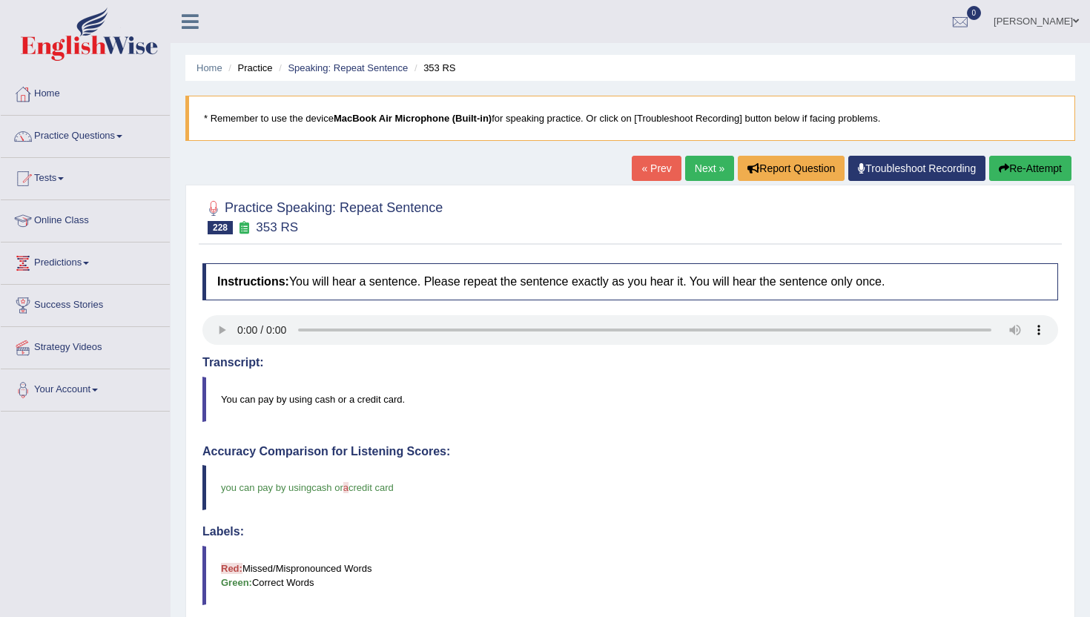
click at [690, 170] on link "Next »" at bounding box center [709, 168] width 49 height 25
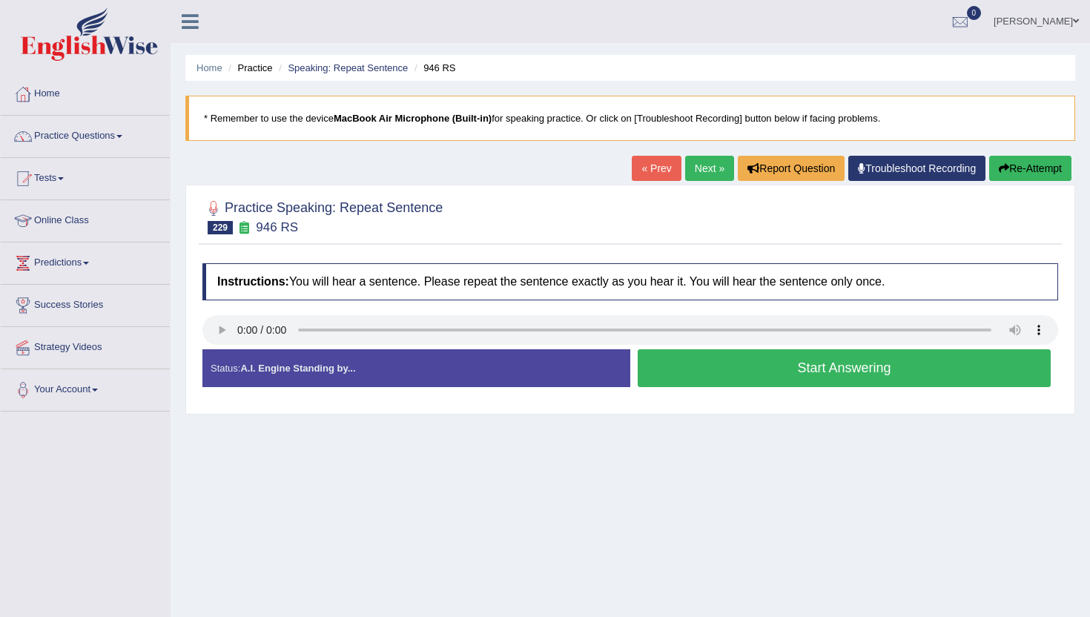
click at [753, 354] on button "Start Answering" at bounding box center [844, 368] width 413 height 38
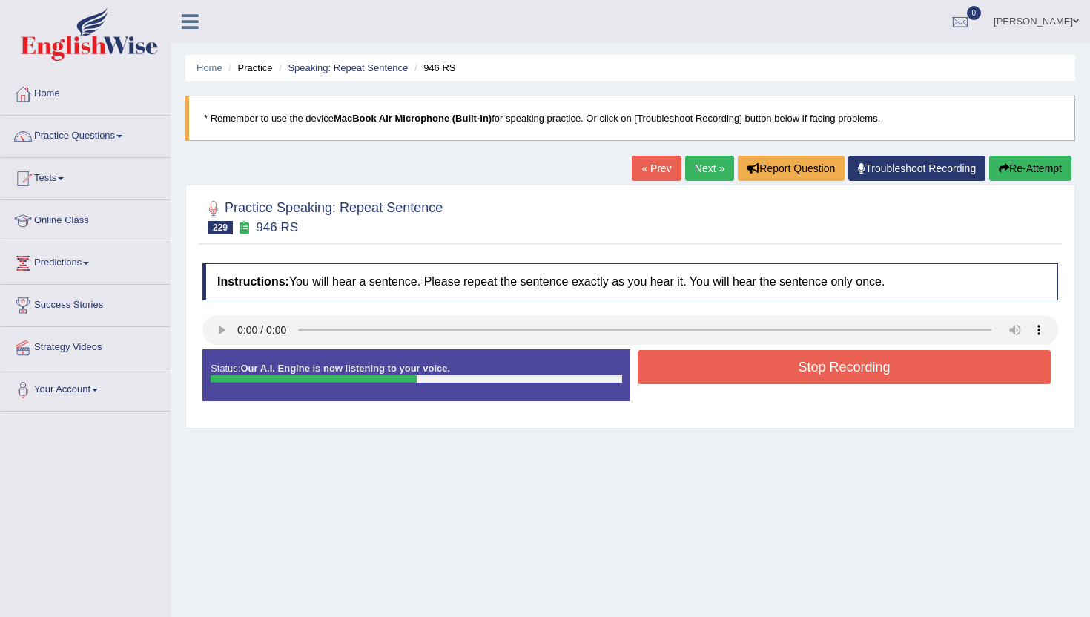
click at [754, 359] on button "Stop Recording" at bounding box center [844, 367] width 413 height 34
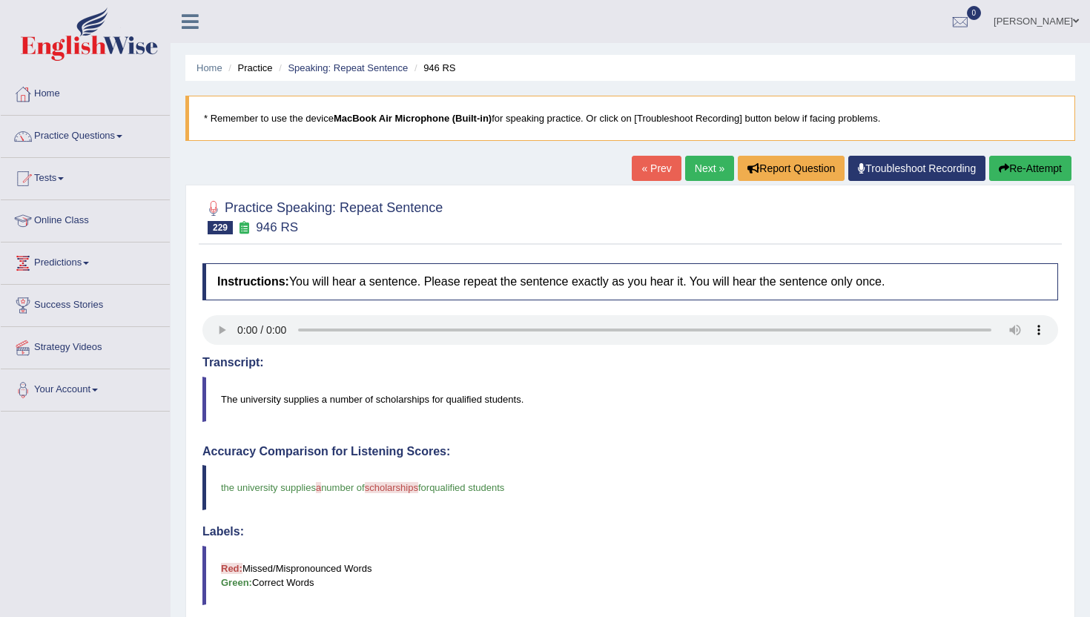
click at [701, 170] on link "Next »" at bounding box center [709, 168] width 49 height 25
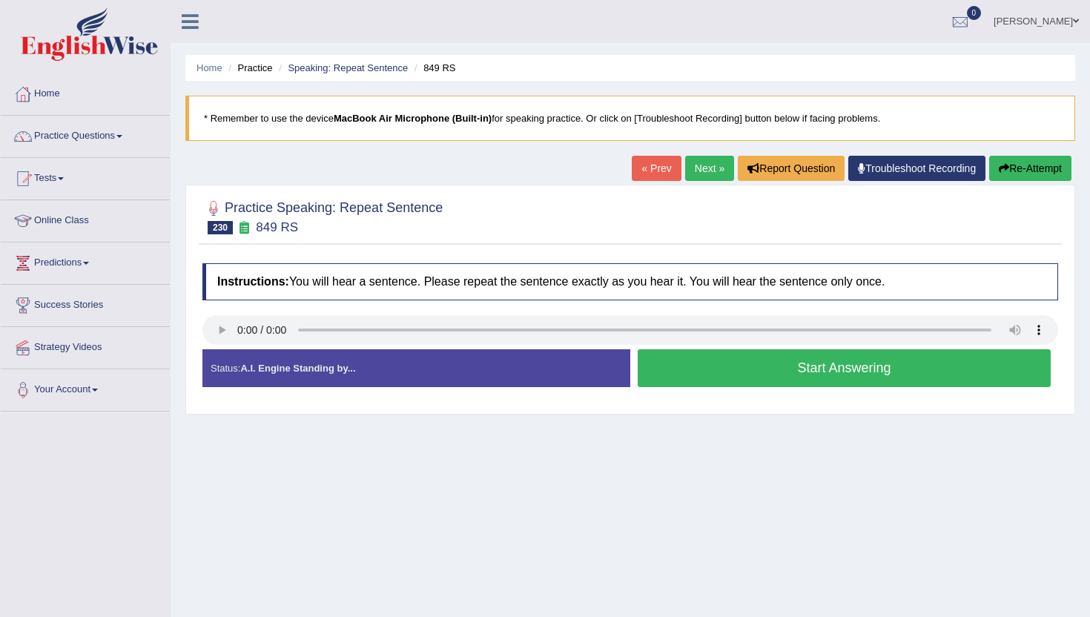
click at [675, 378] on button "Start Answering" at bounding box center [844, 368] width 413 height 38
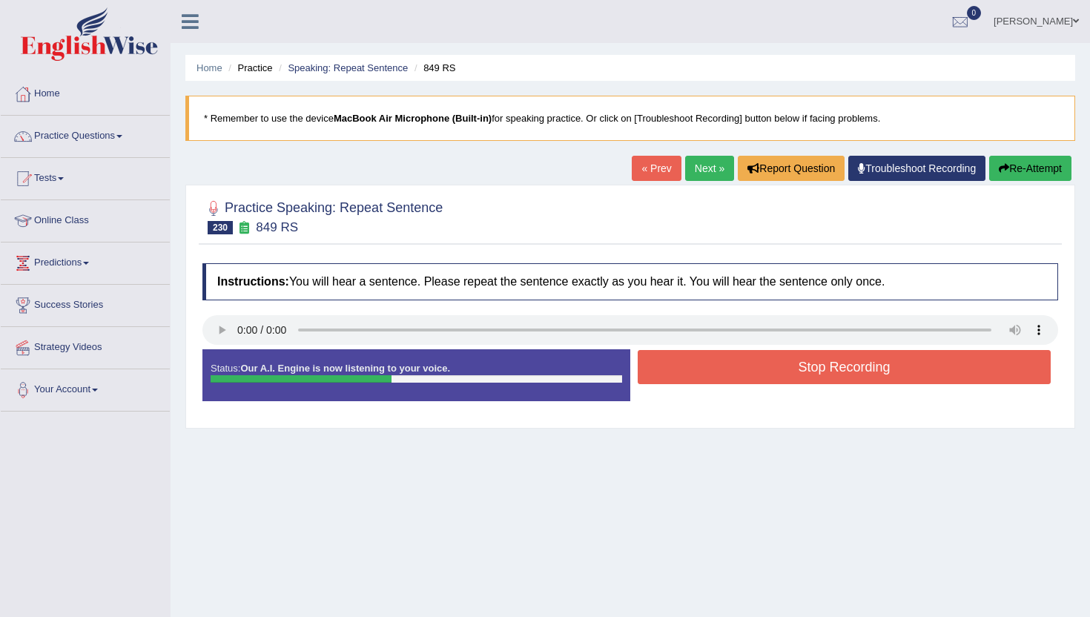
click at [675, 378] on button "Stop Recording" at bounding box center [844, 367] width 413 height 34
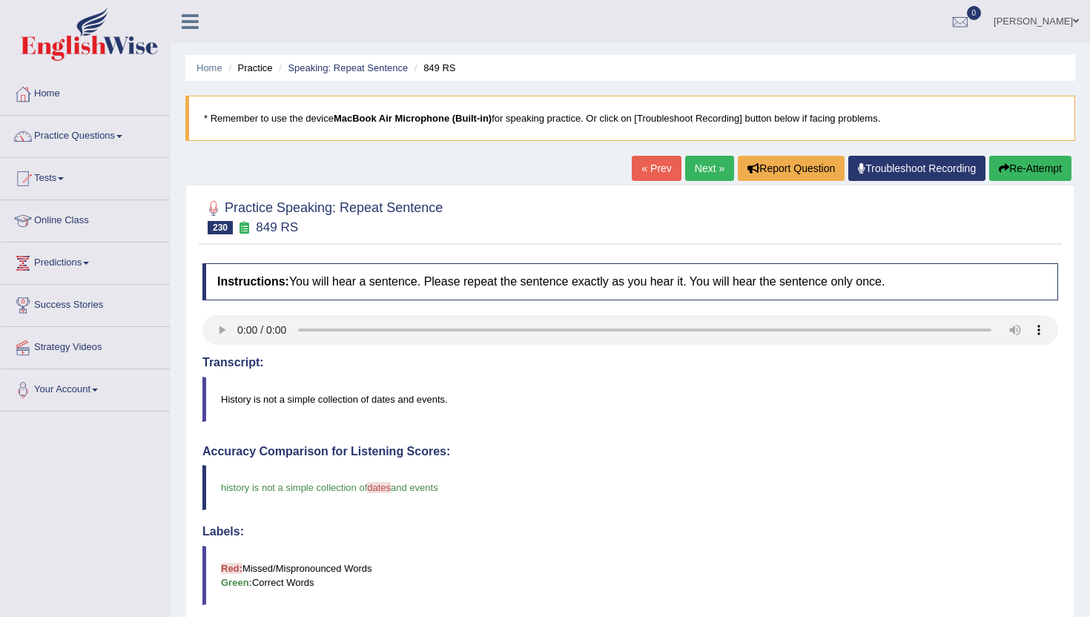
click at [695, 173] on link "Next »" at bounding box center [709, 168] width 49 height 25
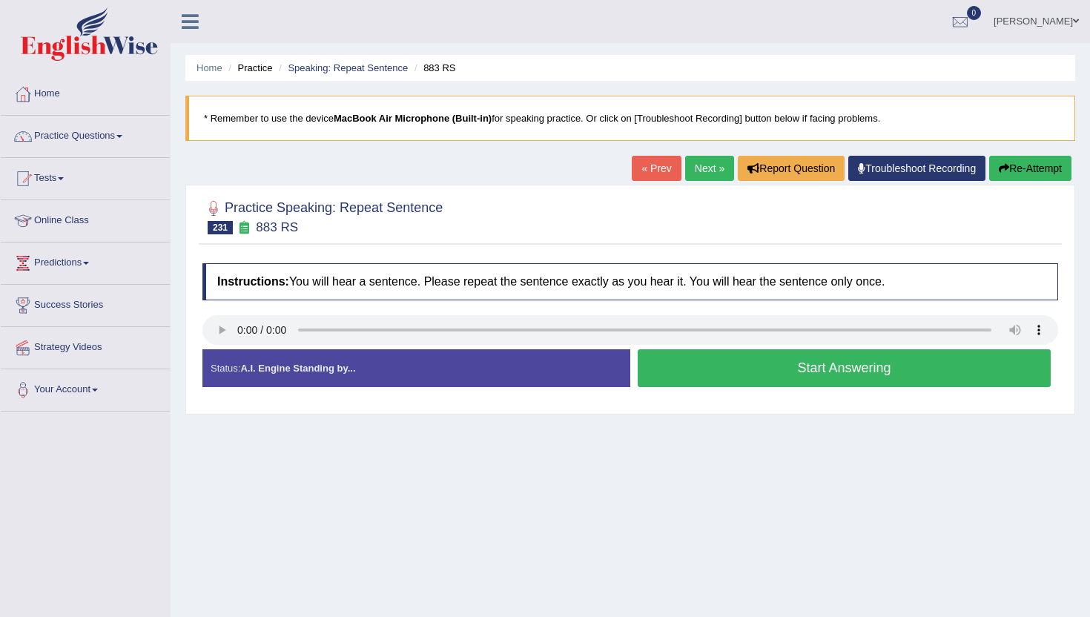
click at [758, 384] on button "Start Answering" at bounding box center [844, 368] width 413 height 38
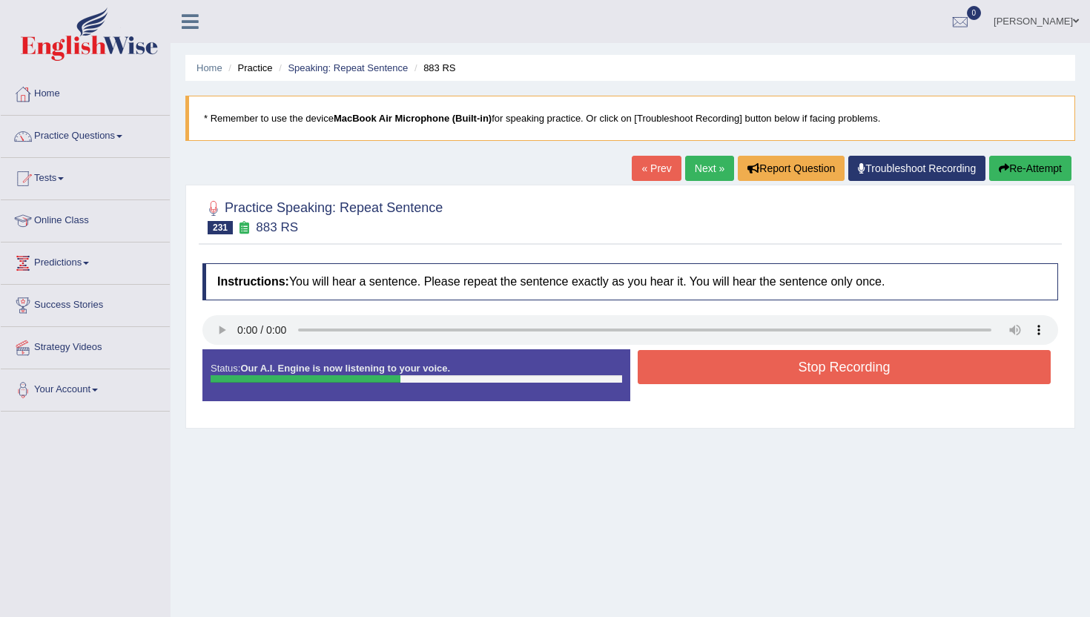
click at [758, 374] on button "Stop Recording" at bounding box center [844, 367] width 413 height 34
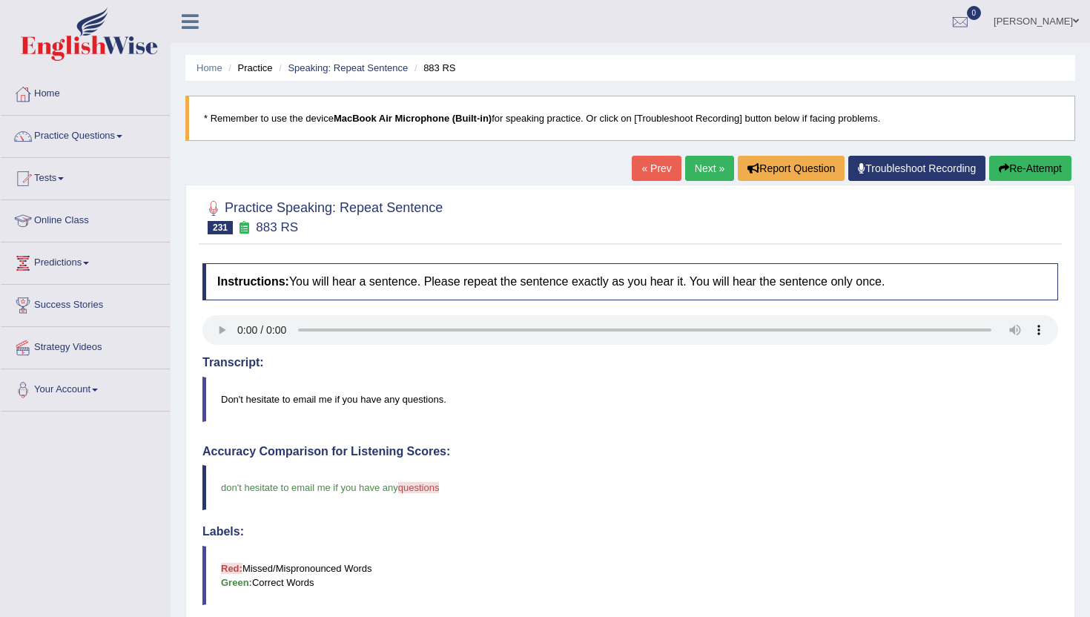
click at [694, 183] on div "« Prev Next » Report Question Troubleshoot Recording Re-Attempt" at bounding box center [853, 170] width 443 height 29
click at [693, 173] on link "Next »" at bounding box center [709, 168] width 49 height 25
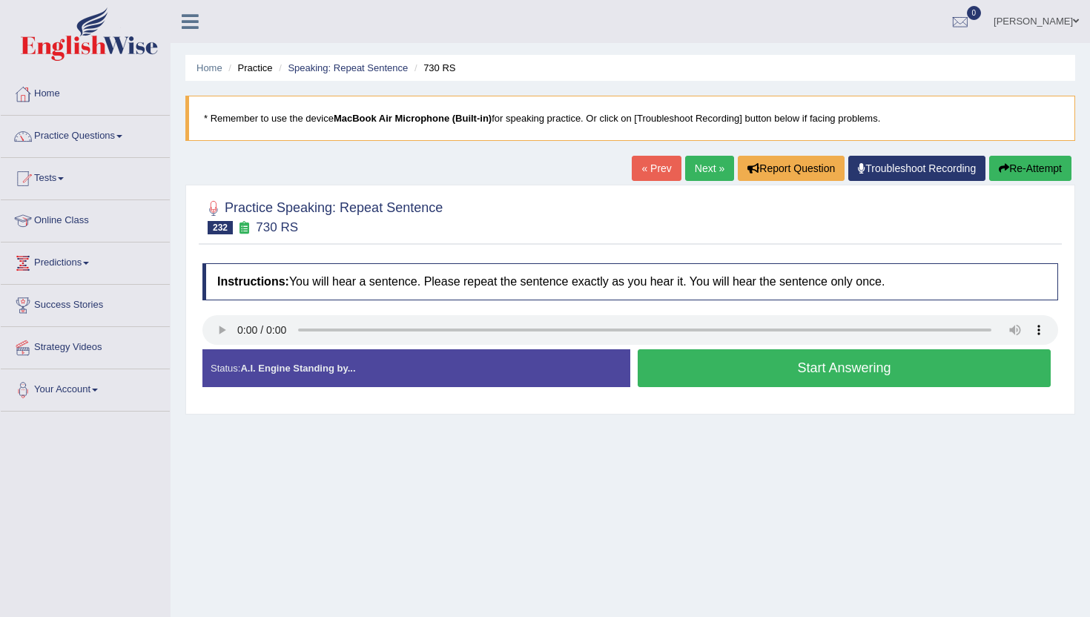
click at [696, 373] on button "Start Answering" at bounding box center [844, 368] width 413 height 38
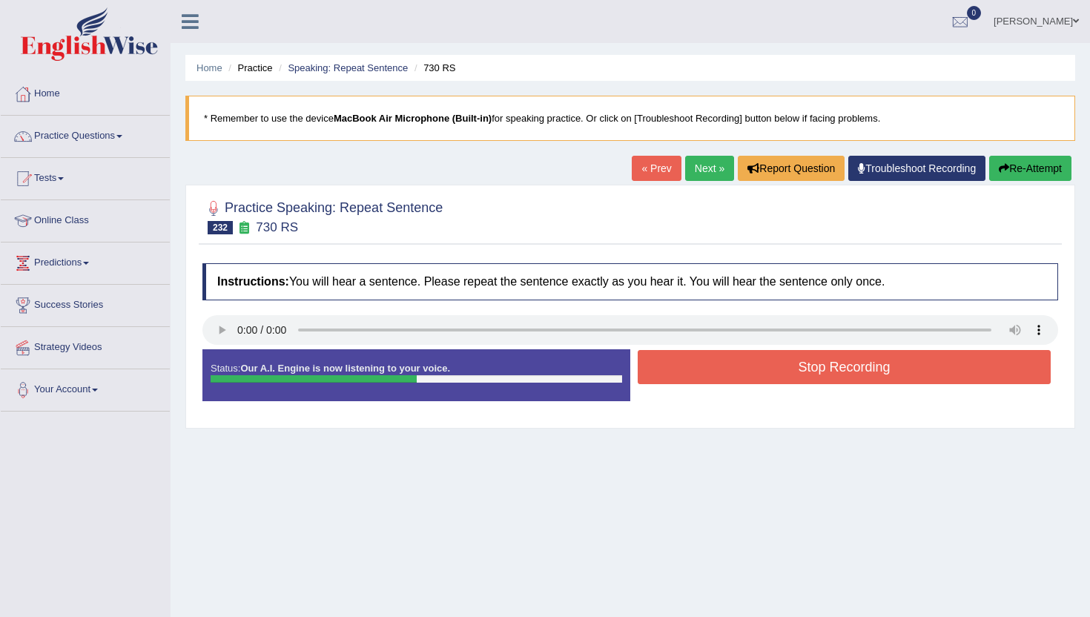
click at [696, 371] on button "Stop Recording" at bounding box center [844, 367] width 413 height 34
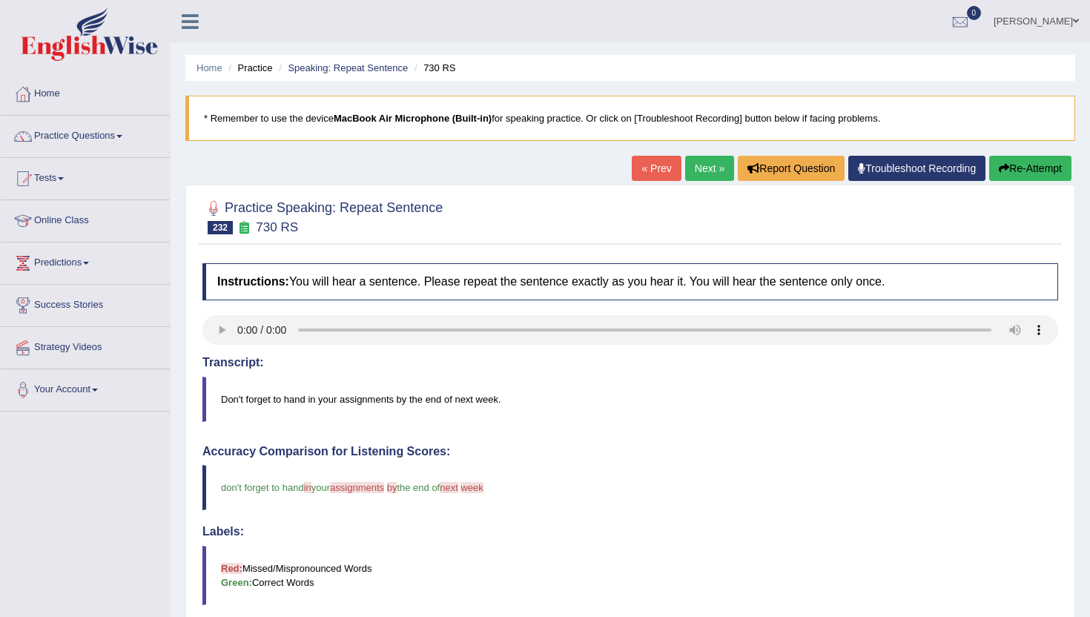
click at [699, 164] on link "Next »" at bounding box center [709, 168] width 49 height 25
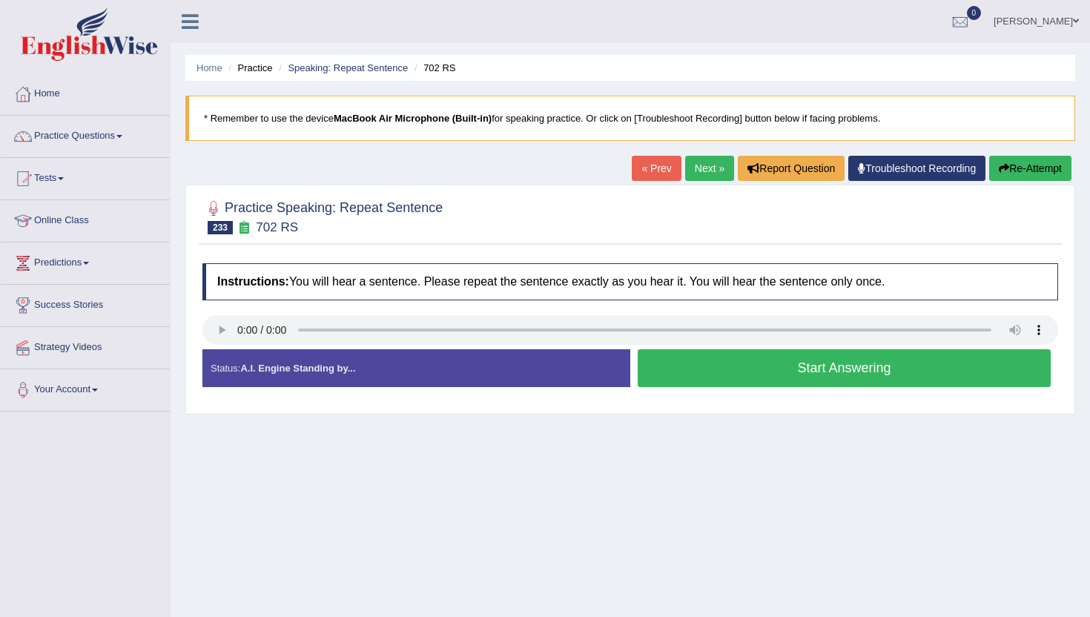
click at [262, 495] on div "Home Practice Speaking: Repeat Sentence 702 RS * Remember to use the device Mac…" at bounding box center [631, 371] width 920 height 742
click at [693, 357] on button "Start Answering" at bounding box center [844, 368] width 413 height 38
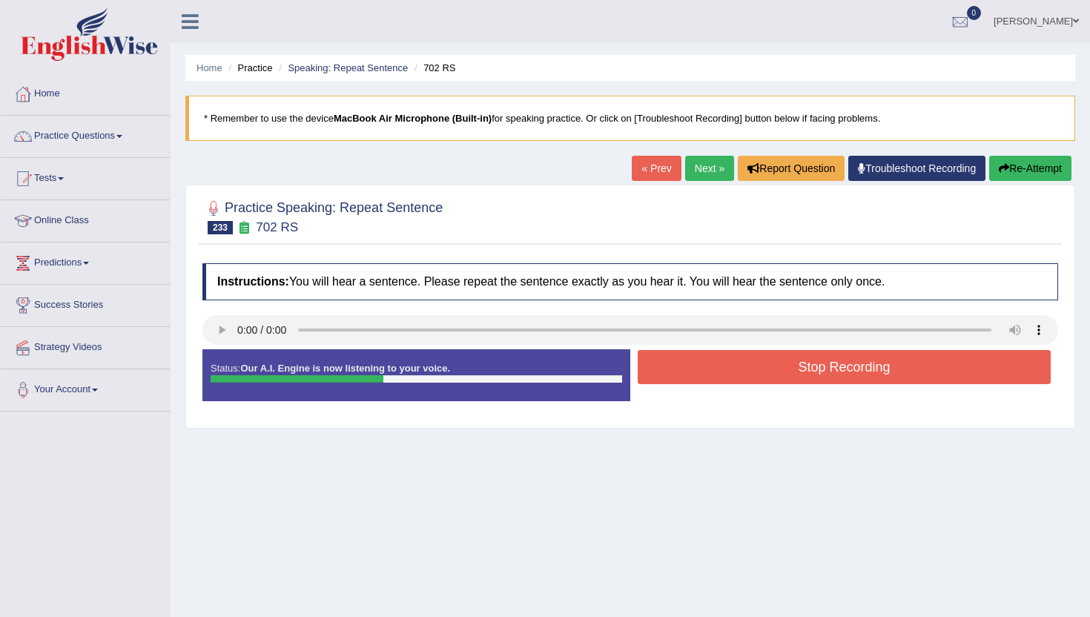
click at [693, 357] on button "Stop Recording" at bounding box center [844, 367] width 413 height 34
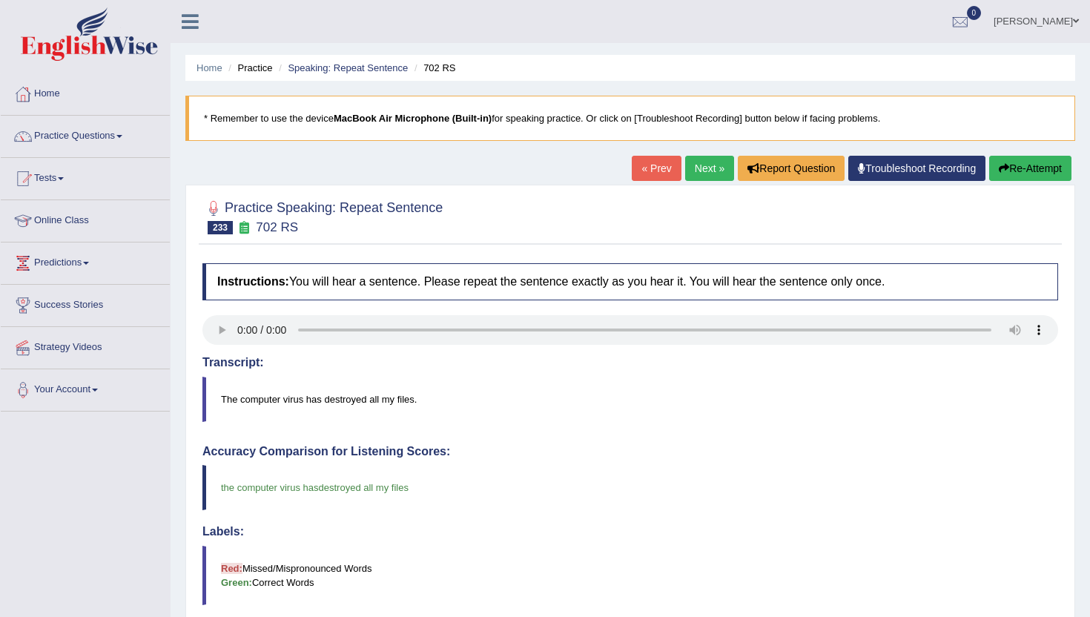
click at [688, 180] on link "Next »" at bounding box center [709, 168] width 49 height 25
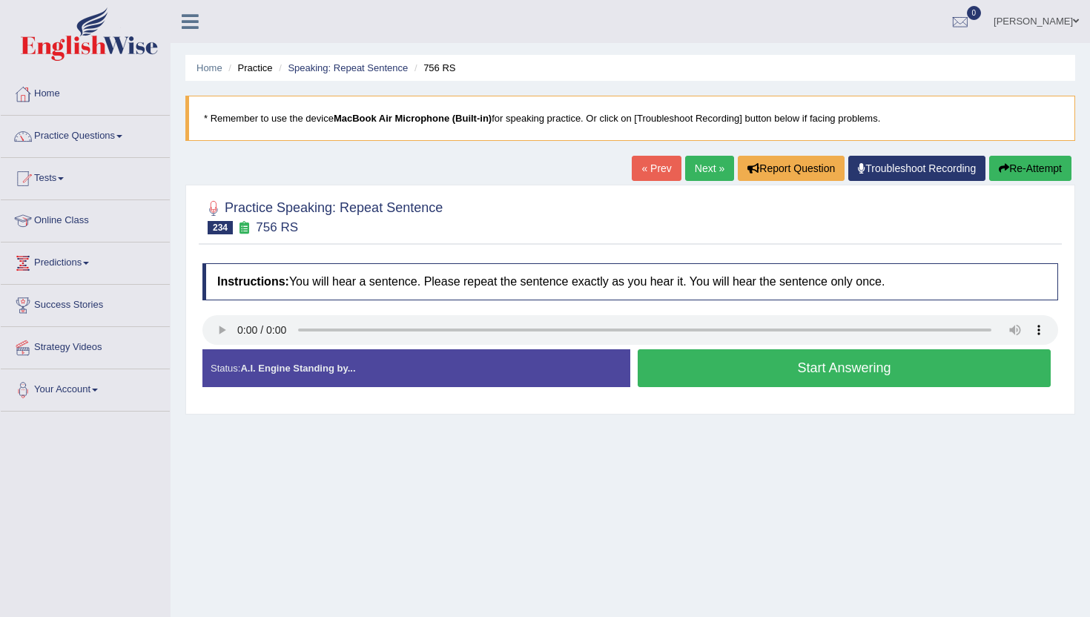
click at [750, 380] on button "Start Answering" at bounding box center [844, 368] width 413 height 38
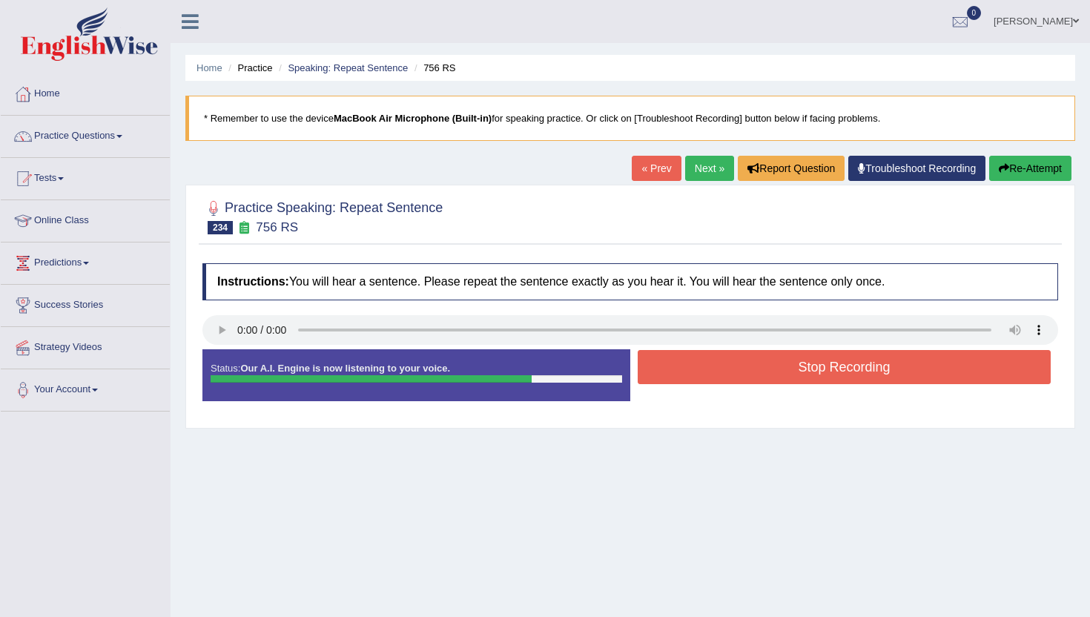
click at [750, 380] on button "Stop Recording" at bounding box center [844, 367] width 413 height 34
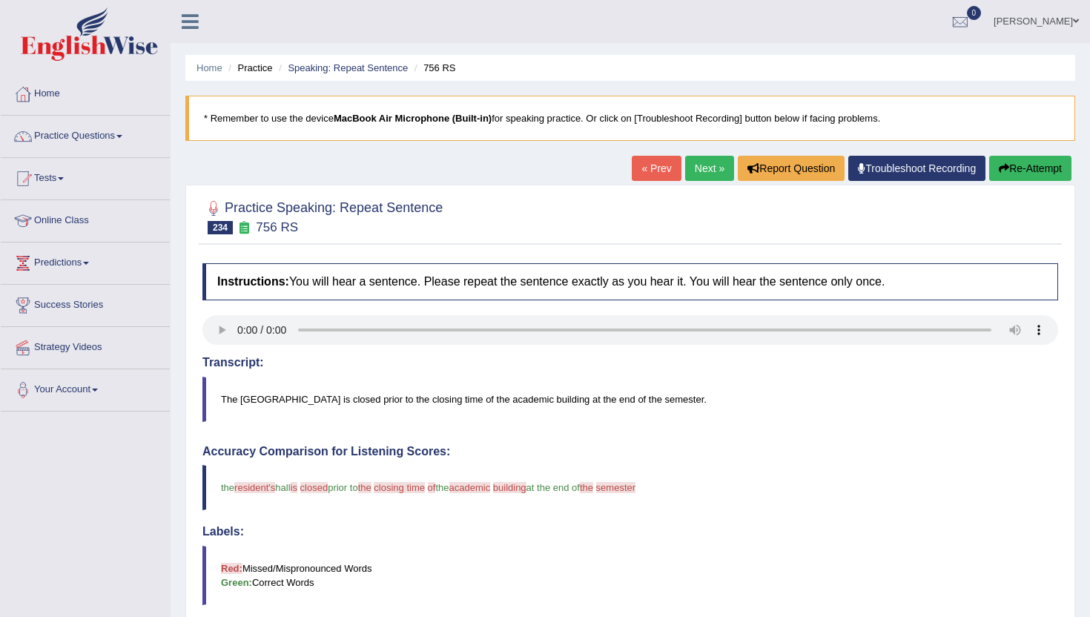
click at [699, 166] on link "Next »" at bounding box center [709, 168] width 49 height 25
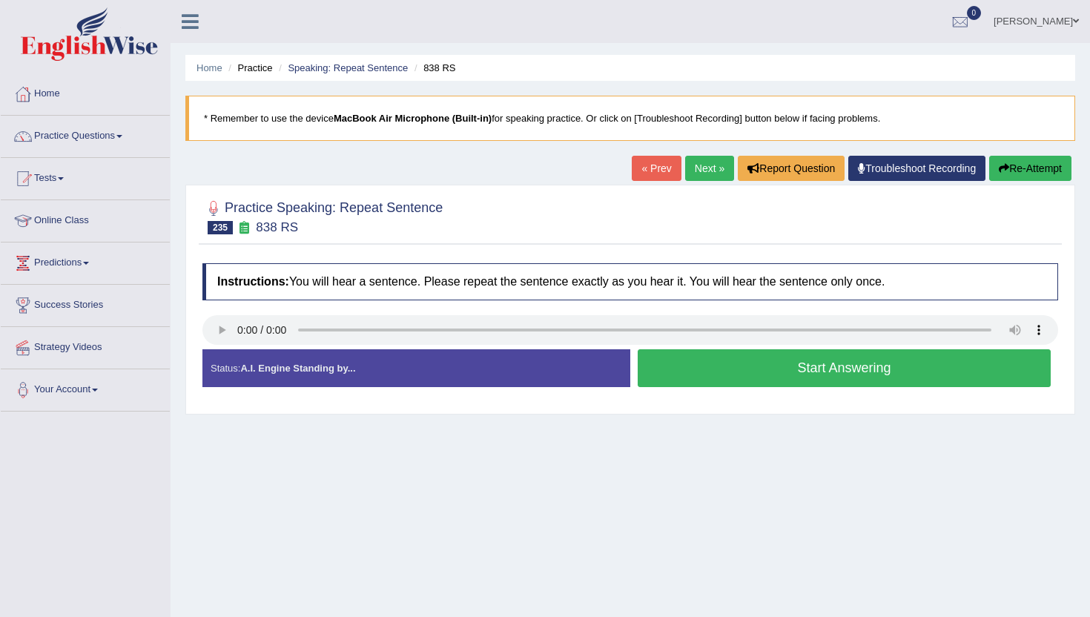
click at [765, 377] on button "Start Answering" at bounding box center [844, 368] width 413 height 38
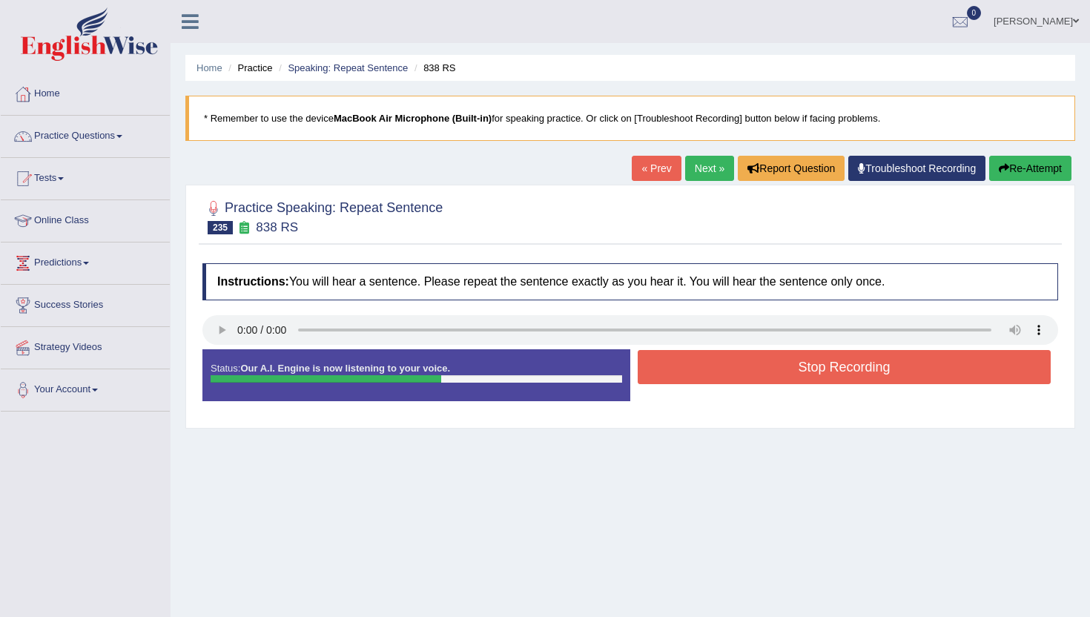
click at [766, 377] on button "Stop Recording" at bounding box center [844, 367] width 413 height 34
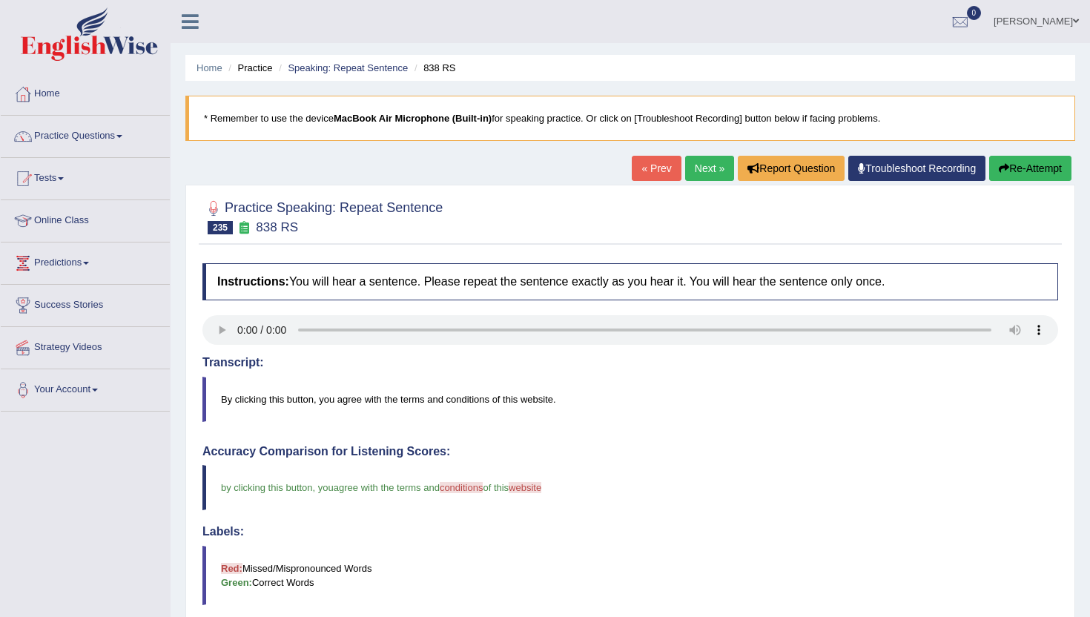
click at [699, 165] on link "Next »" at bounding box center [709, 168] width 49 height 25
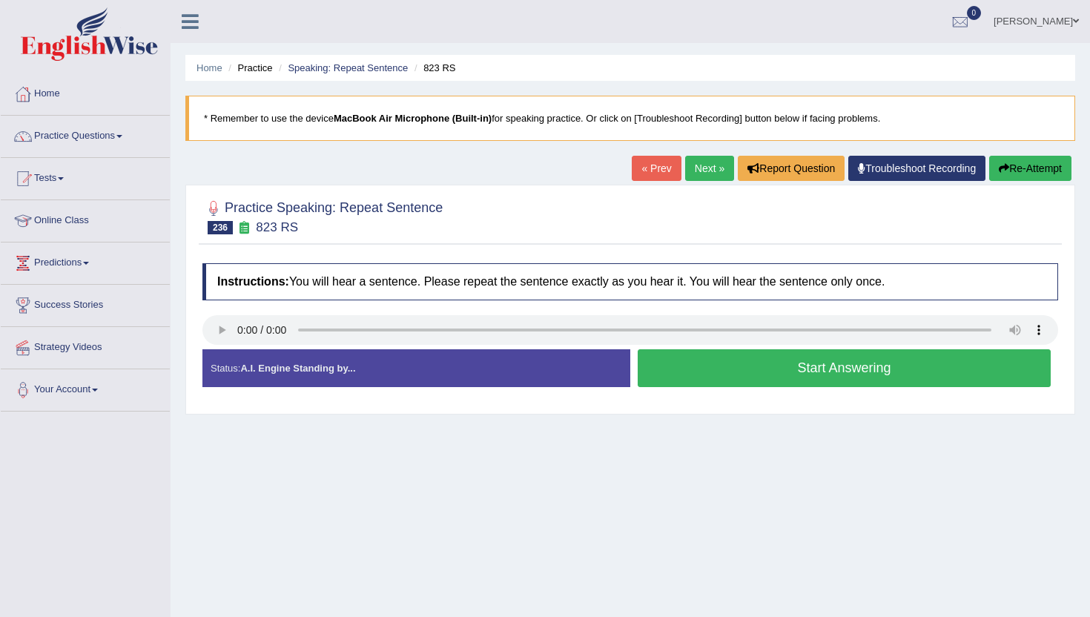
click at [686, 369] on button "Start Answering" at bounding box center [844, 368] width 413 height 38
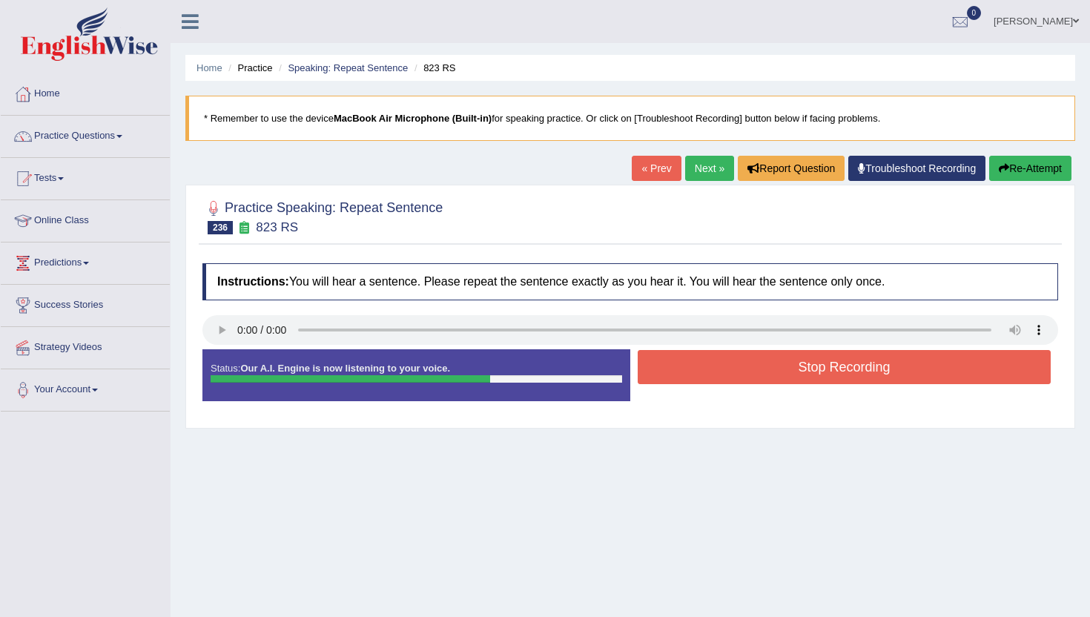
click at [686, 365] on button "Stop Recording" at bounding box center [844, 367] width 413 height 34
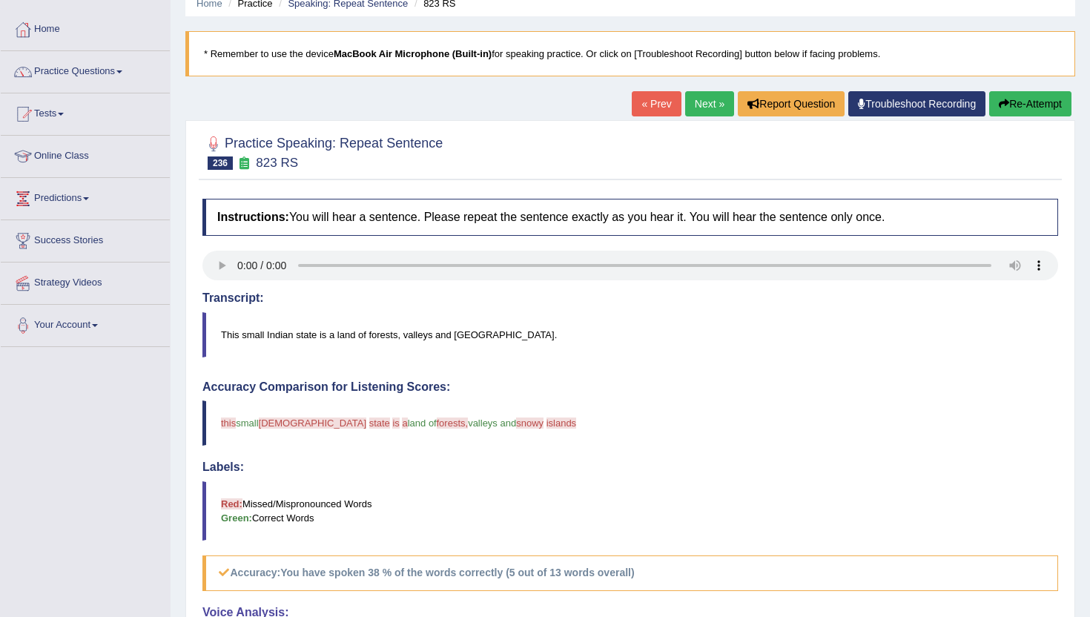
scroll to position [59, 0]
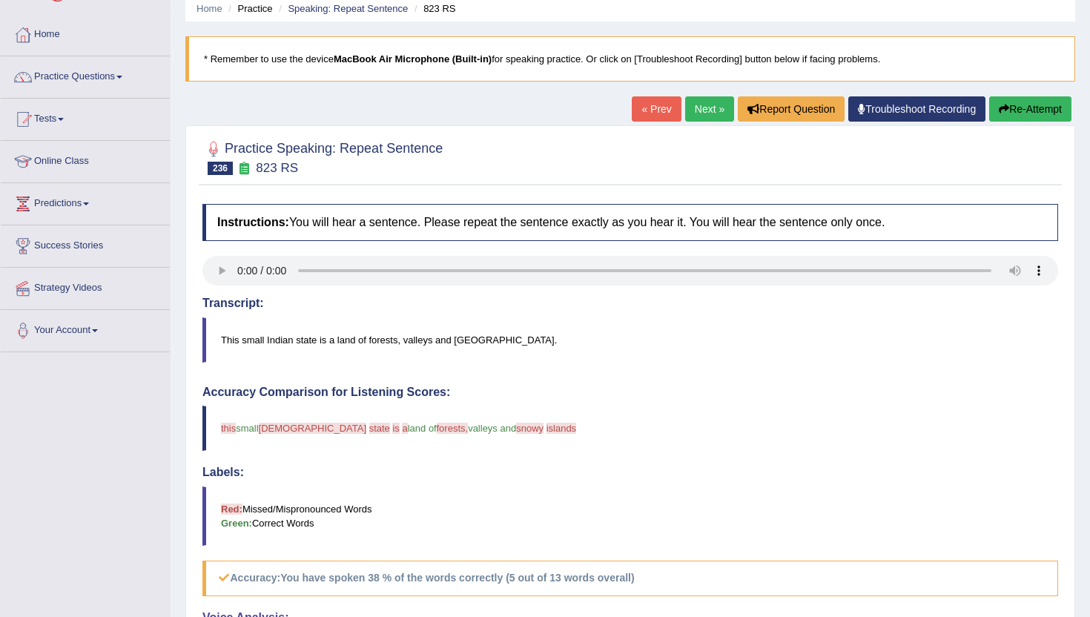
click at [1014, 109] on button "Re-Attempt" at bounding box center [1030, 108] width 82 height 25
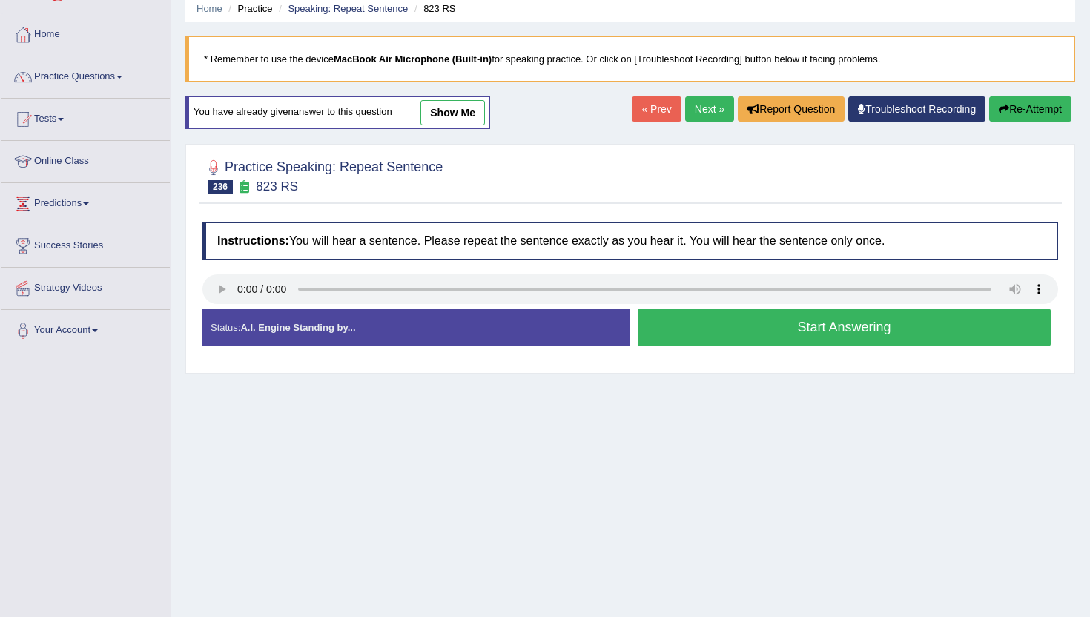
click at [756, 329] on button "Start Answering" at bounding box center [844, 327] width 413 height 38
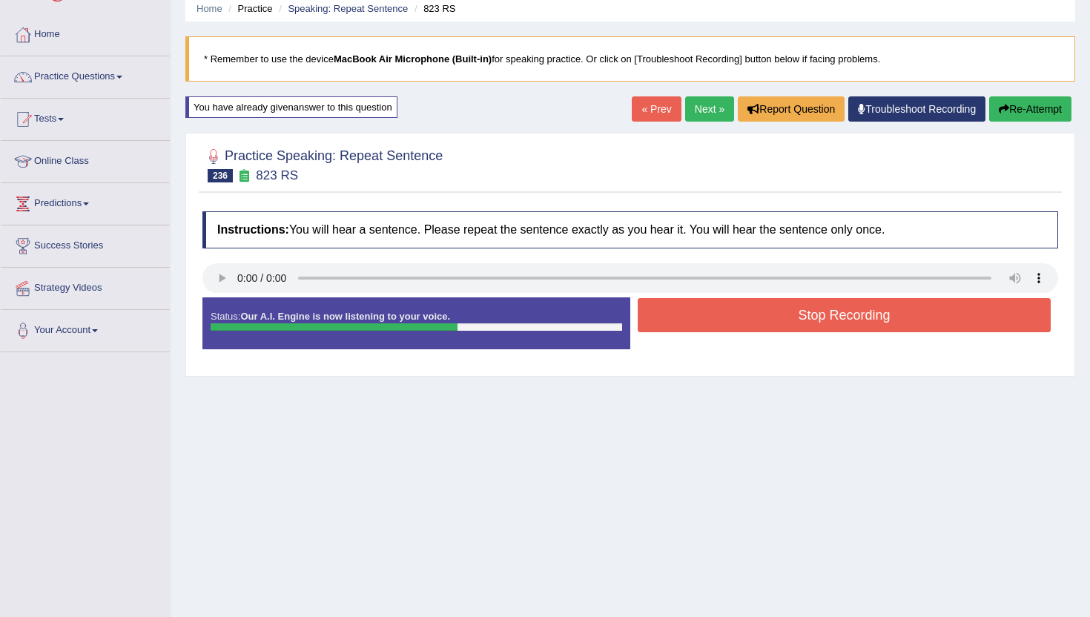
click at [755, 329] on button "Stop Recording" at bounding box center [844, 315] width 413 height 34
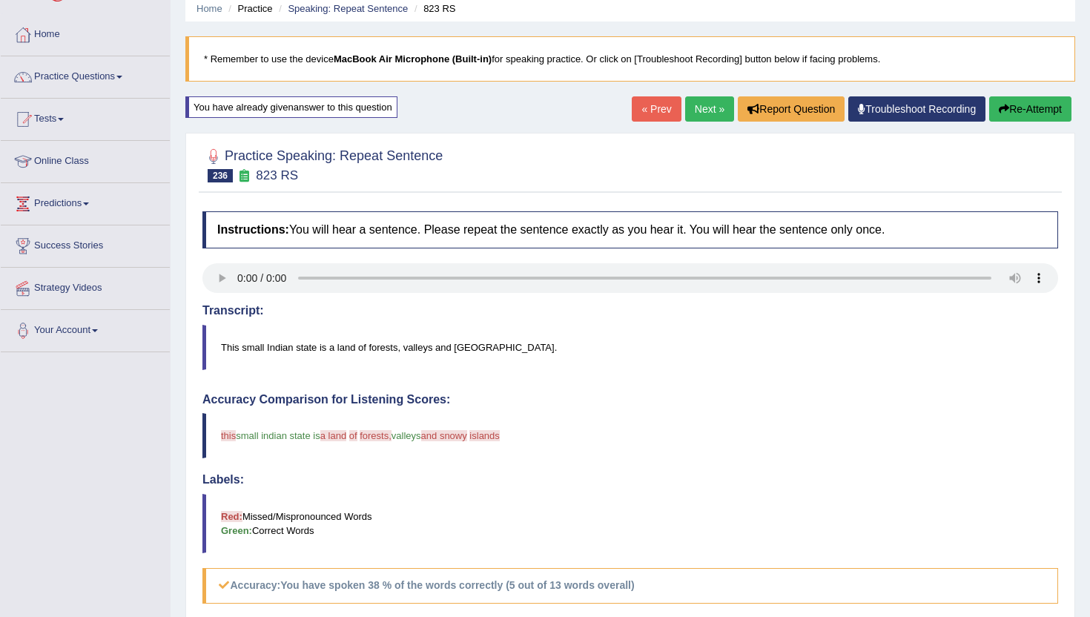
click at [699, 105] on link "Next »" at bounding box center [709, 108] width 49 height 25
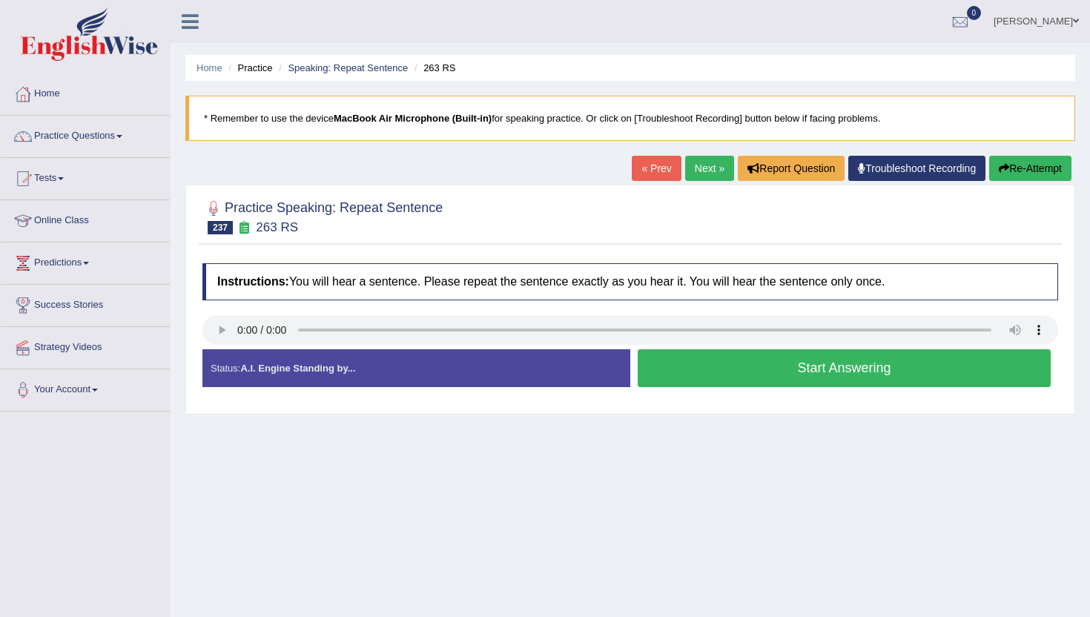
click at [788, 363] on button "Start Answering" at bounding box center [844, 368] width 413 height 38
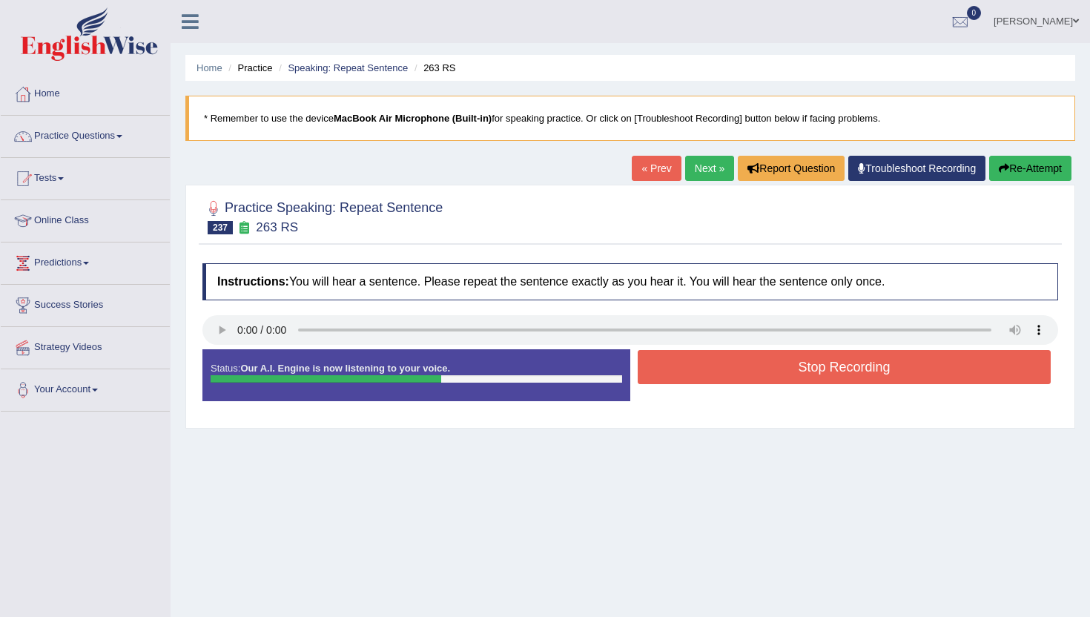
click at [788, 364] on button "Stop Recording" at bounding box center [844, 367] width 413 height 34
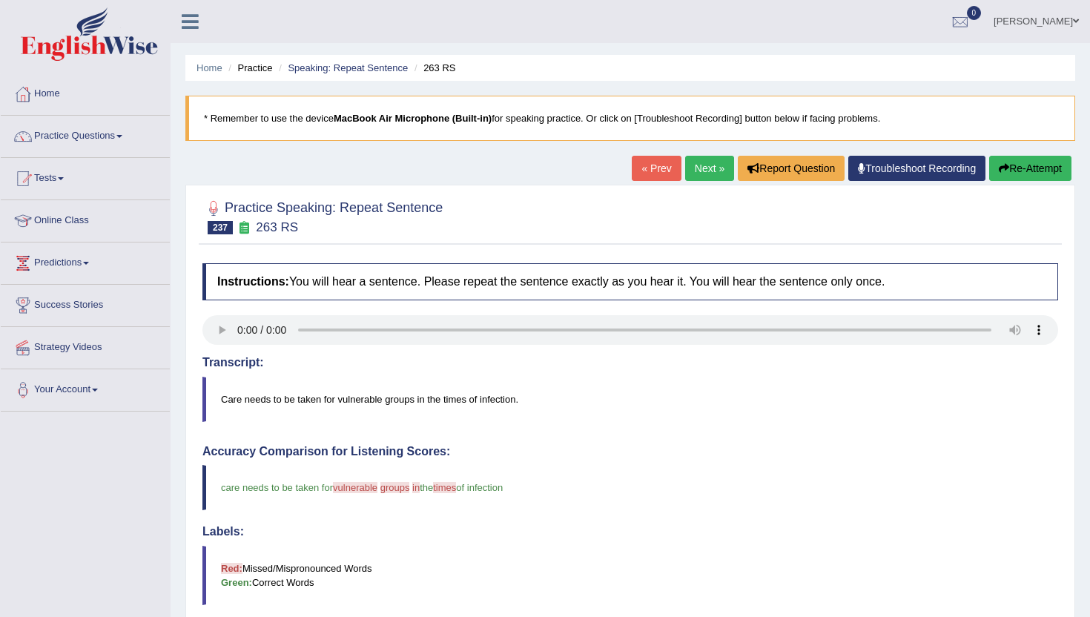
click at [686, 158] on link "Next »" at bounding box center [709, 168] width 49 height 25
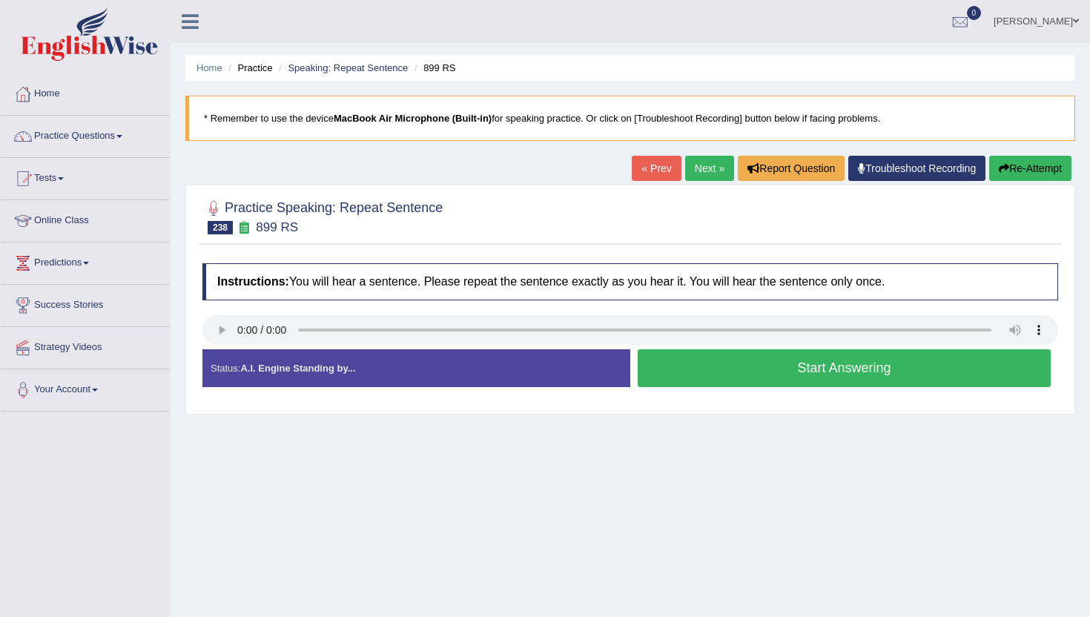
click at [736, 350] on button "Start Answering" at bounding box center [844, 368] width 413 height 38
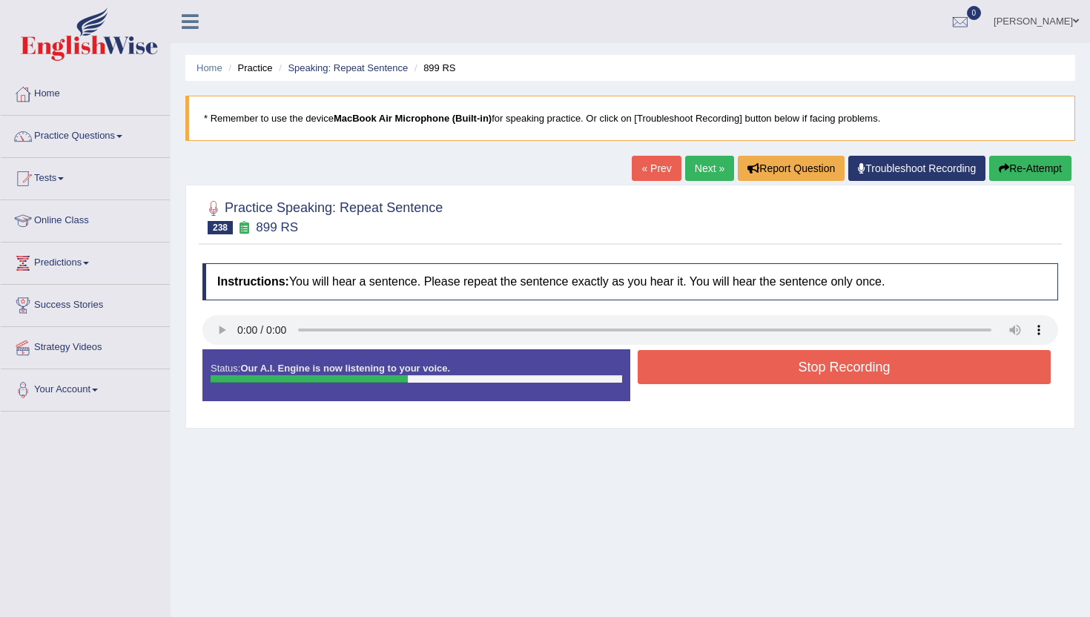
click at [744, 379] on button "Stop Recording" at bounding box center [844, 367] width 413 height 34
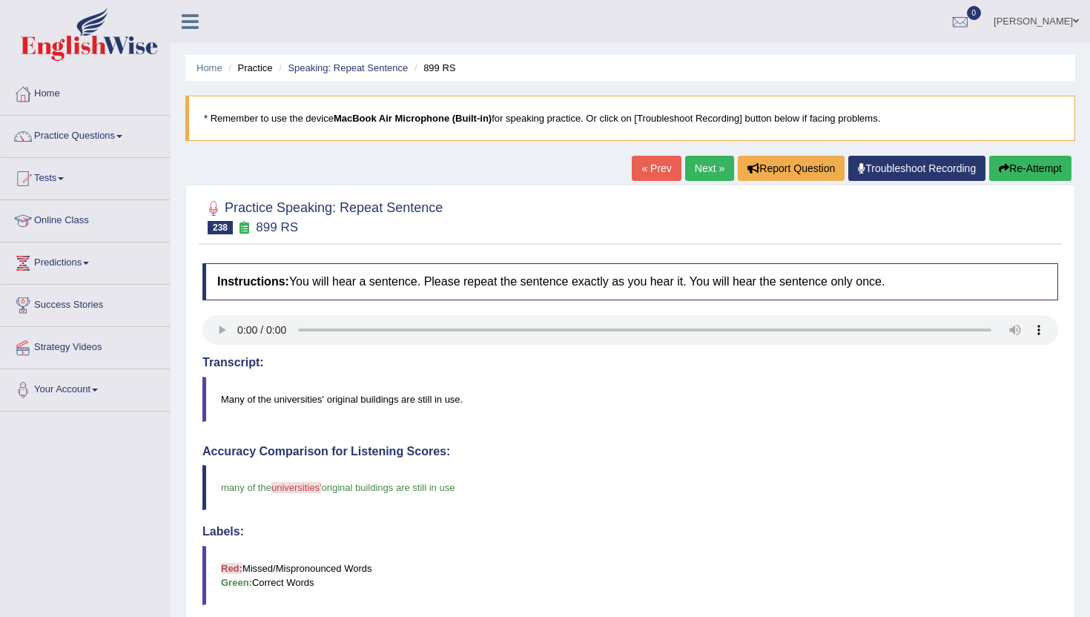
click at [685, 166] on link "Next »" at bounding box center [709, 168] width 49 height 25
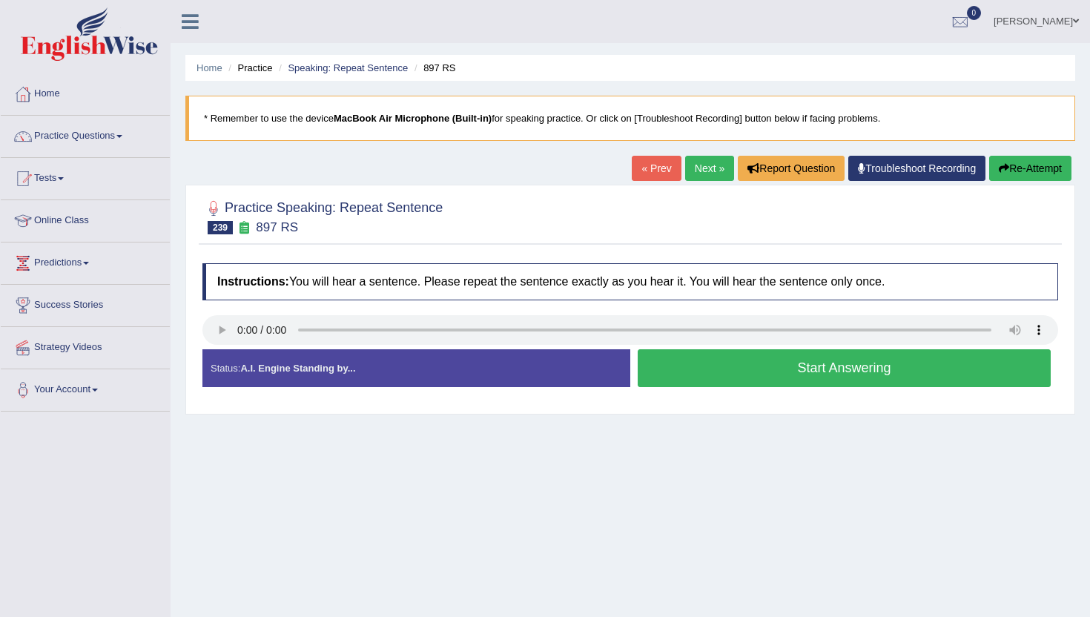
click at [757, 367] on button "Start Answering" at bounding box center [844, 368] width 413 height 38
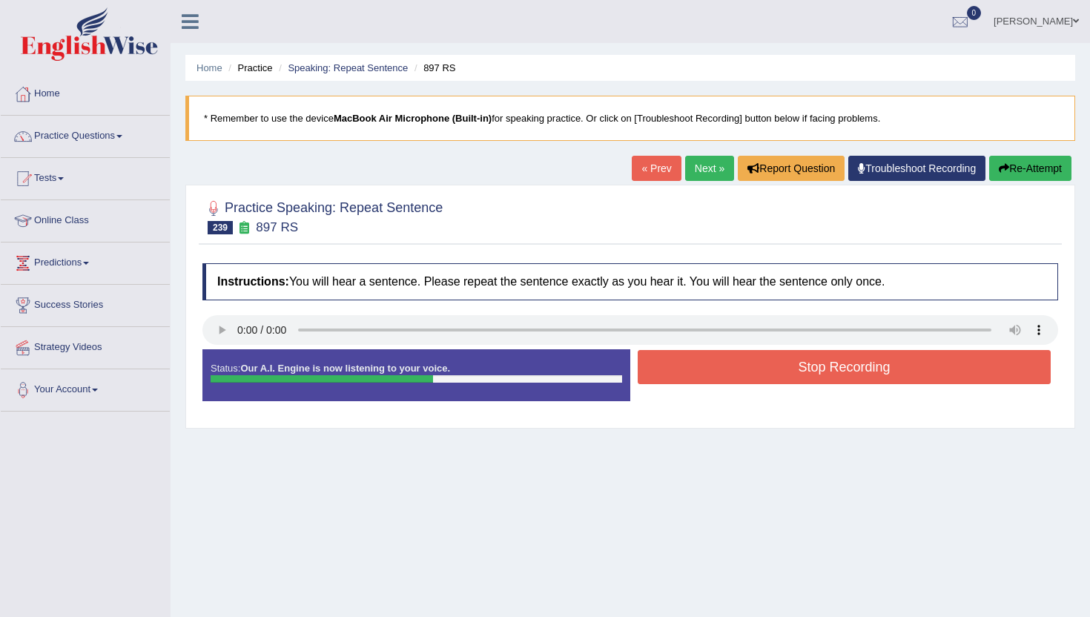
click at [753, 363] on button "Stop Recording" at bounding box center [844, 367] width 413 height 34
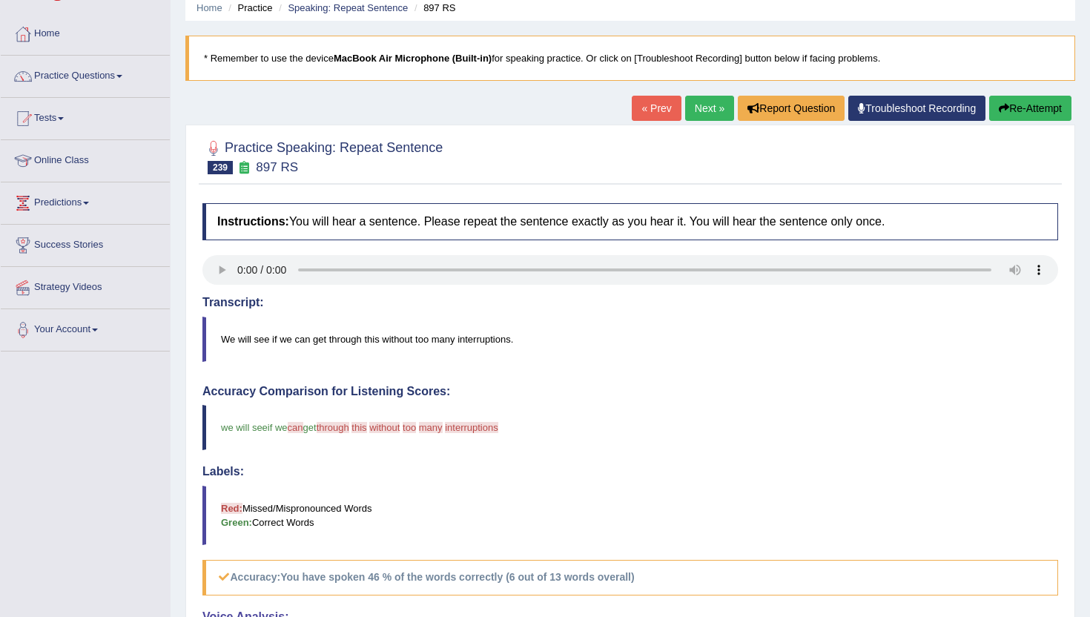
scroll to position [59, 0]
click at [702, 107] on link "Next »" at bounding box center [709, 108] width 49 height 25
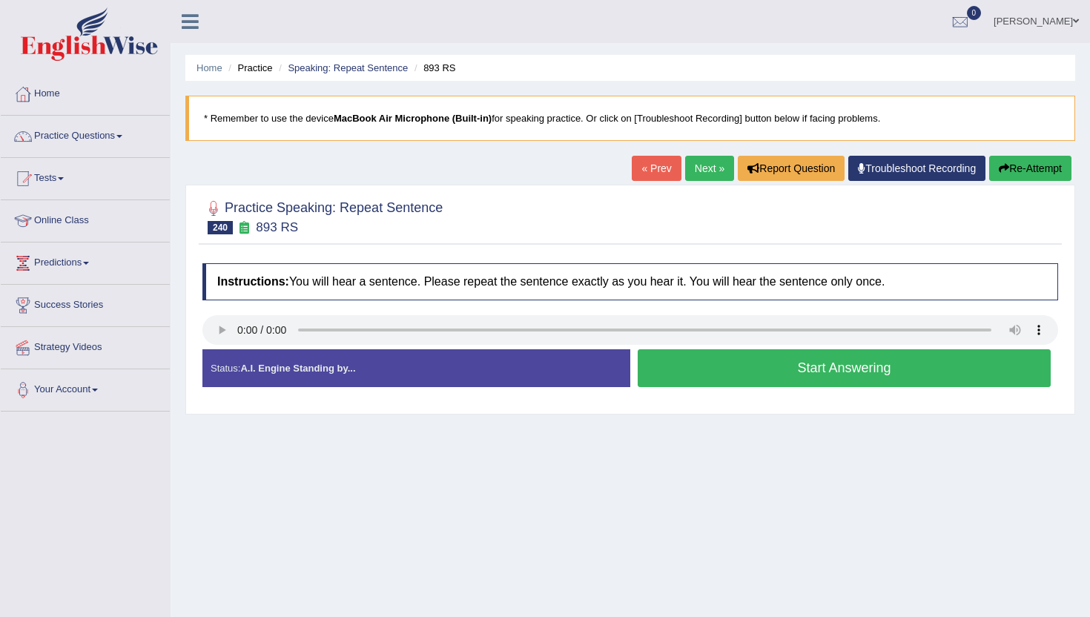
click at [756, 358] on button "Start Answering" at bounding box center [844, 368] width 413 height 38
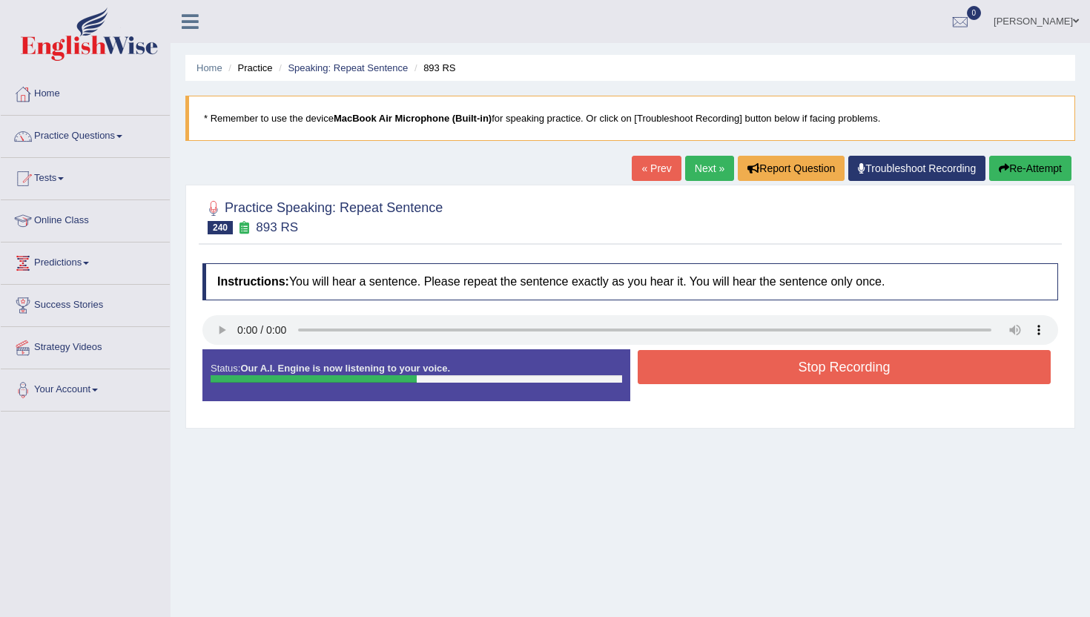
click at [756, 358] on button "Stop Recording" at bounding box center [844, 367] width 413 height 34
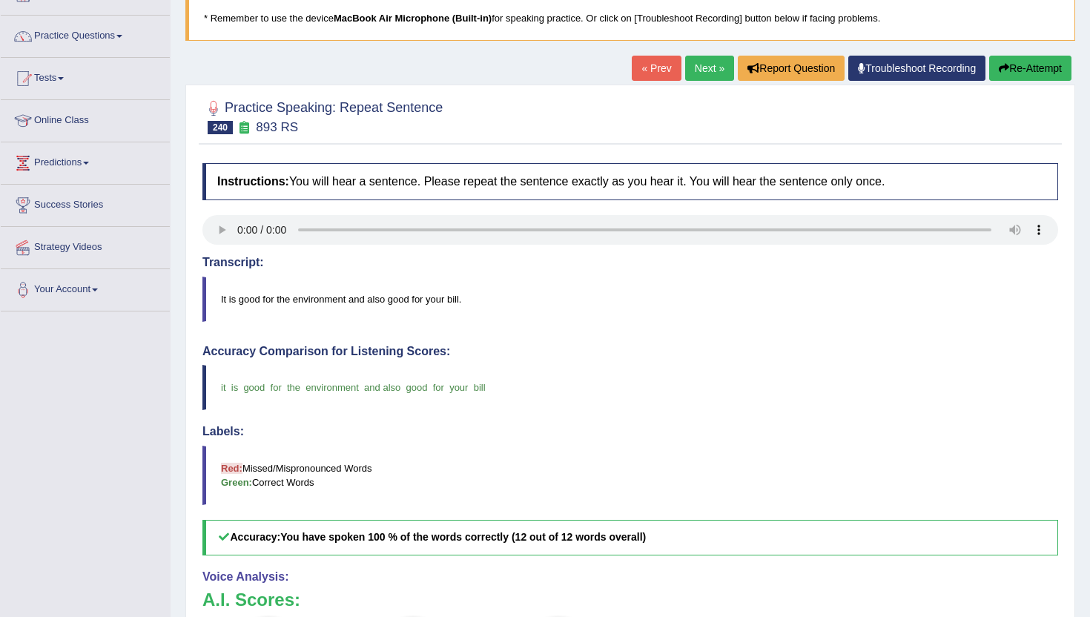
scroll to position [30, 0]
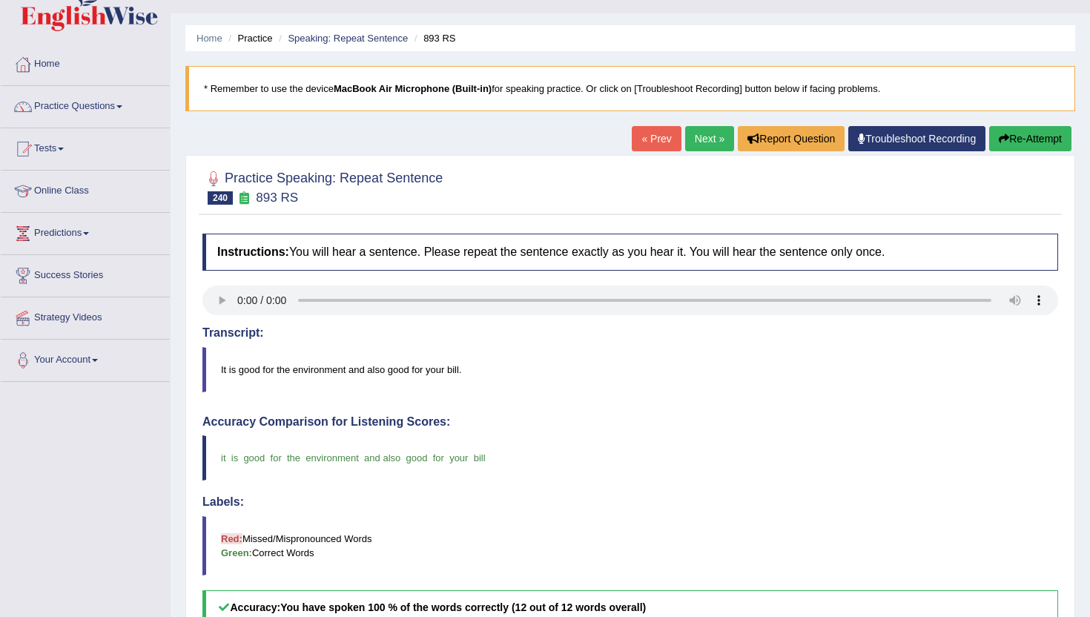
click at [713, 136] on link "Next »" at bounding box center [709, 138] width 49 height 25
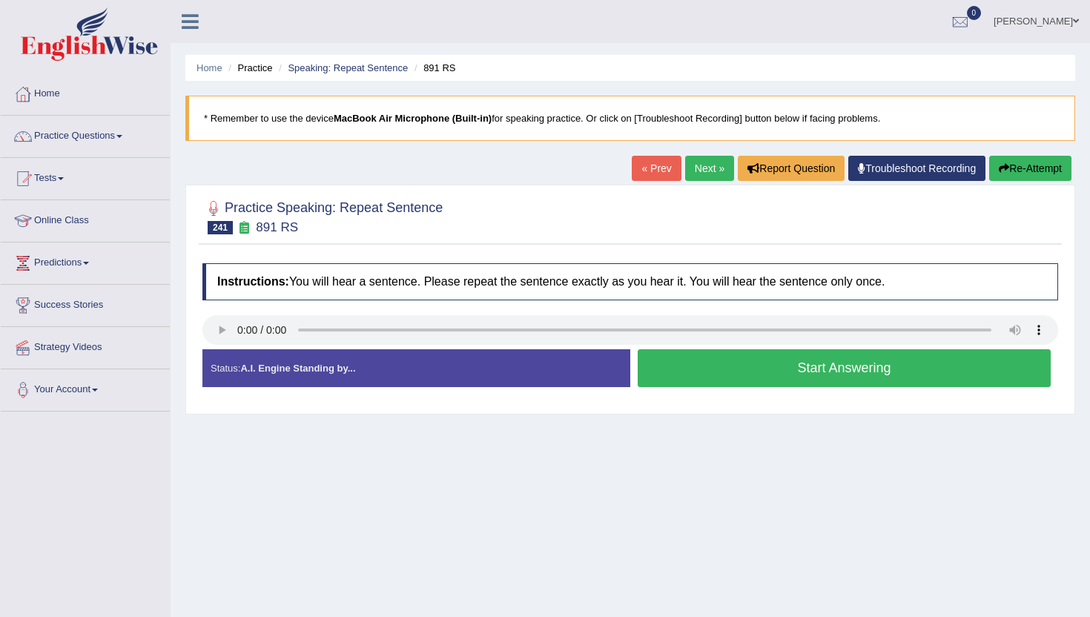
click at [680, 367] on button "Start Answering" at bounding box center [844, 368] width 413 height 38
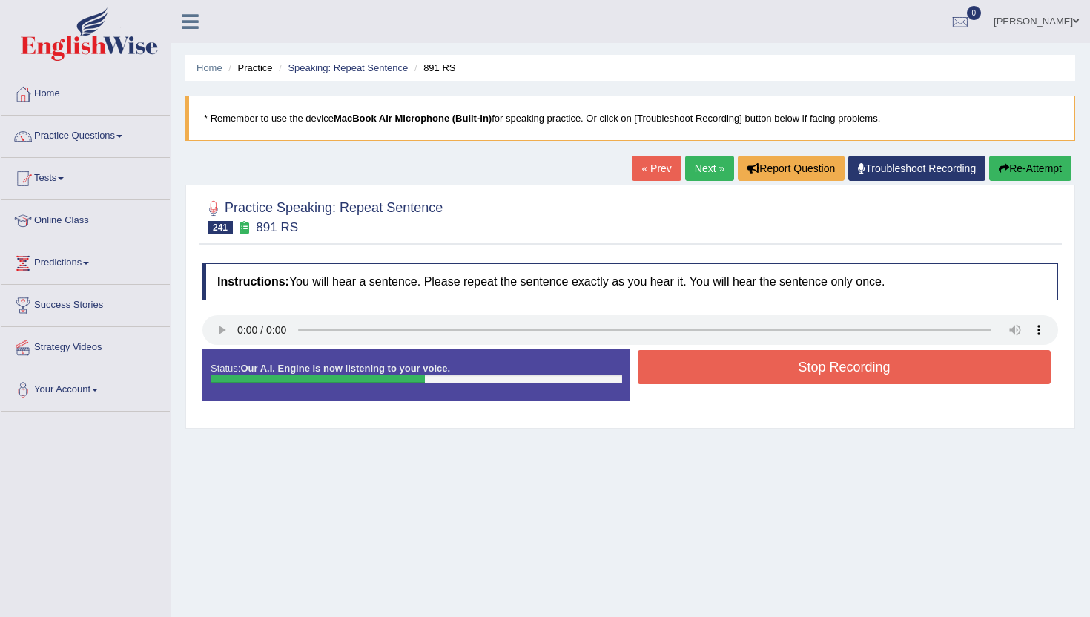
click at [680, 367] on button "Stop Recording" at bounding box center [844, 367] width 413 height 34
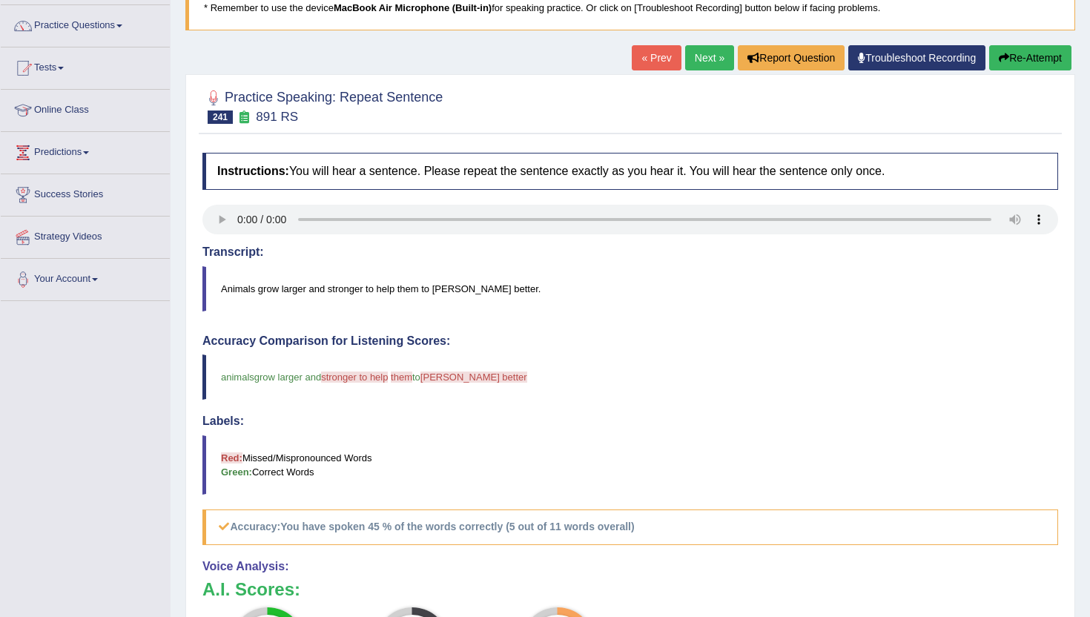
scroll to position [59, 0]
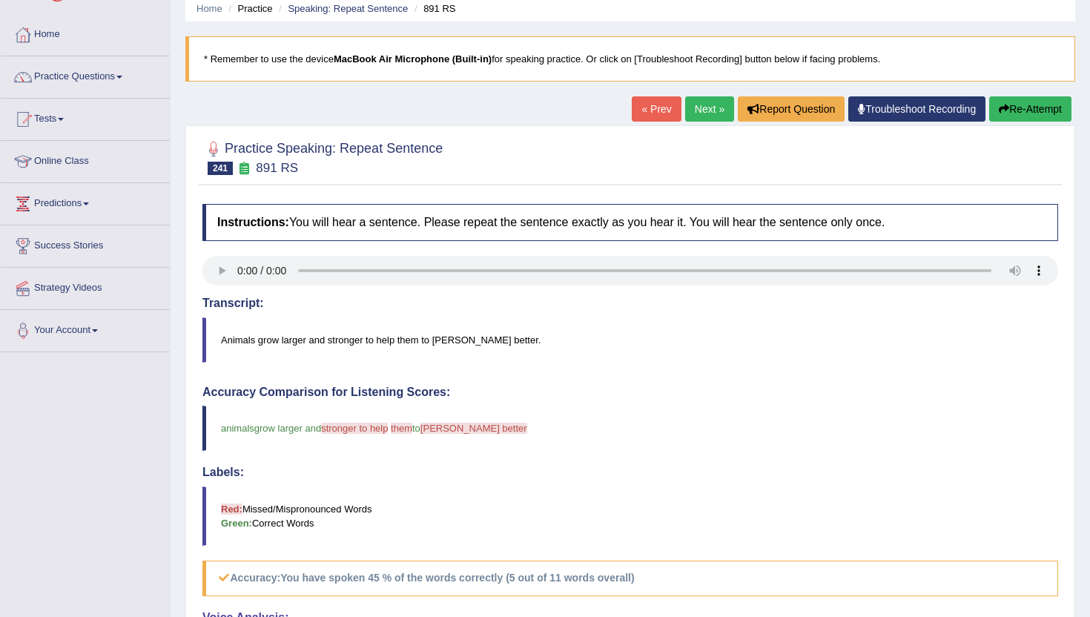
click at [693, 117] on link "Next »" at bounding box center [709, 108] width 49 height 25
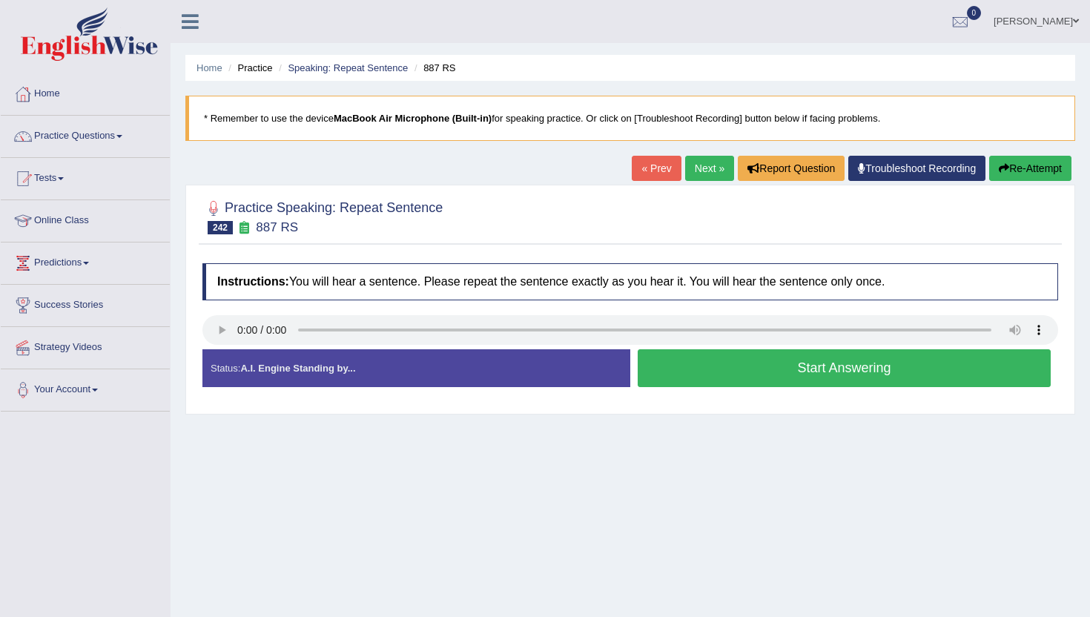
click at [684, 367] on button "Start Answering" at bounding box center [844, 368] width 413 height 38
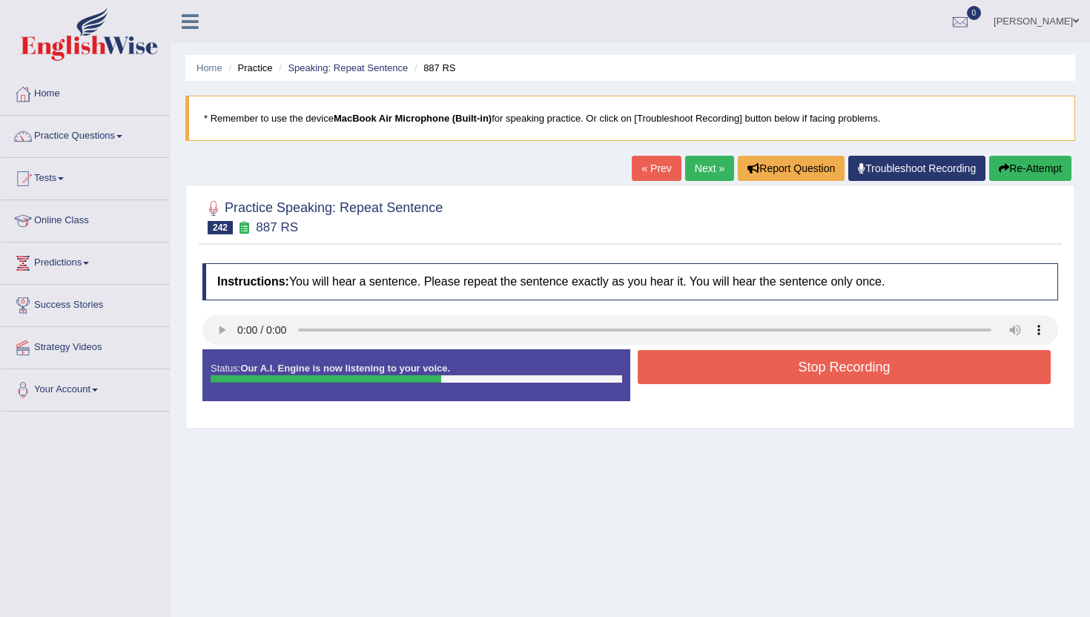
click at [684, 367] on button "Stop Recording" at bounding box center [844, 367] width 413 height 34
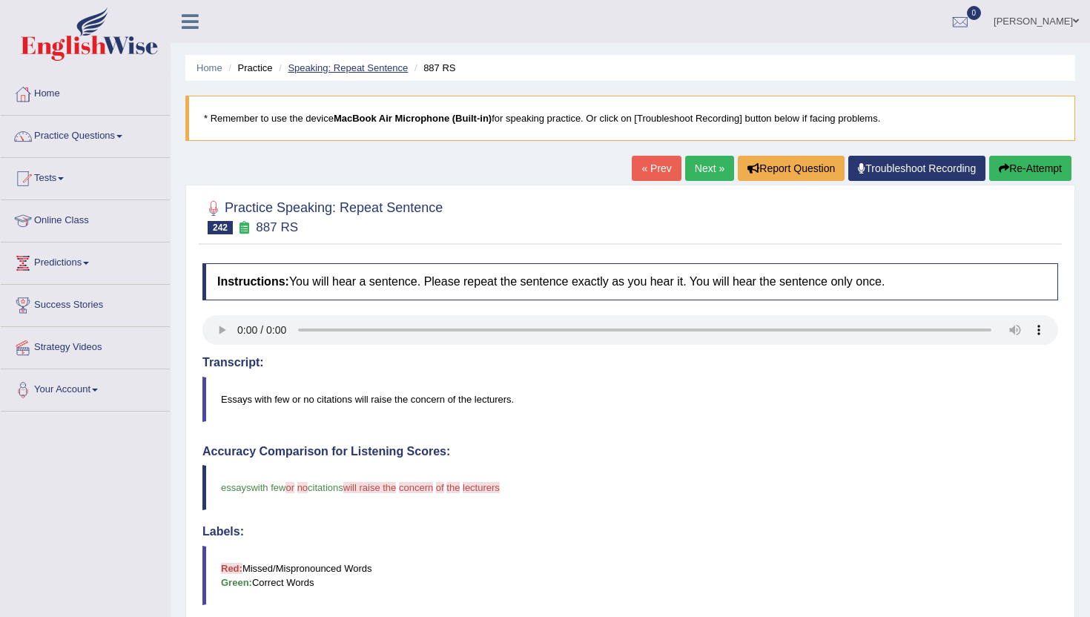
click at [349, 67] on link "Speaking: Repeat Sentence" at bounding box center [348, 67] width 120 height 11
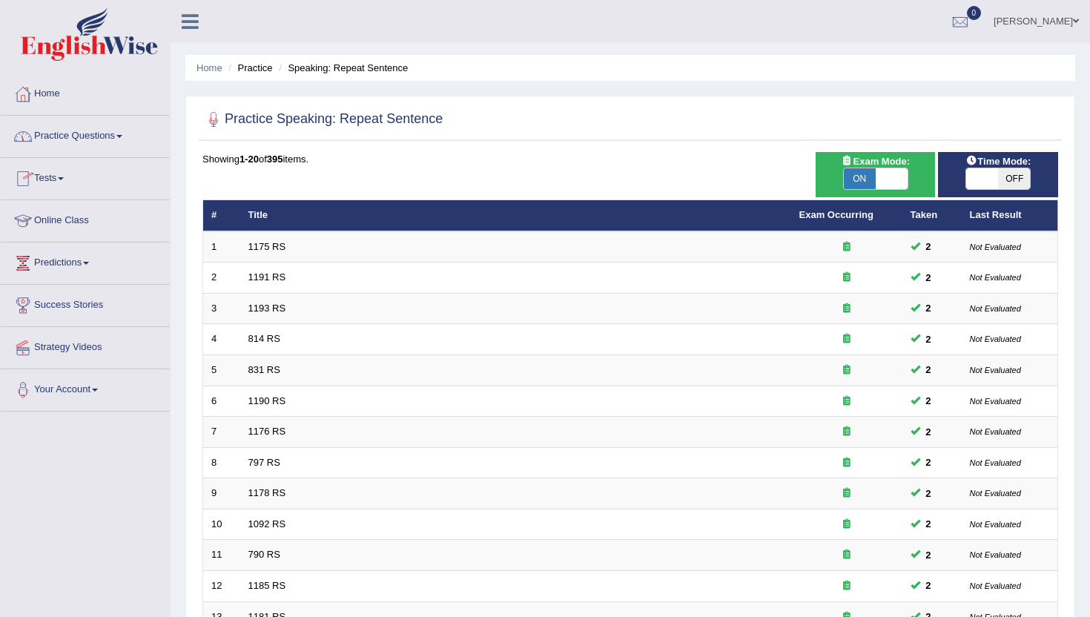
click at [51, 134] on link "Practice Questions" at bounding box center [85, 134] width 169 height 37
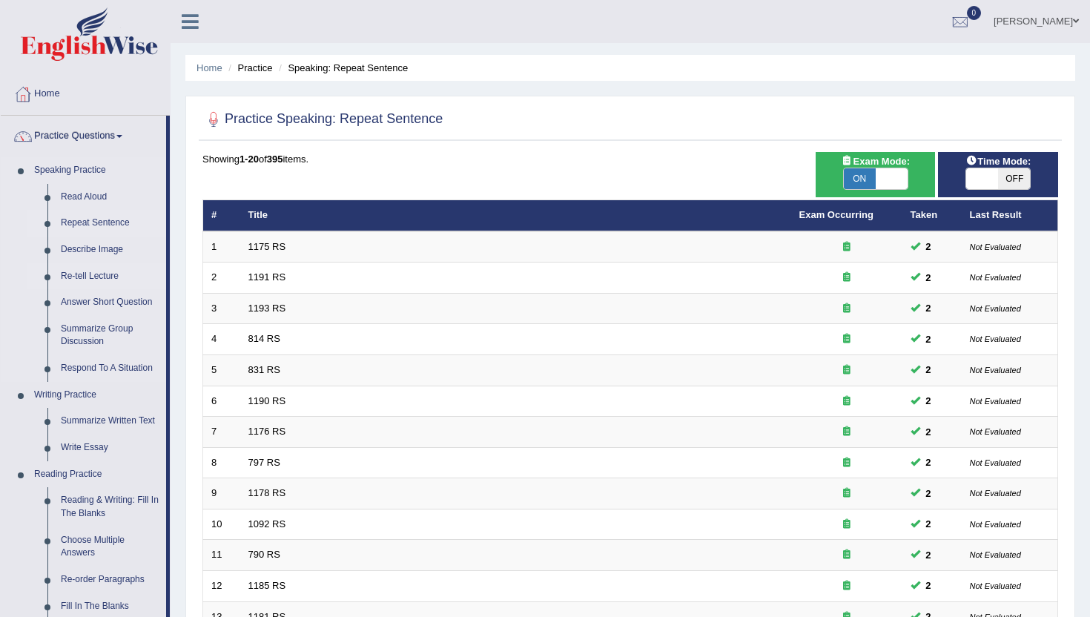
click at [97, 277] on link "Re-tell Lecture" at bounding box center [110, 276] width 112 height 27
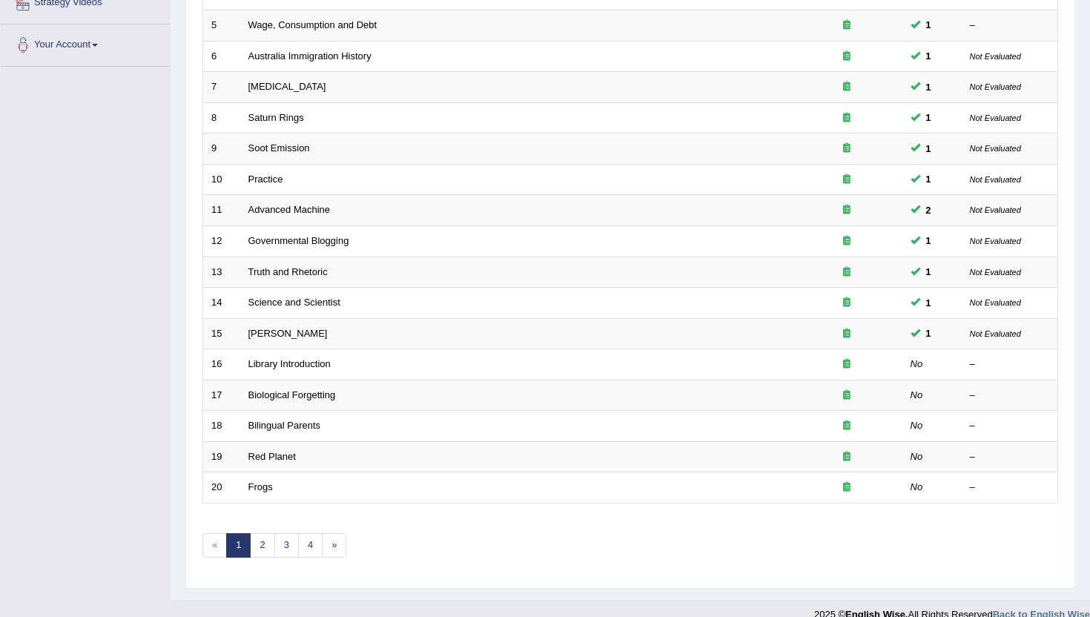
scroll to position [365, 0]
